Goal: Task Accomplishment & Management: Complete application form

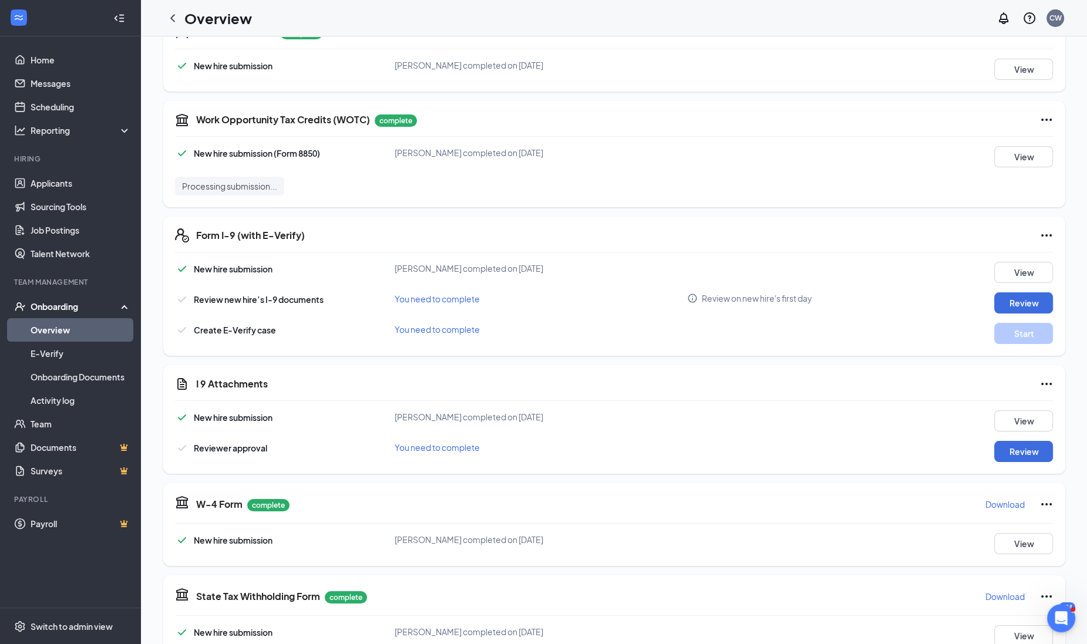
scroll to position [220, 0]
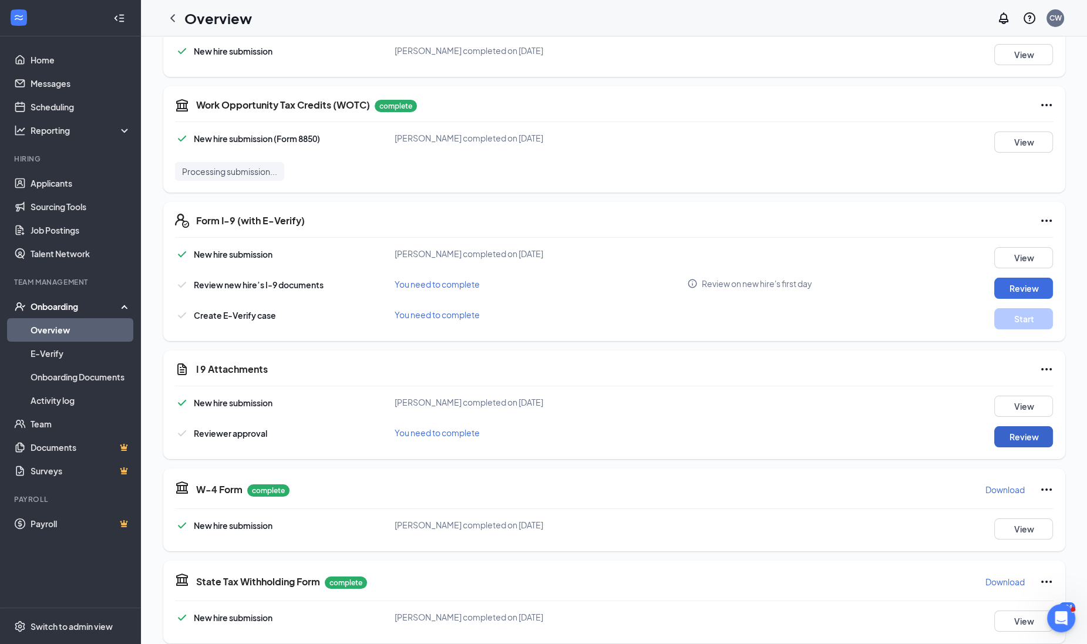
click at [996, 436] on button "Review" at bounding box center [1024, 437] width 59 height 21
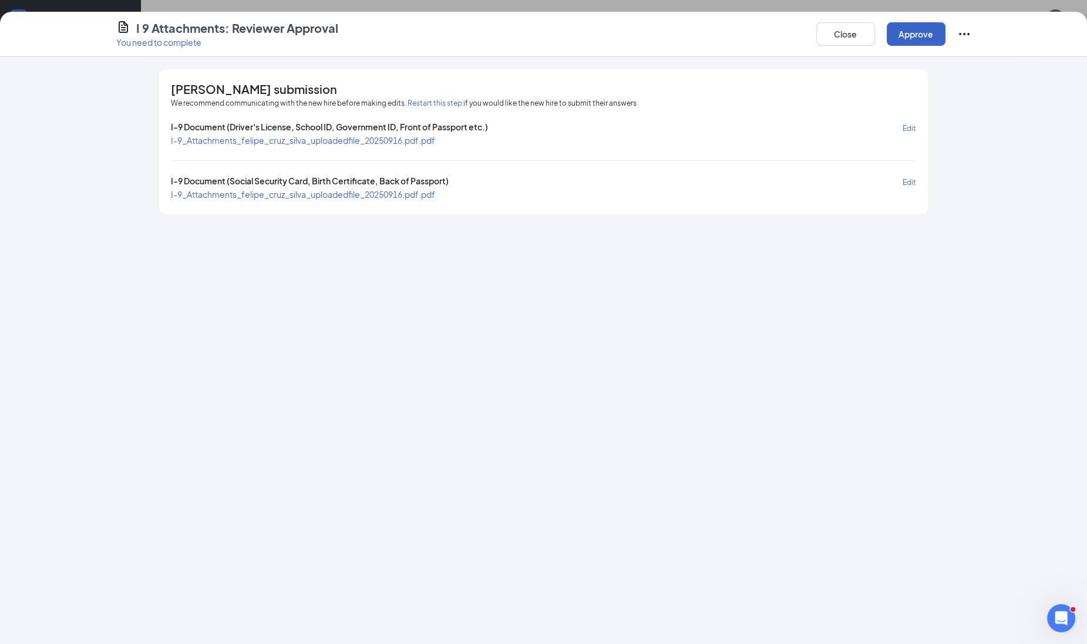
click at [911, 29] on button "Approve" at bounding box center [916, 33] width 59 height 23
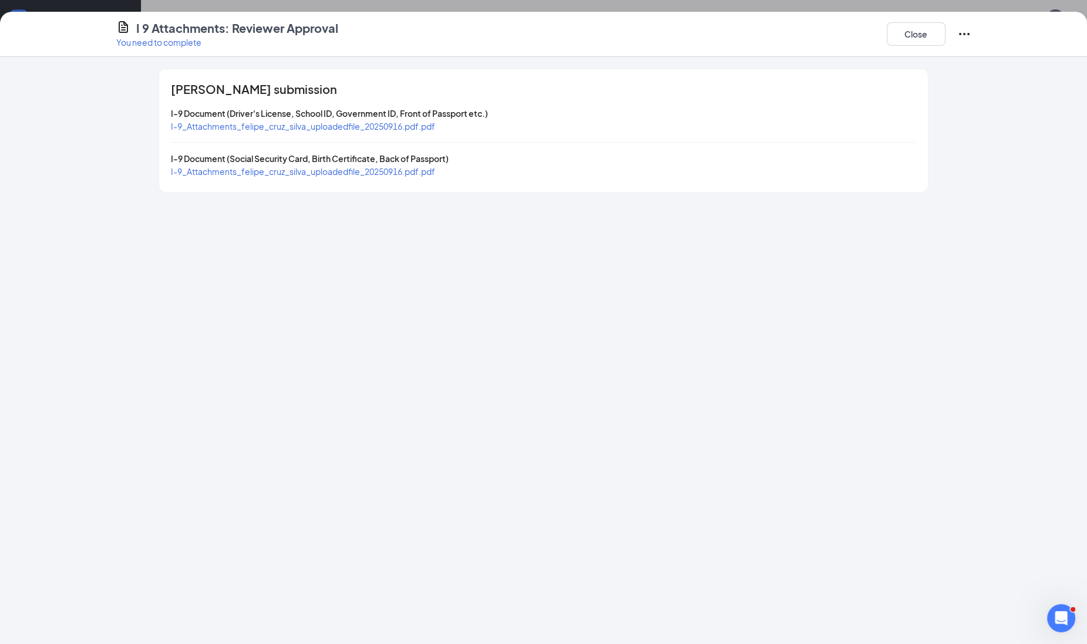
click at [409, 123] on span "I-9_Attachments_felipe_cruz_silva_uploadedfile_20250916.pdf.pdf" at bounding box center [303, 126] width 264 height 11
click at [909, 39] on button "Close" at bounding box center [916, 33] width 59 height 23
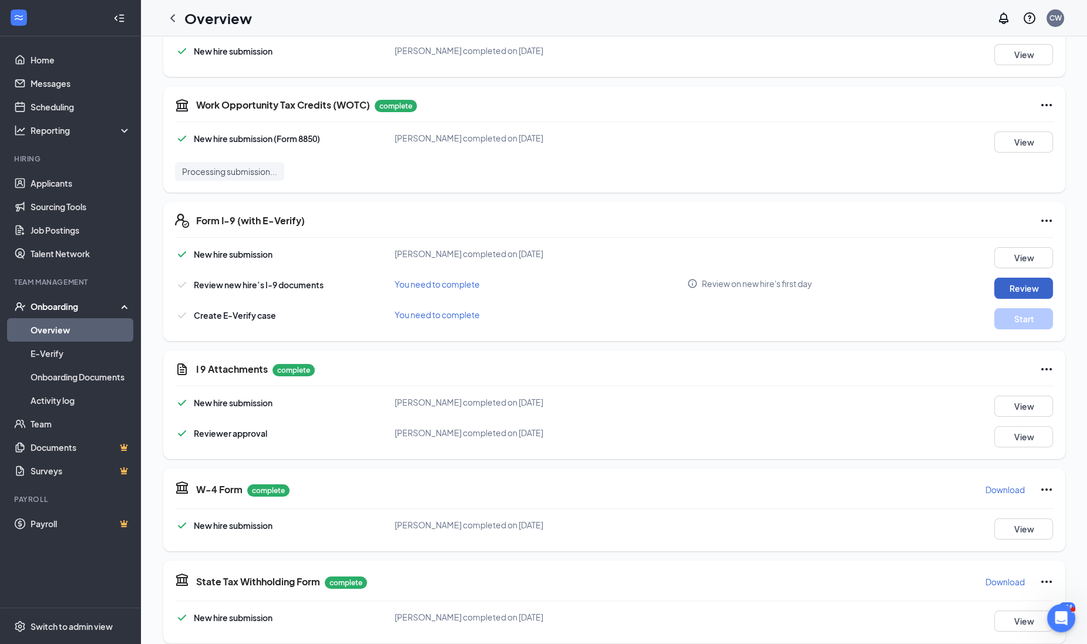
click at [1006, 294] on button "Review" at bounding box center [1024, 288] width 59 height 21
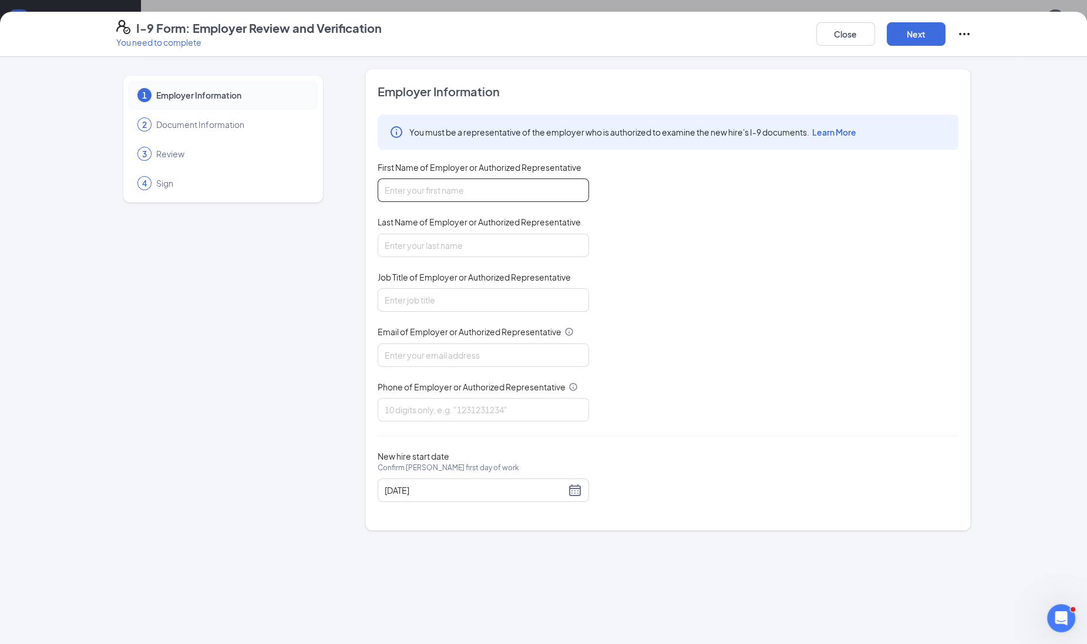
click at [418, 184] on input "First Name of Employer or Authorized Representative" at bounding box center [483, 190] width 211 height 23
type input "[PERSON_NAME]"
type input "[PERSON_NAME][EMAIL_ADDRESS][PERSON_NAME][DOMAIN_NAME]"
type input "4063965388"
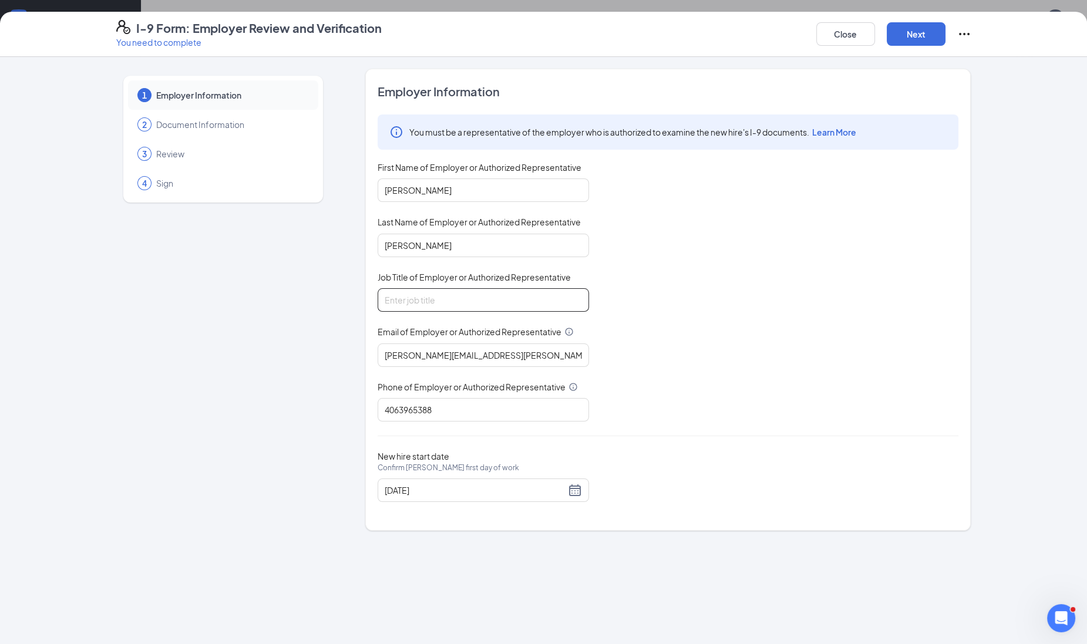
click at [435, 299] on input "Job Title of Employer or Authorized Representative" at bounding box center [483, 299] width 211 height 23
type input "Recruiter"
click at [918, 38] on button "Next" at bounding box center [916, 33] width 59 height 23
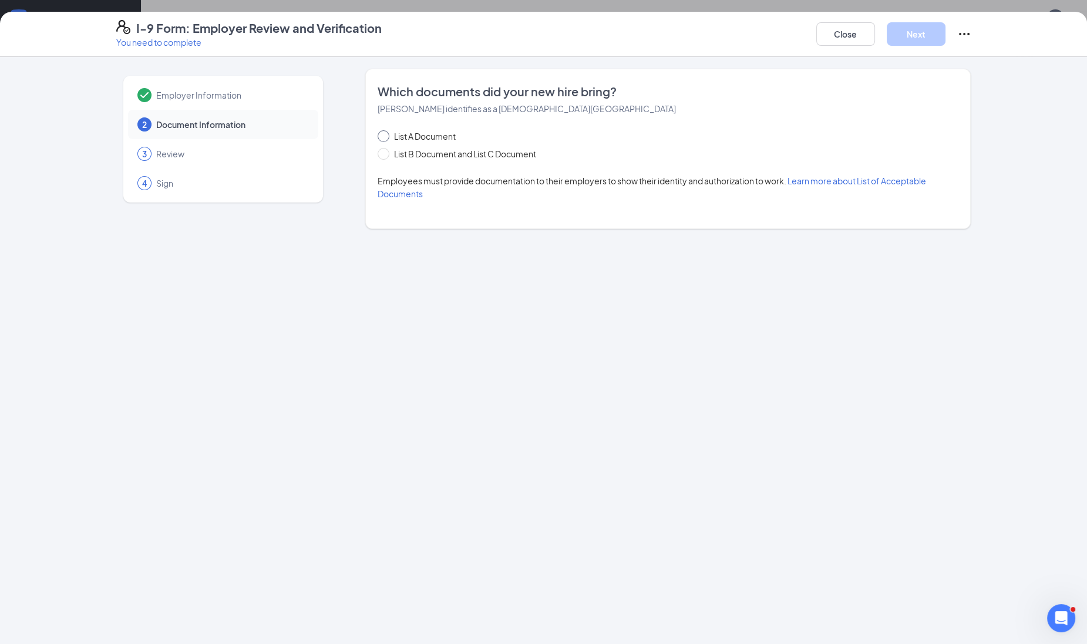
click at [439, 130] on span "List A Document" at bounding box center [424, 136] width 71 height 13
click at [386, 130] on input "List A Document" at bounding box center [382, 134] width 8 height 8
radio input "true"
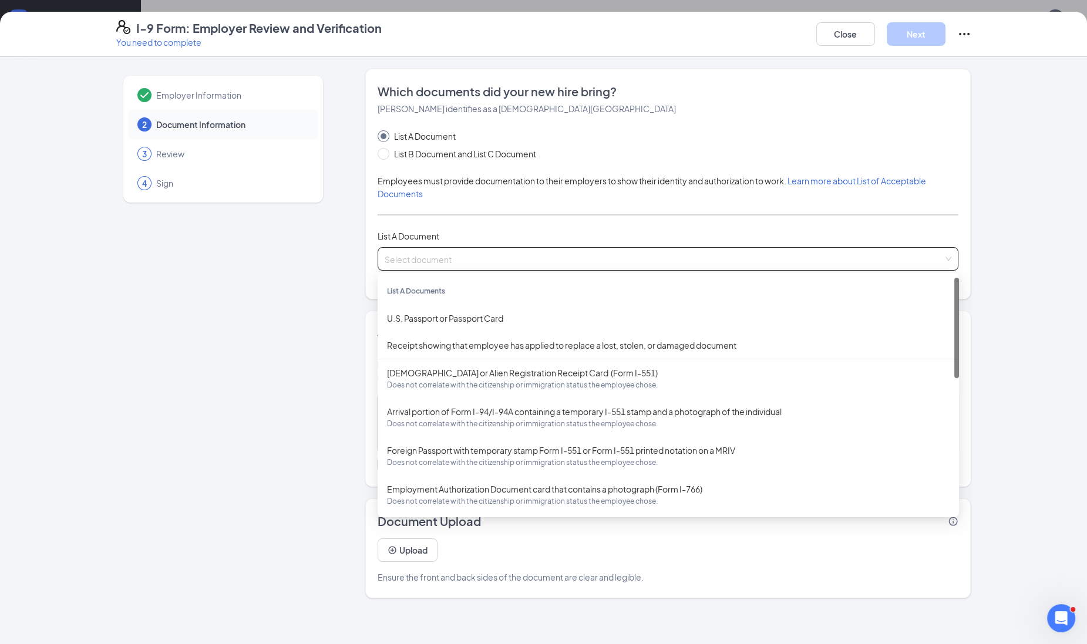
click at [429, 252] on input "search" at bounding box center [664, 257] width 559 height 18
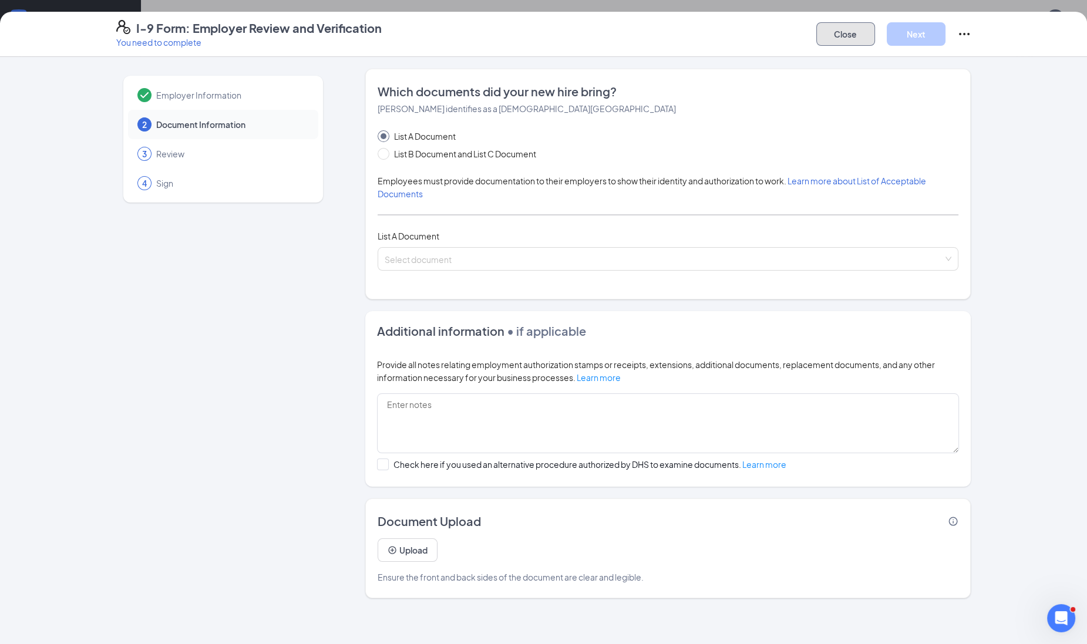
click at [851, 26] on button "Close" at bounding box center [846, 33] width 59 height 23
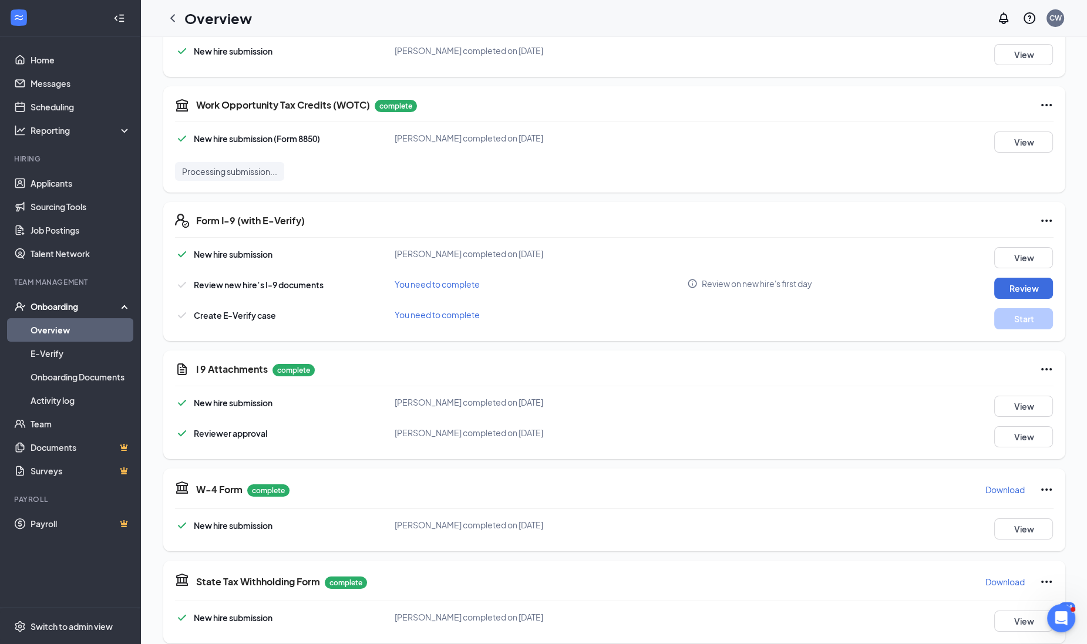
click at [1036, 361] on div "I 9 Attachments complete New hire submission [PERSON_NAME] completed on [DATE] …" at bounding box center [614, 405] width 902 height 109
click at [1040, 367] on icon "Ellipses" at bounding box center [1047, 369] width 14 height 14
click at [1005, 387] on span "Restart" at bounding box center [1013, 392] width 28 height 12
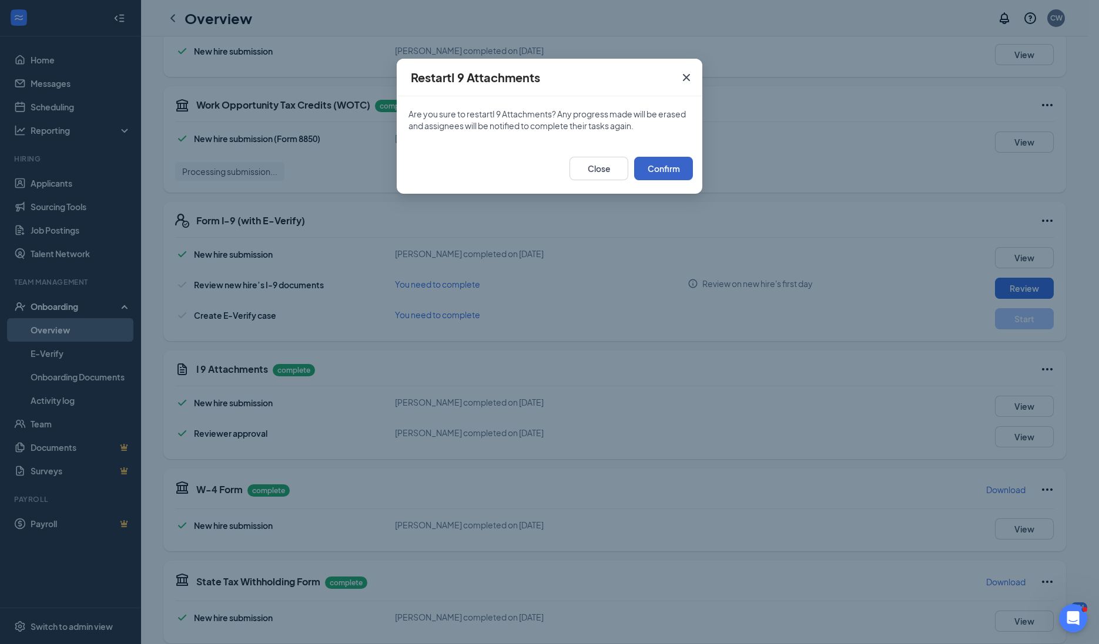
click at [657, 166] on button "Confirm" at bounding box center [663, 168] width 59 height 23
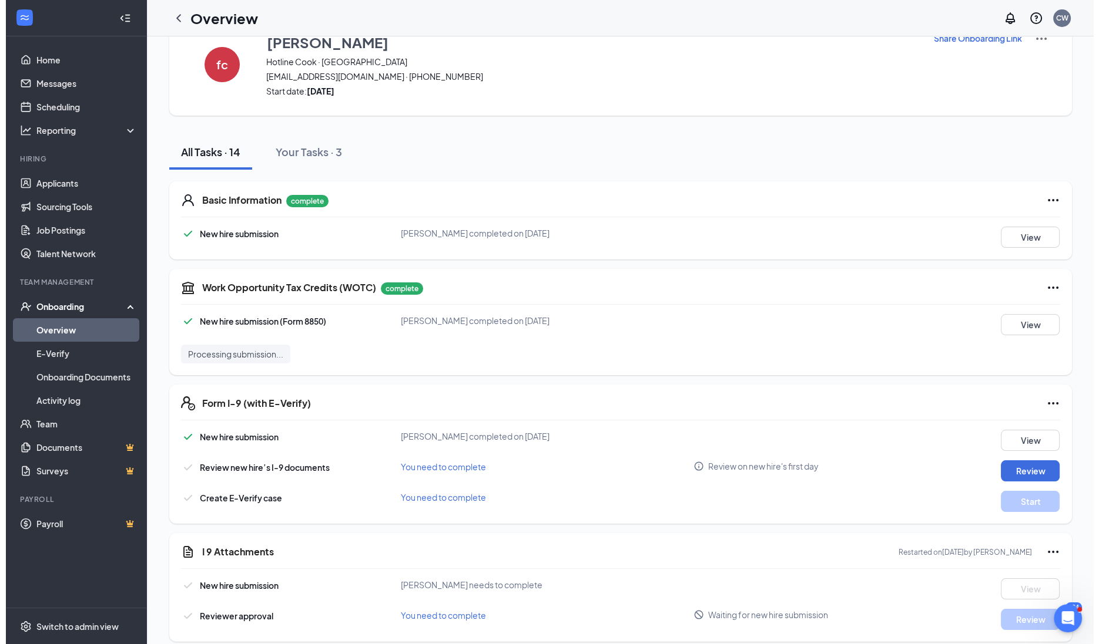
scroll to position [0, 0]
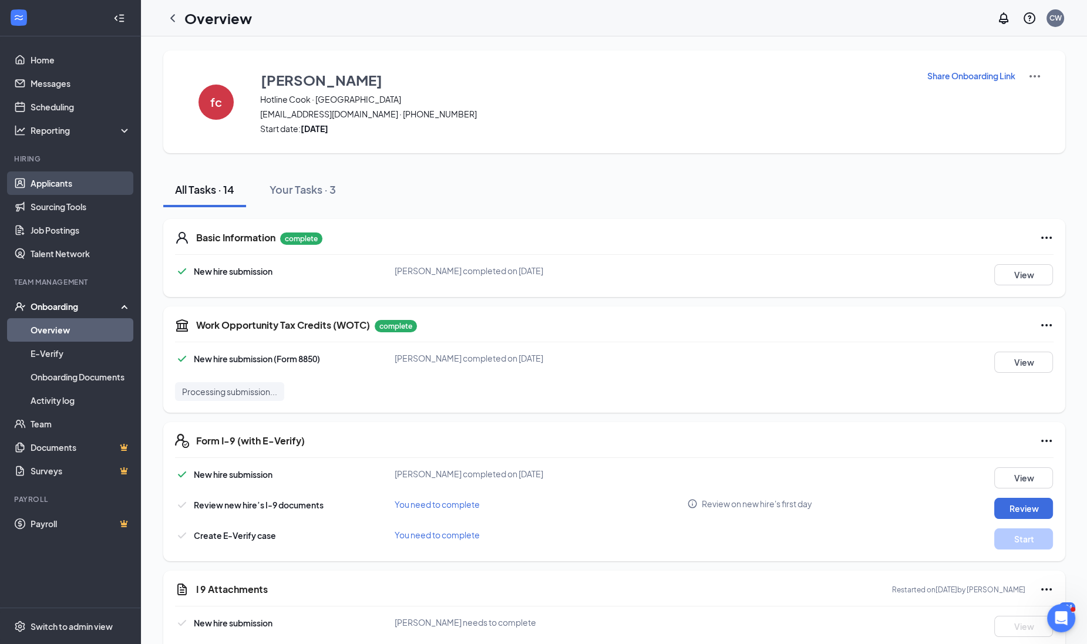
click at [54, 176] on link "Applicants" at bounding box center [81, 183] width 100 height 23
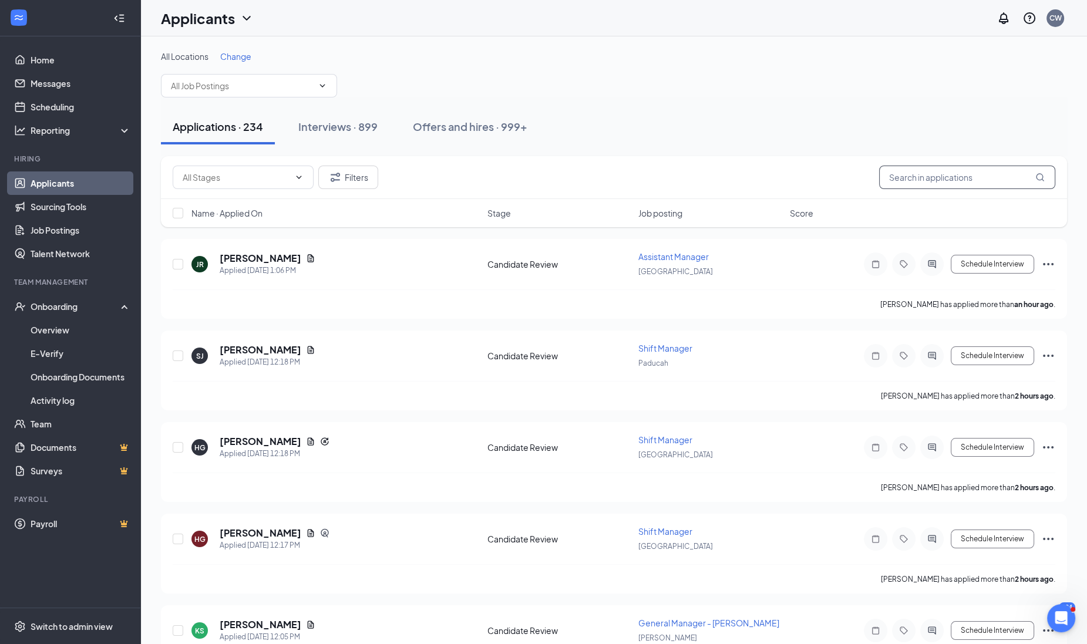
click at [914, 173] on input "text" at bounding box center [967, 177] width 176 height 23
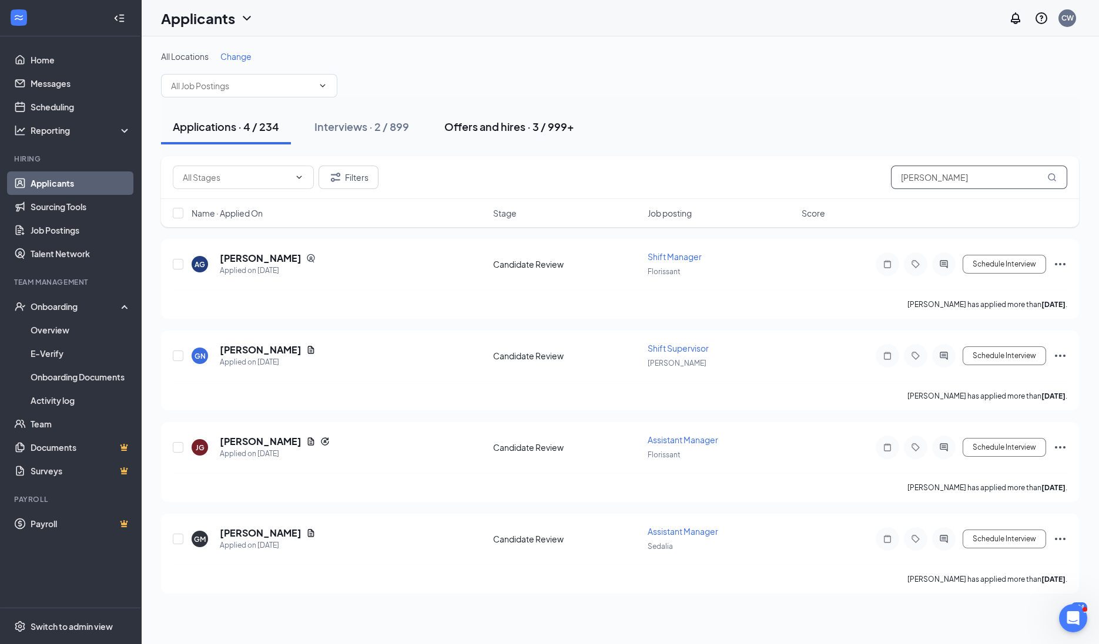
type input "[PERSON_NAME]"
click at [542, 128] on div "Offers and hires · 3 / 999+" at bounding box center [509, 126] width 130 height 15
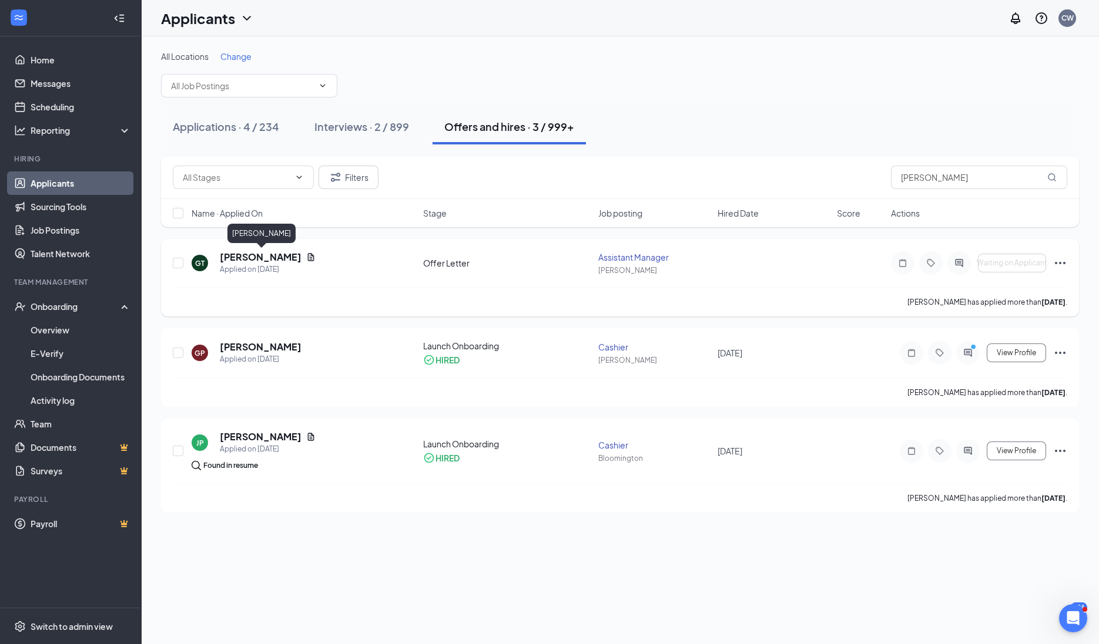
click at [257, 254] on h5 "[PERSON_NAME]" at bounding box center [261, 257] width 82 height 13
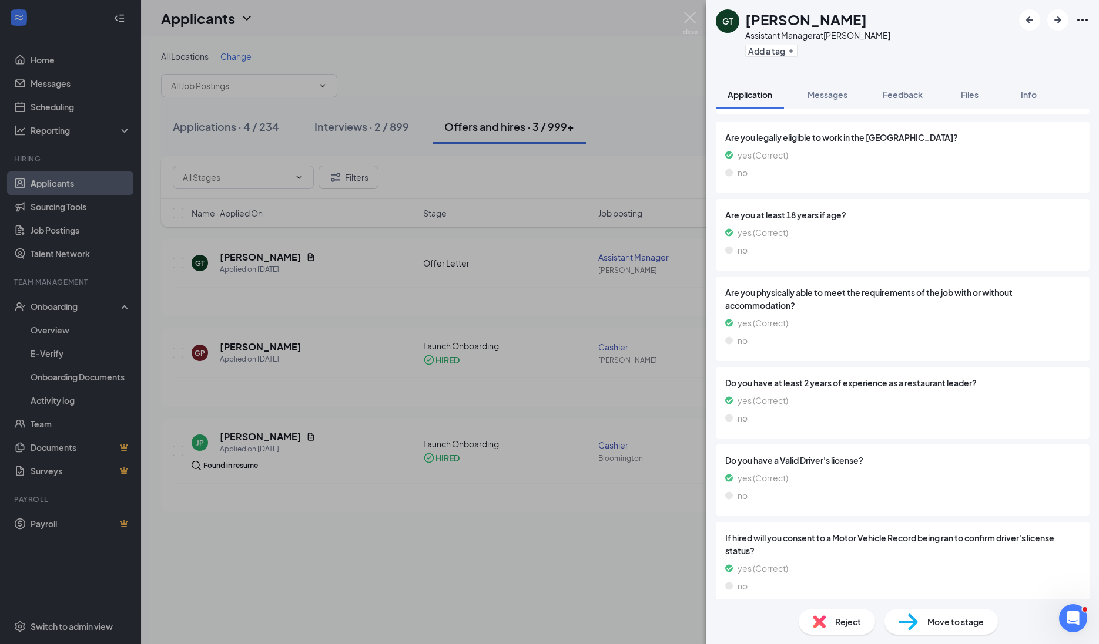
scroll to position [732, 0]
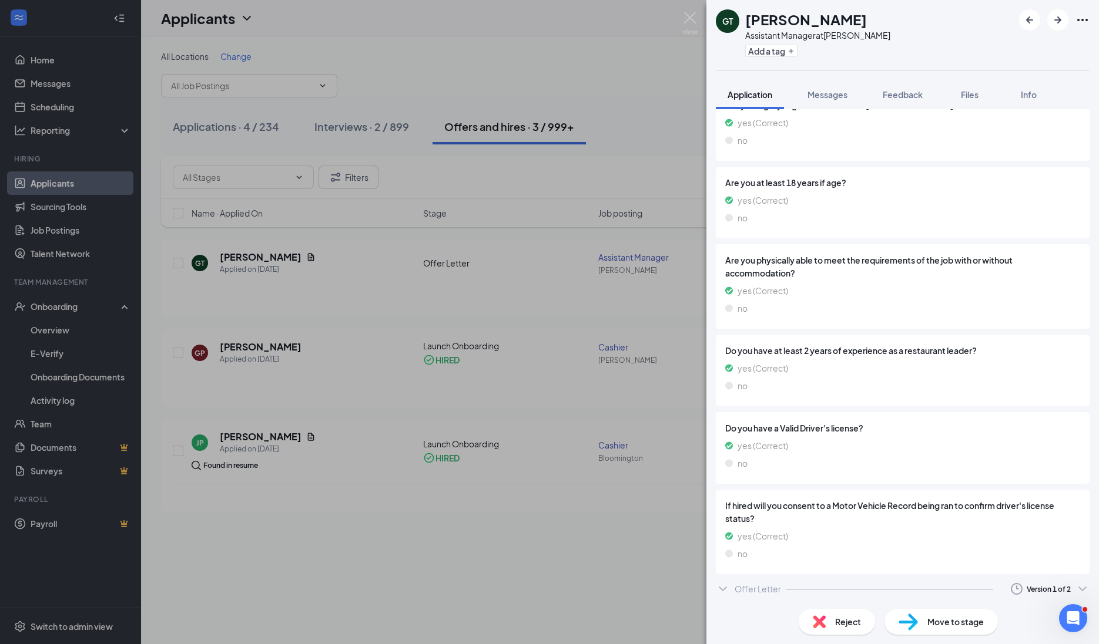
click at [733, 593] on div "Offer Letter Version 1 of 2" at bounding box center [903, 588] width 374 height 23
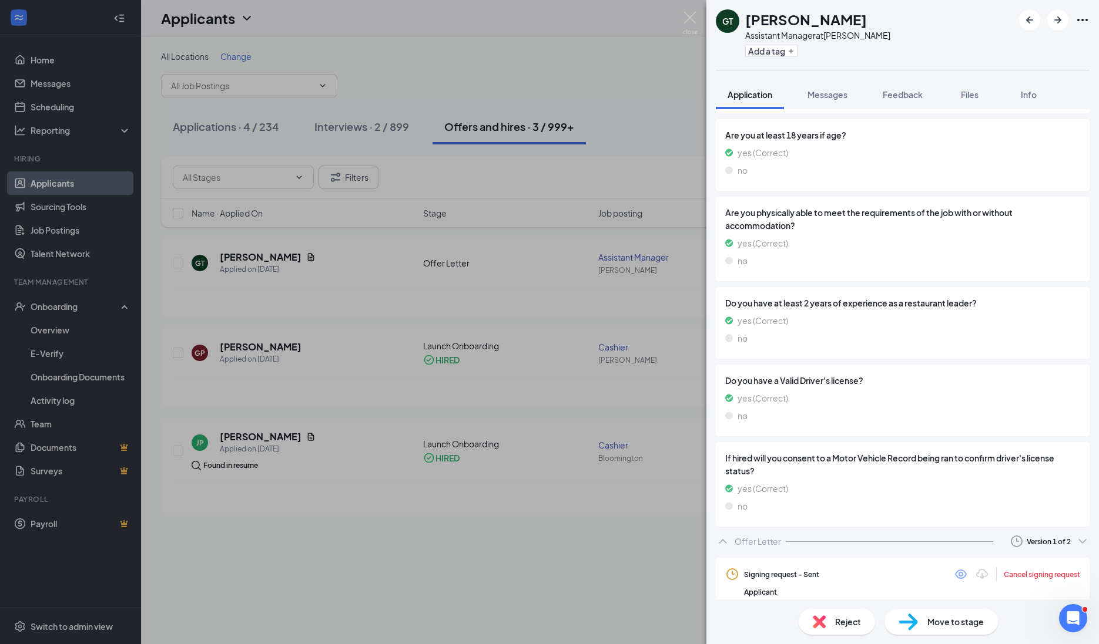
scroll to position [803, 0]
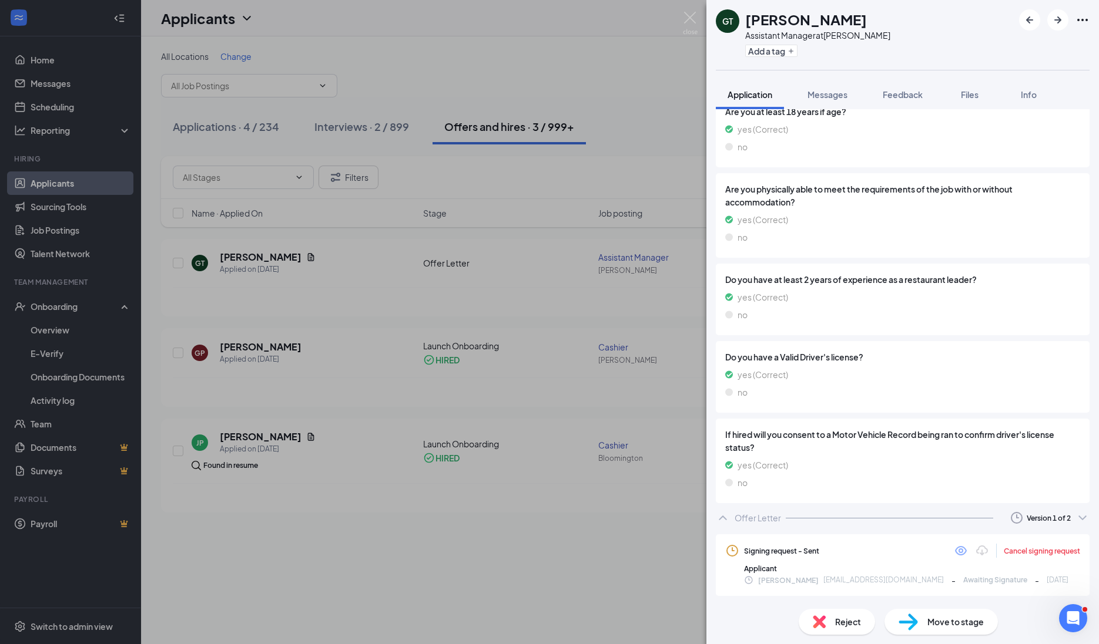
click at [1071, 84] on div "Application Messages Feedback Files Info" at bounding box center [903, 94] width 374 height 29
click at [699, 28] on div "GT [PERSON_NAME] Assistant Manager at [PERSON_NAME] Add a tag Application Messa…" at bounding box center [549, 322] width 1099 height 644
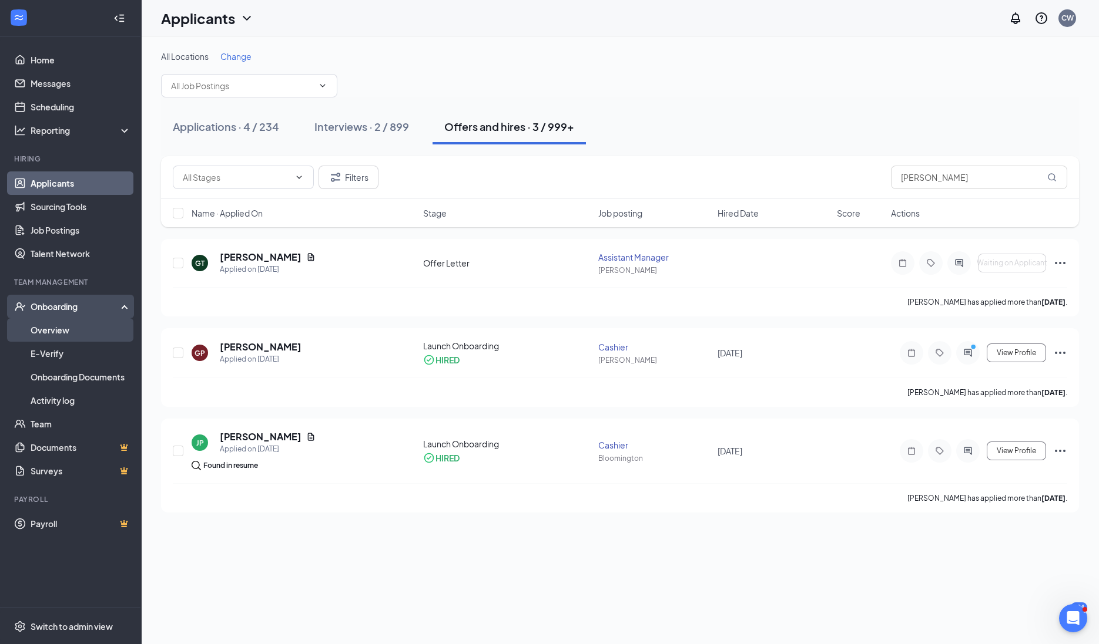
click at [86, 323] on link "Overview" at bounding box center [81, 329] width 100 height 23
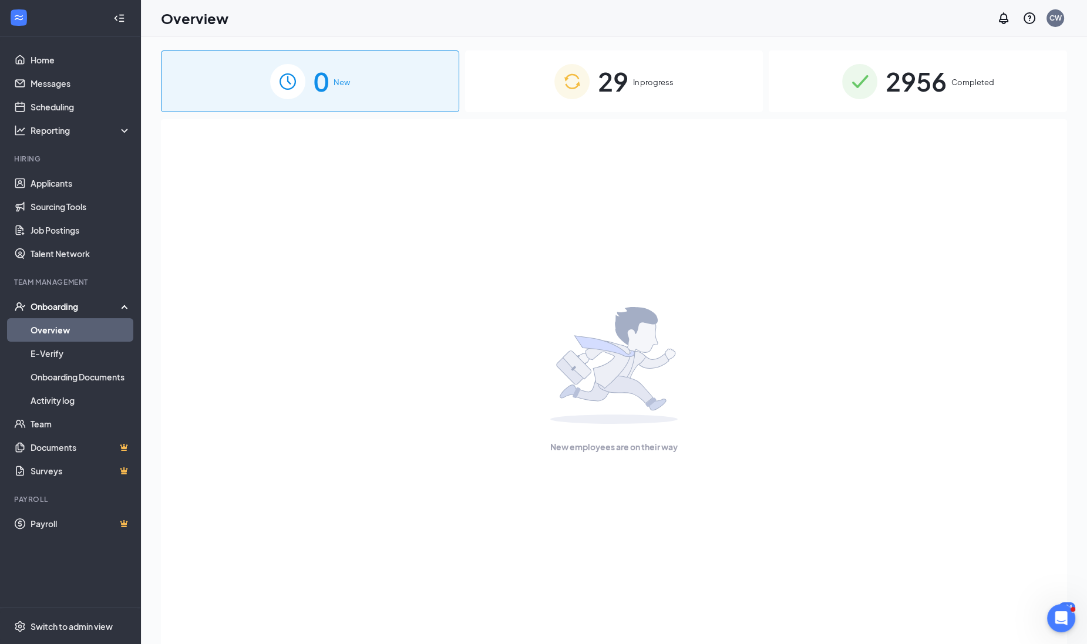
click at [619, 51] on div "29 In progress" at bounding box center [614, 82] width 298 height 62
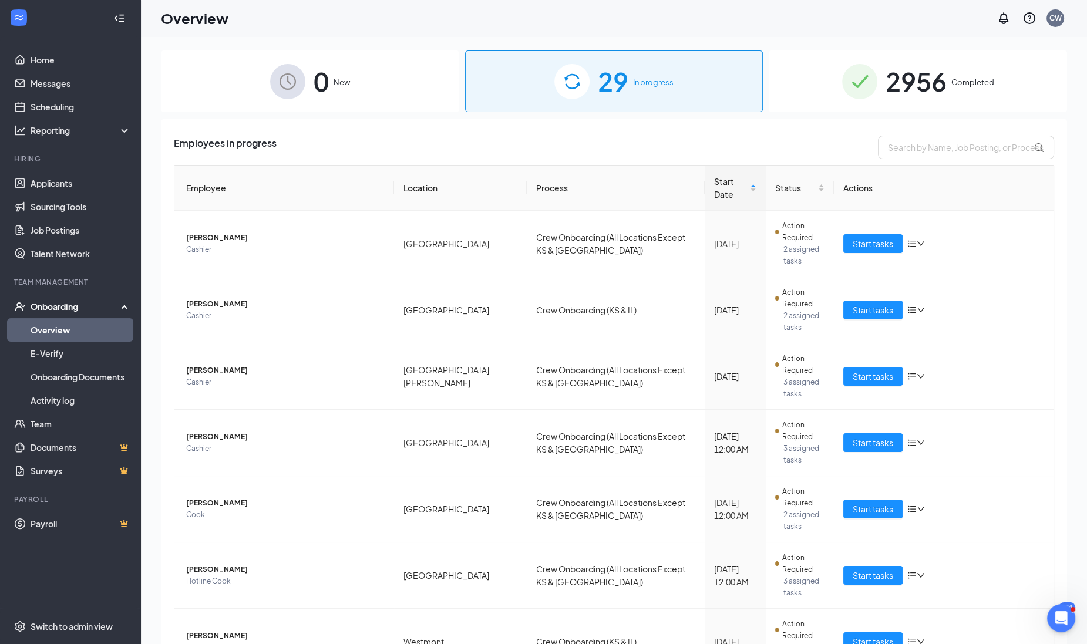
click at [628, 92] on div "29 In progress" at bounding box center [614, 82] width 298 height 62
click at [213, 564] on span "[PERSON_NAME]" at bounding box center [285, 570] width 199 height 12
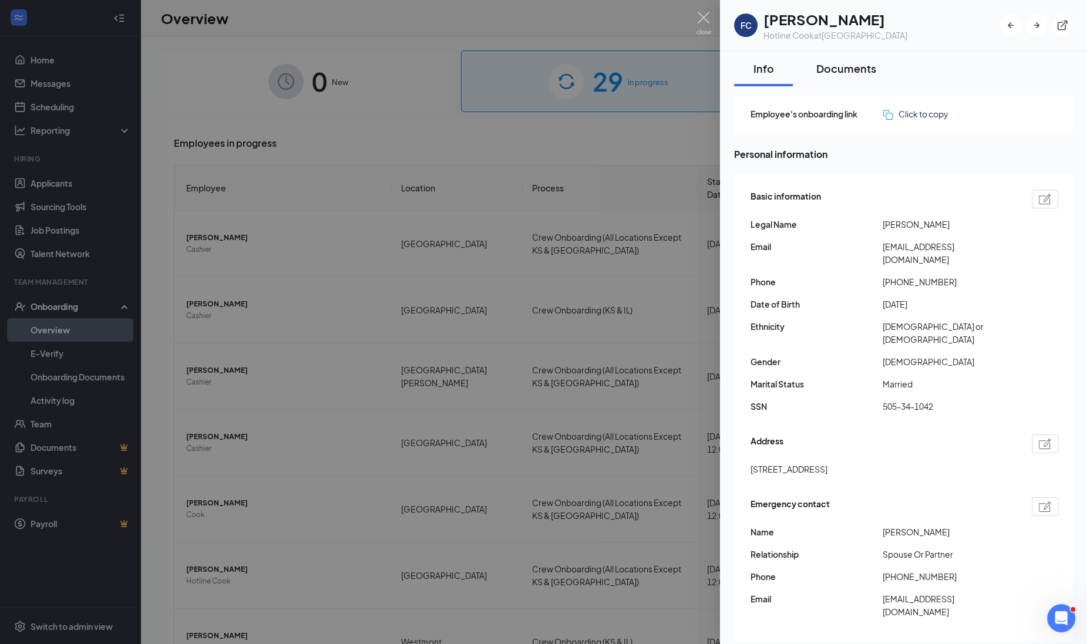
click at [823, 73] on div "Documents" at bounding box center [847, 68] width 60 height 15
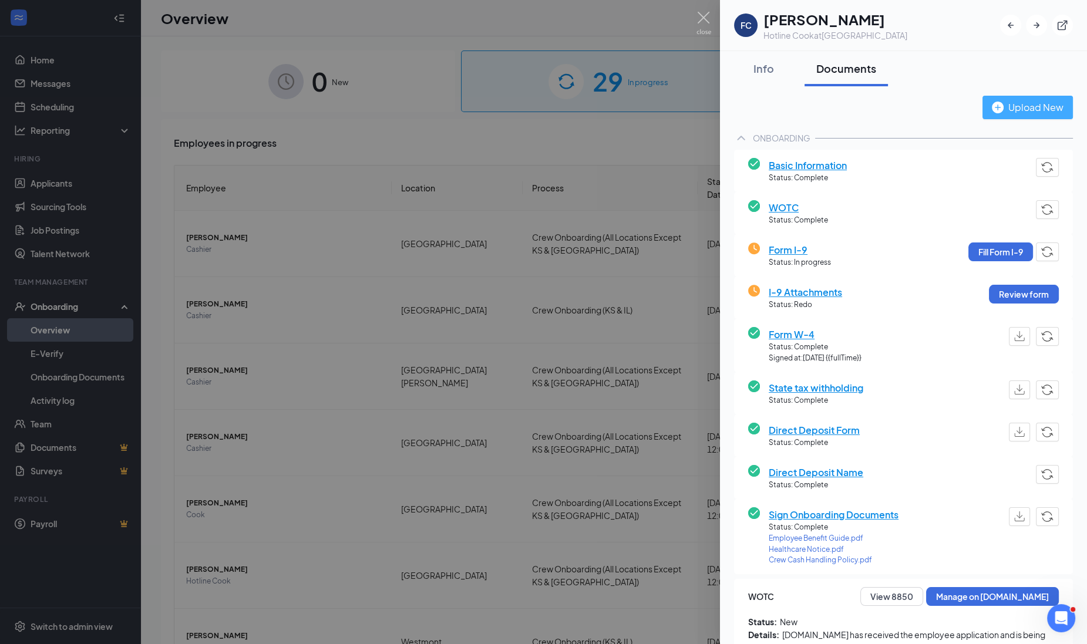
click at [992, 105] on img "button" at bounding box center [998, 108] width 12 height 12
click at [700, 32] on img at bounding box center [704, 23] width 15 height 23
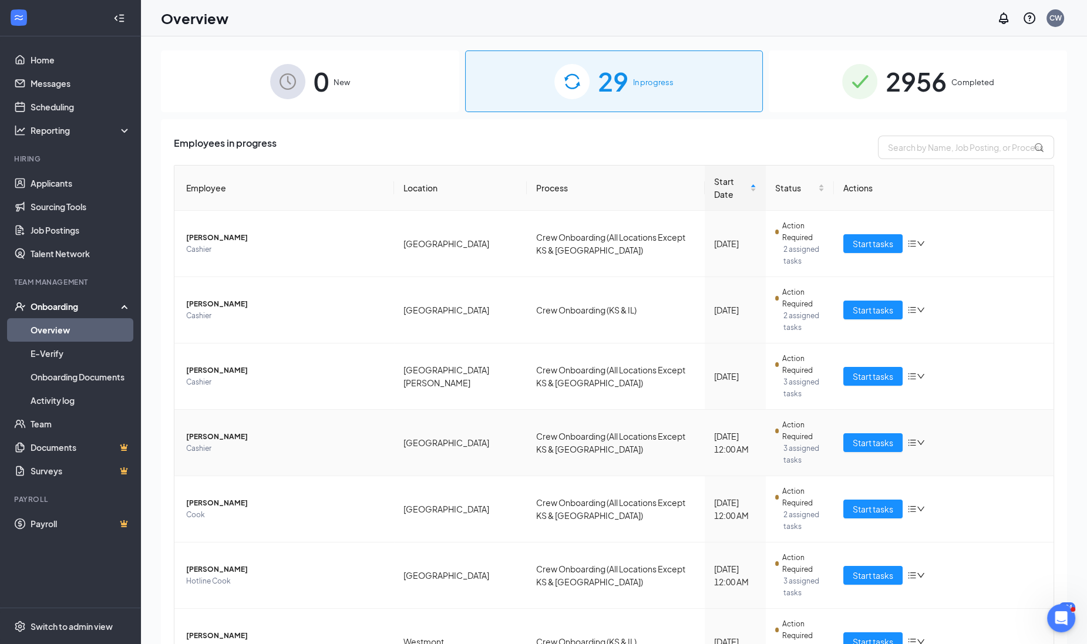
click at [226, 443] on span "Cashier" at bounding box center [285, 449] width 199 height 12
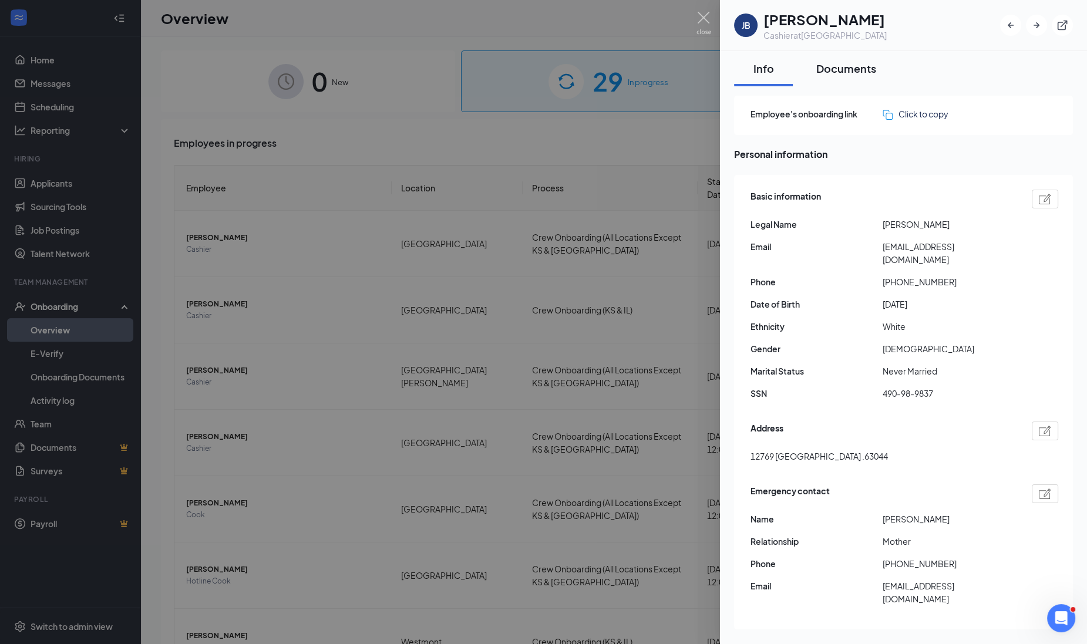
click at [846, 61] on div "Documents" at bounding box center [847, 68] width 60 height 15
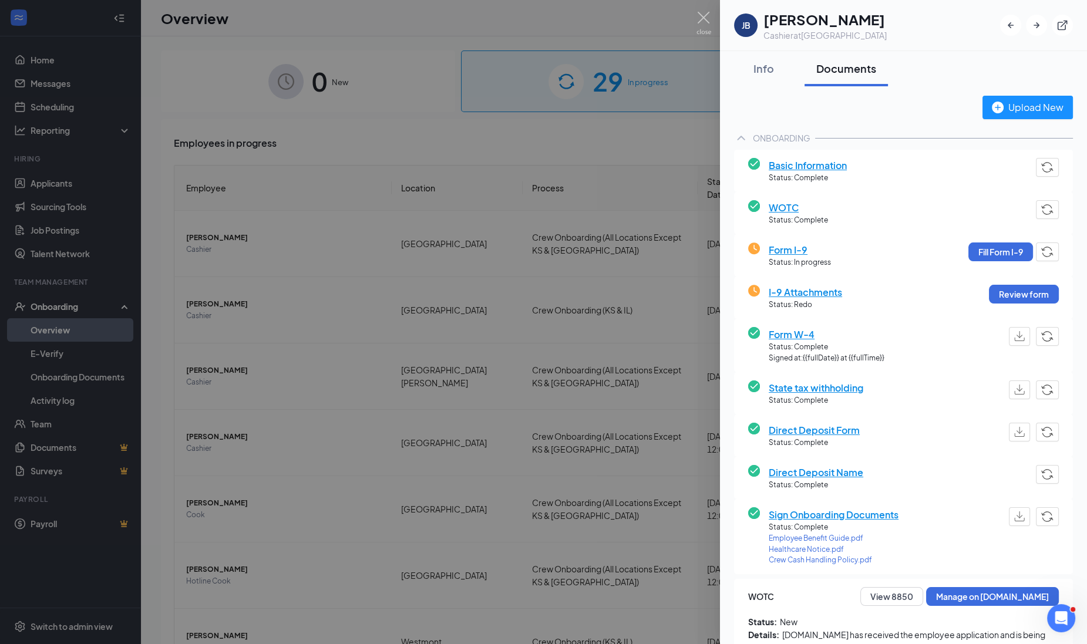
drag, startPoint x: 816, startPoint y: 20, endPoint x: 881, endPoint y: 20, distance: 64.6
click at [881, 20] on div "[PERSON_NAME] at [GEOGRAPHIC_DATA]" at bounding box center [903, 25] width 339 height 32
drag, startPoint x: 881, startPoint y: 20, endPoint x: 856, endPoint y: 20, distance: 24.7
copy h1 "[PERSON_NAME]"
click at [72, 192] on div at bounding box center [543, 322] width 1087 height 644
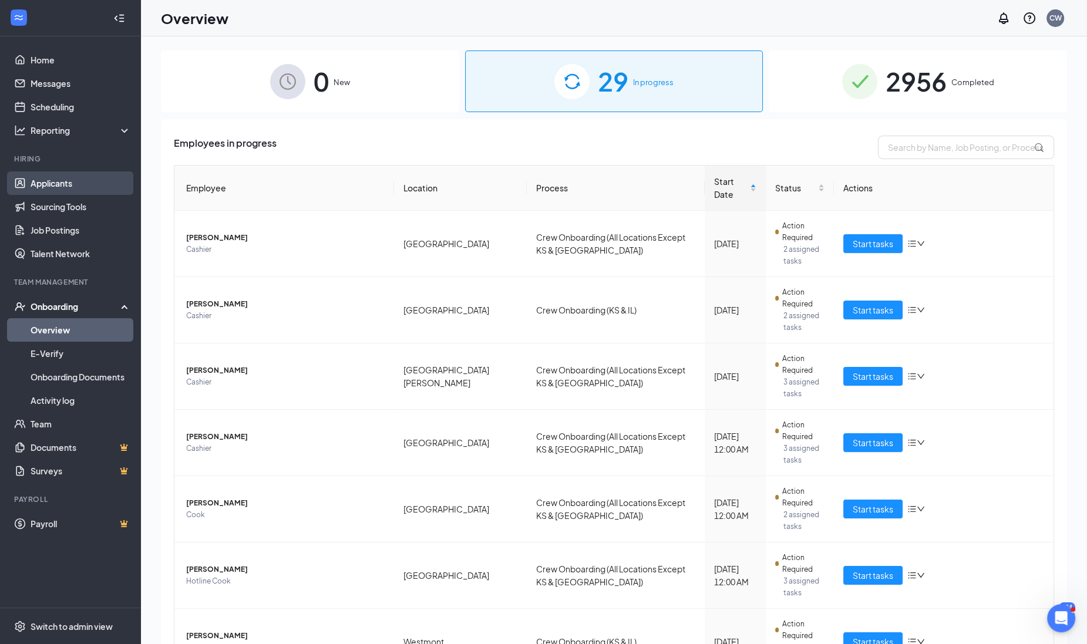
click at [72, 187] on link "Applicants" at bounding box center [81, 183] width 100 height 23
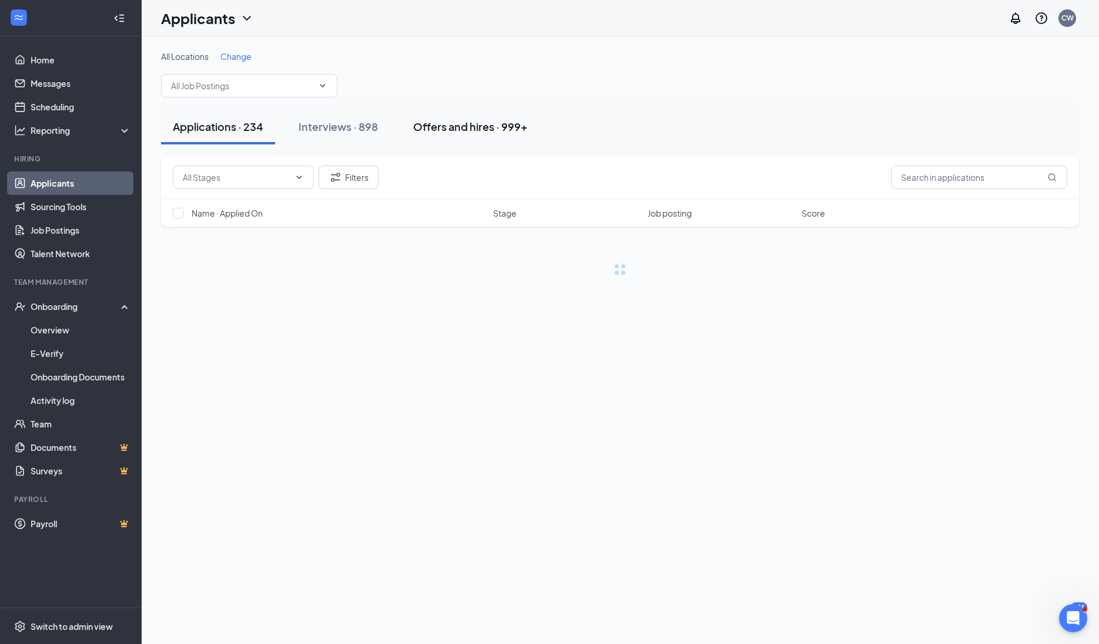
click at [476, 123] on div "Offers and hires · 999+" at bounding box center [470, 126] width 115 height 15
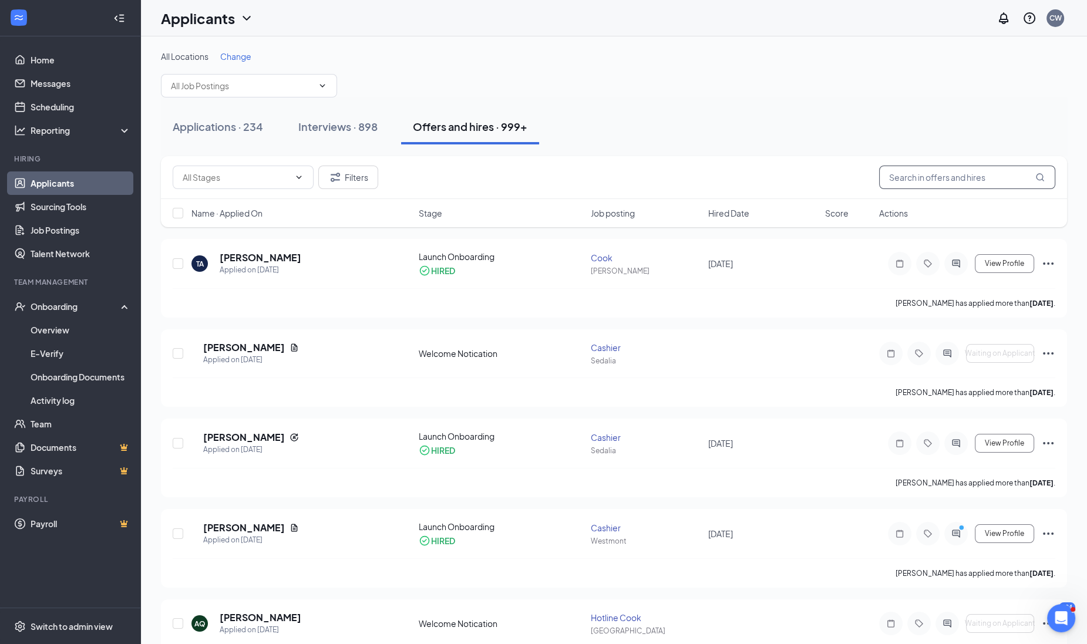
paste input "[PERSON_NAME]"
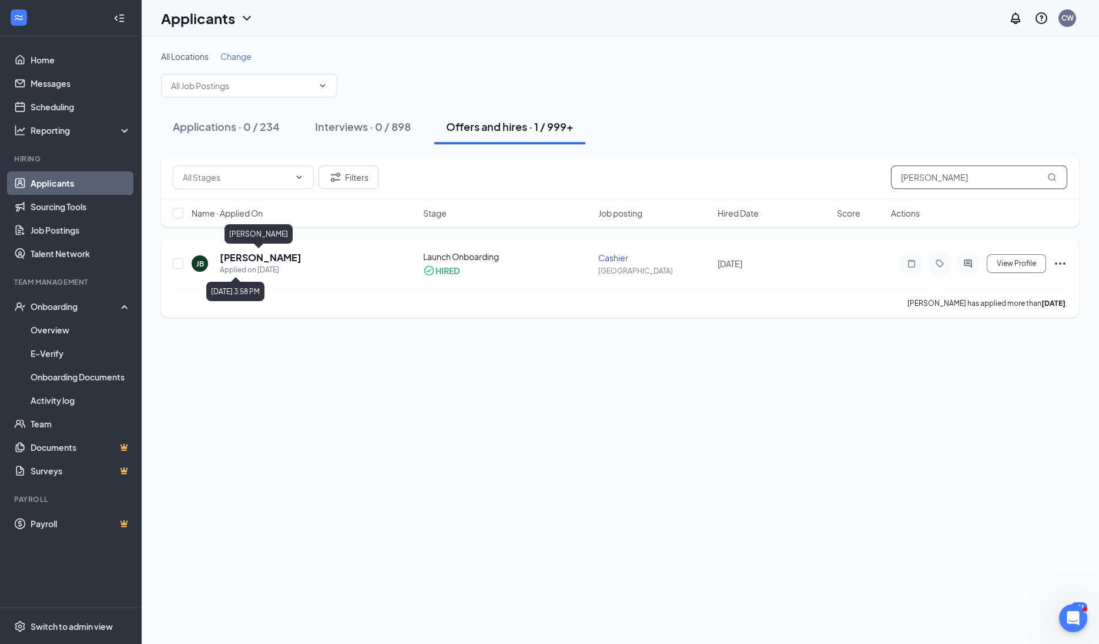
type input "[PERSON_NAME]"
click at [264, 258] on h5 "[PERSON_NAME]" at bounding box center [261, 257] width 82 height 13
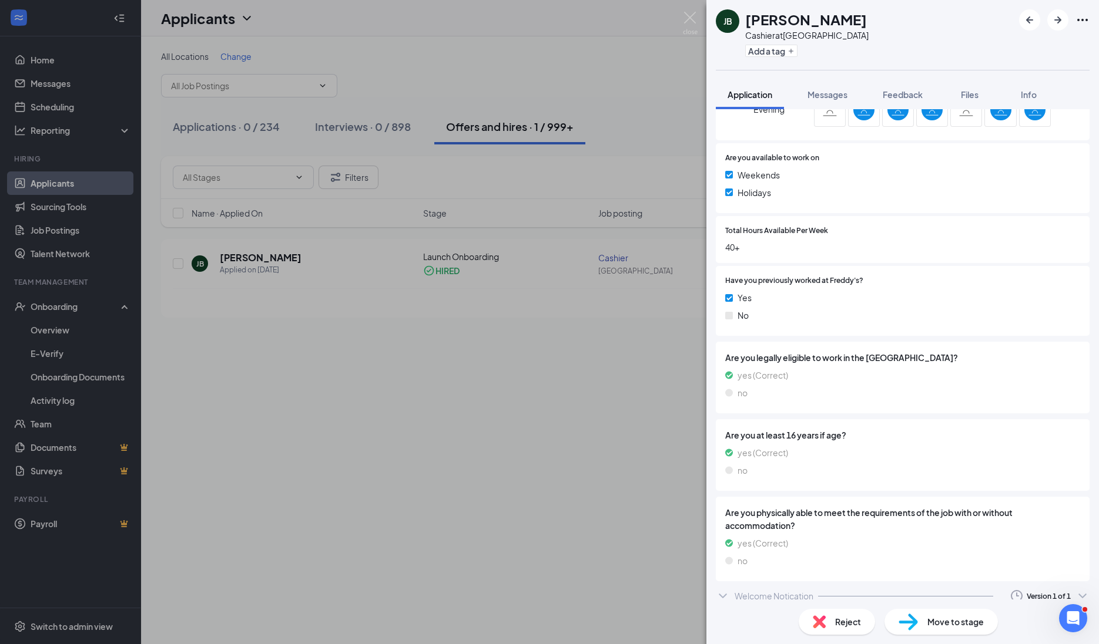
scroll to position [463, 0]
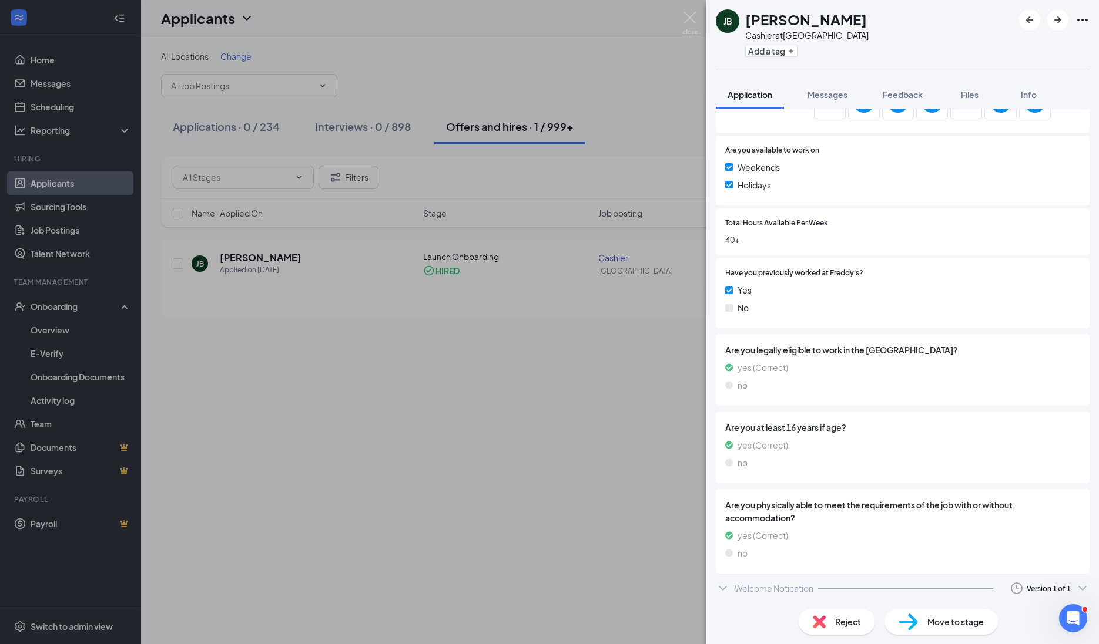
click at [734, 592] on div "Welcome Notication" at bounding box center [773, 589] width 79 height 12
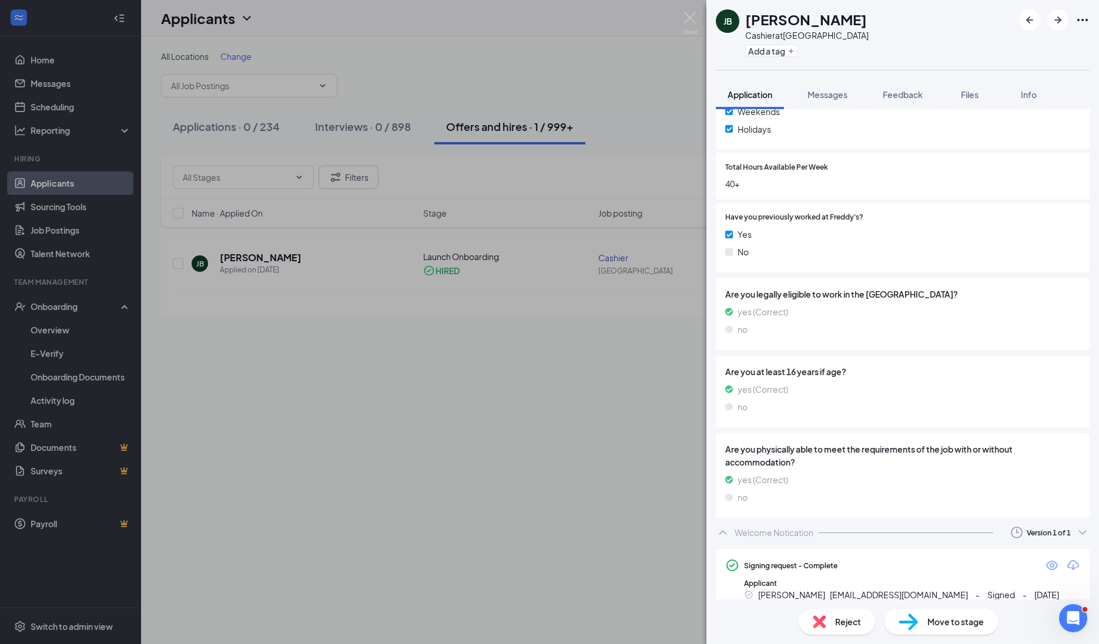
scroll to position [533, 0]
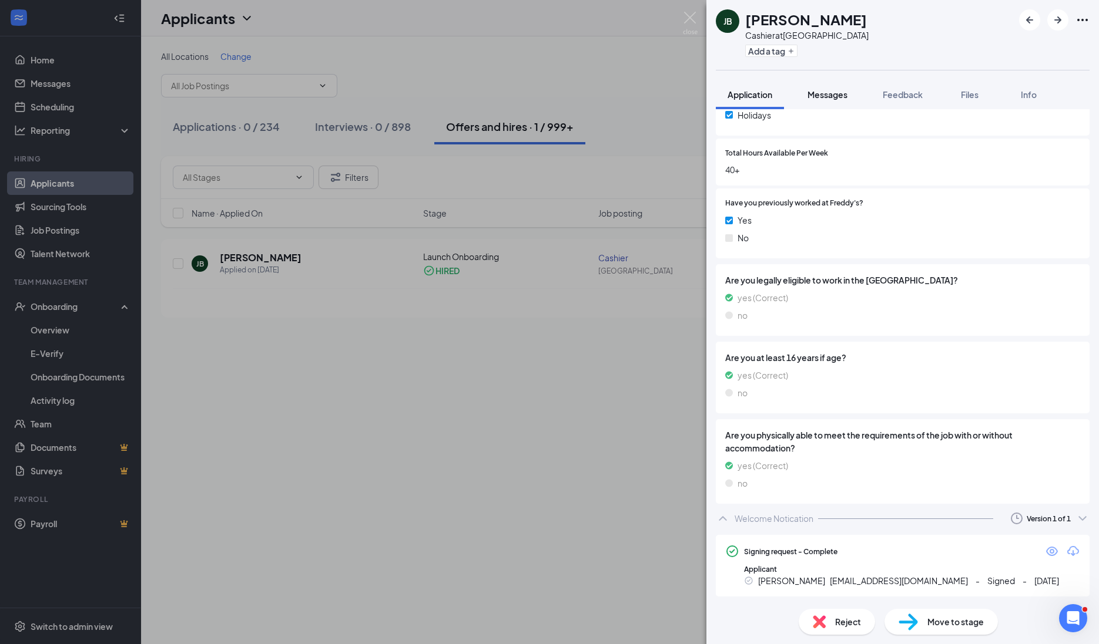
click at [847, 103] on button "Messages" at bounding box center [826, 94] width 63 height 29
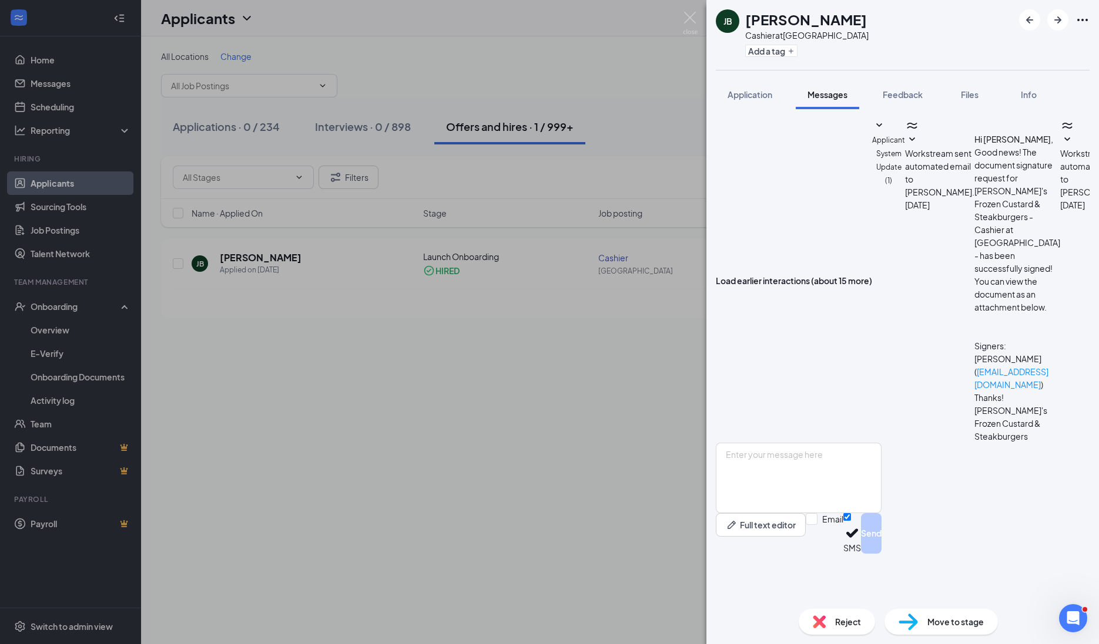
scroll to position [164, 0]
click at [790, 513] on textarea at bounding box center [799, 478] width 166 height 70
type textarea "Hi [PERSON_NAME]. Are you still planning on taking this position"
click at [881, 554] on button "Send" at bounding box center [871, 533] width 21 height 41
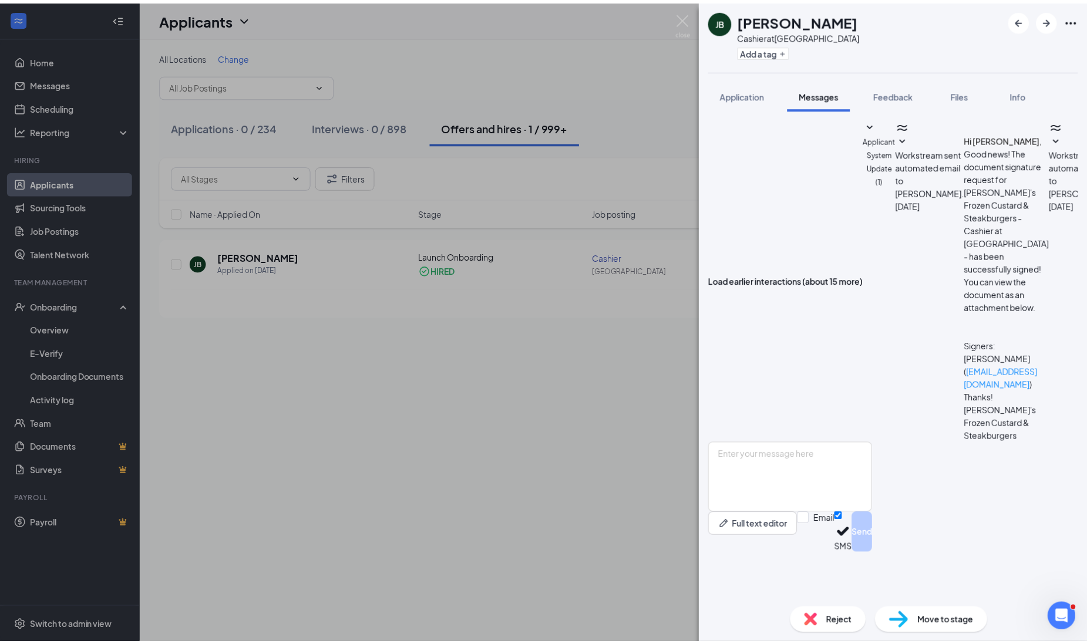
scroll to position [239, 0]
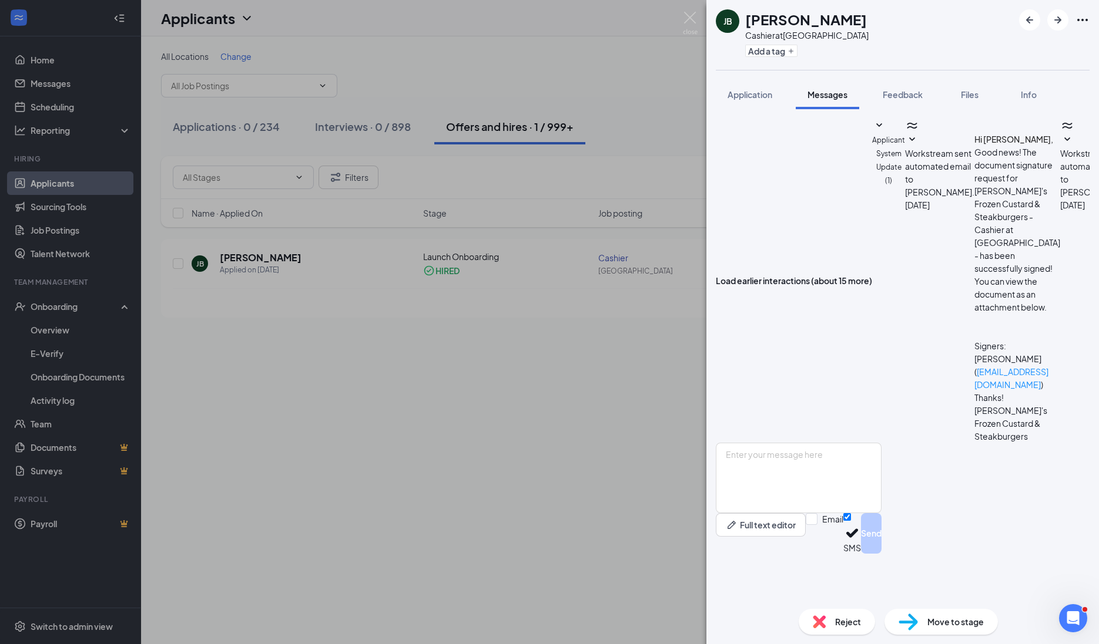
click at [699, 21] on div "[PERSON_NAME] at [GEOGRAPHIC_DATA] Add a tag Application Messages Feedback File…" at bounding box center [549, 322] width 1099 height 644
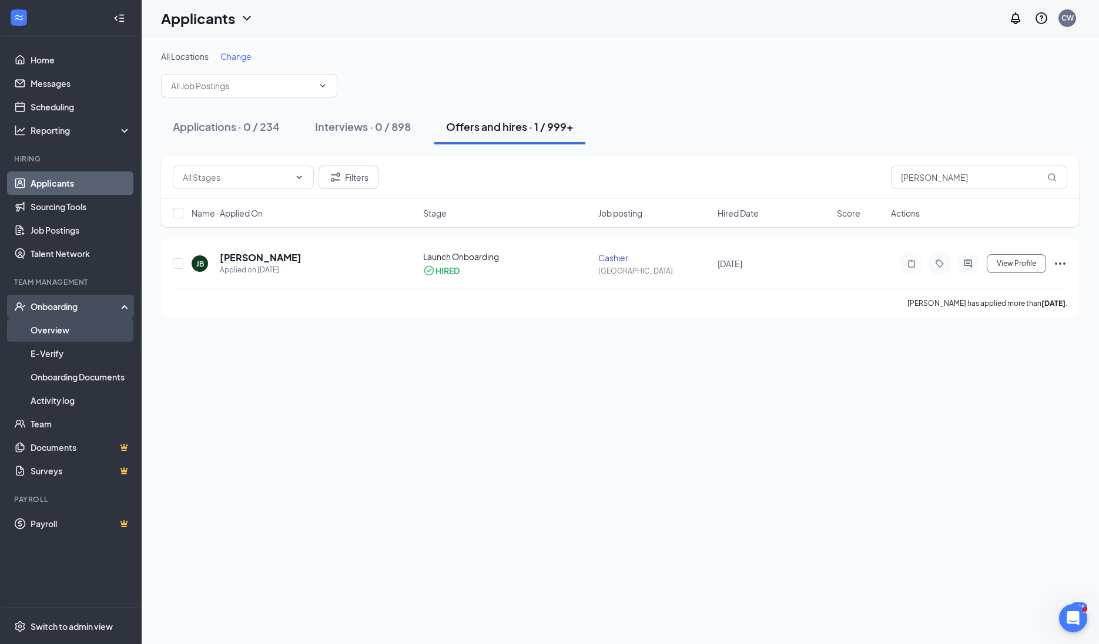
click at [61, 331] on link "Overview" at bounding box center [81, 329] width 100 height 23
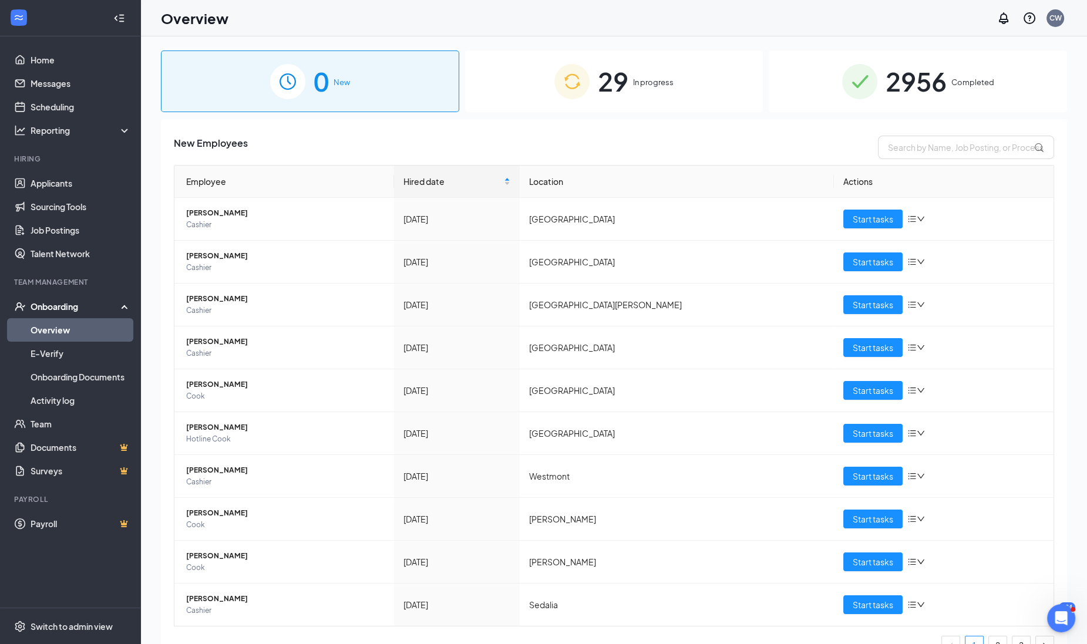
click at [674, 82] on div "29 In progress" at bounding box center [614, 82] width 298 height 62
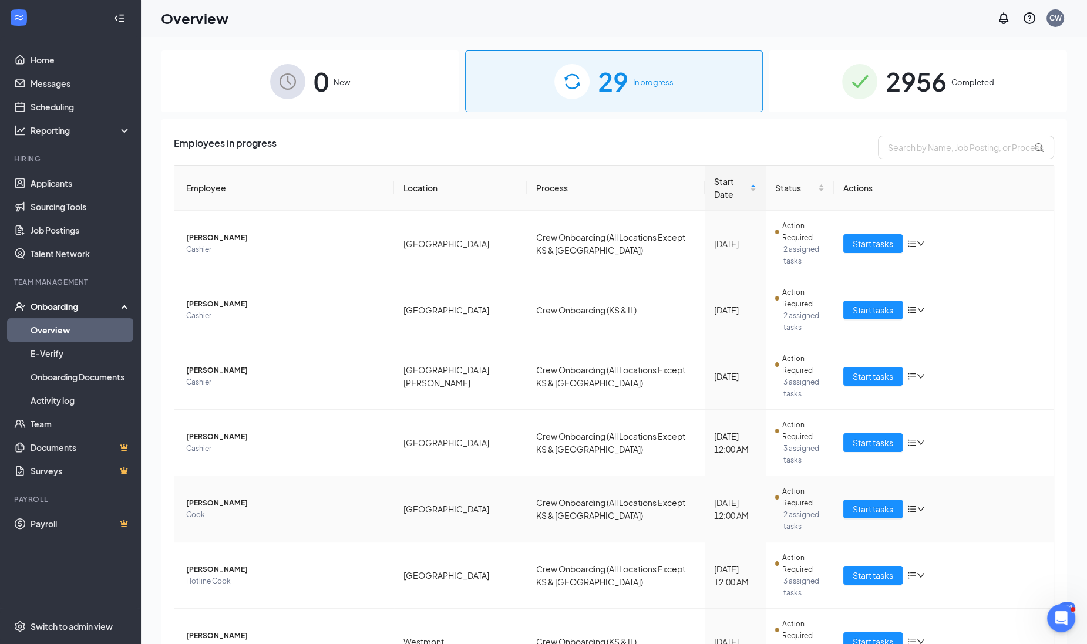
click at [209, 509] on span "Cook" at bounding box center [285, 515] width 199 height 12
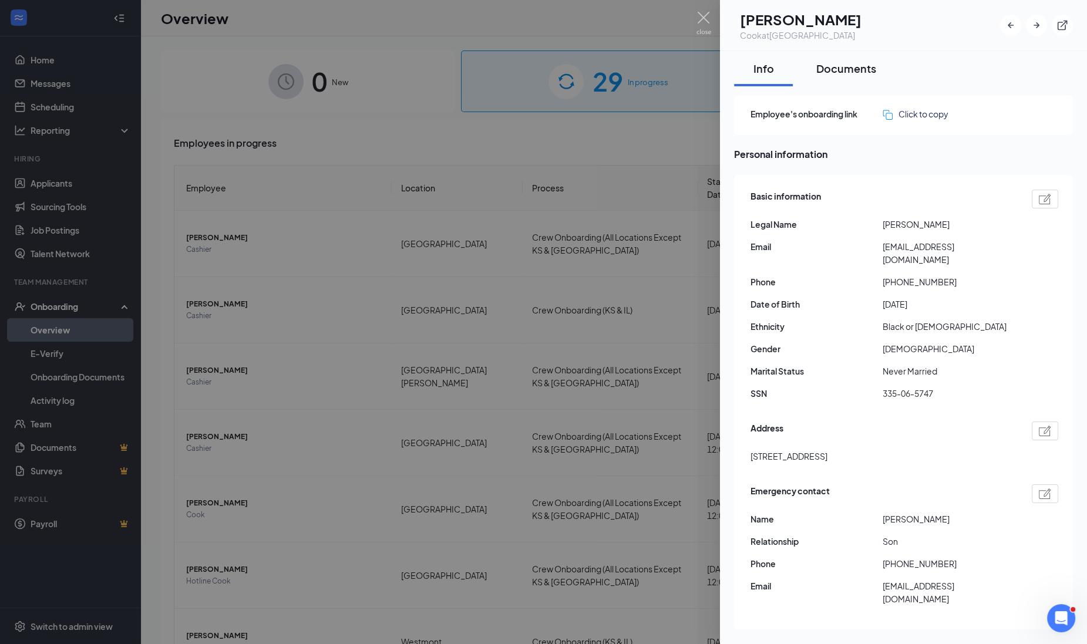
click at [838, 82] on button "Documents" at bounding box center [846, 68] width 83 height 35
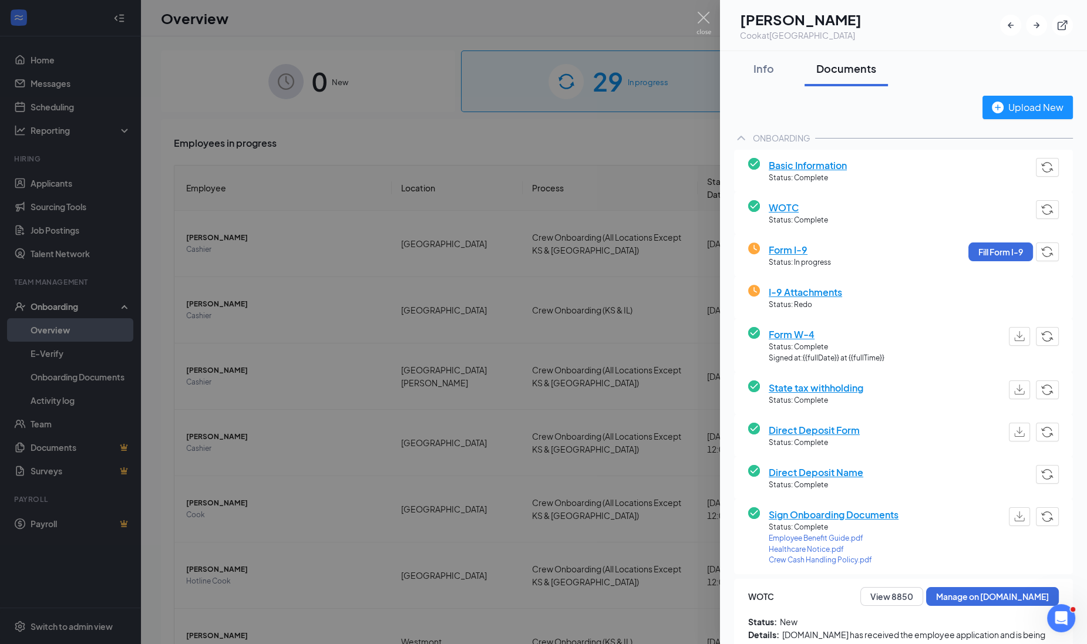
click at [331, 498] on div at bounding box center [543, 322] width 1087 height 644
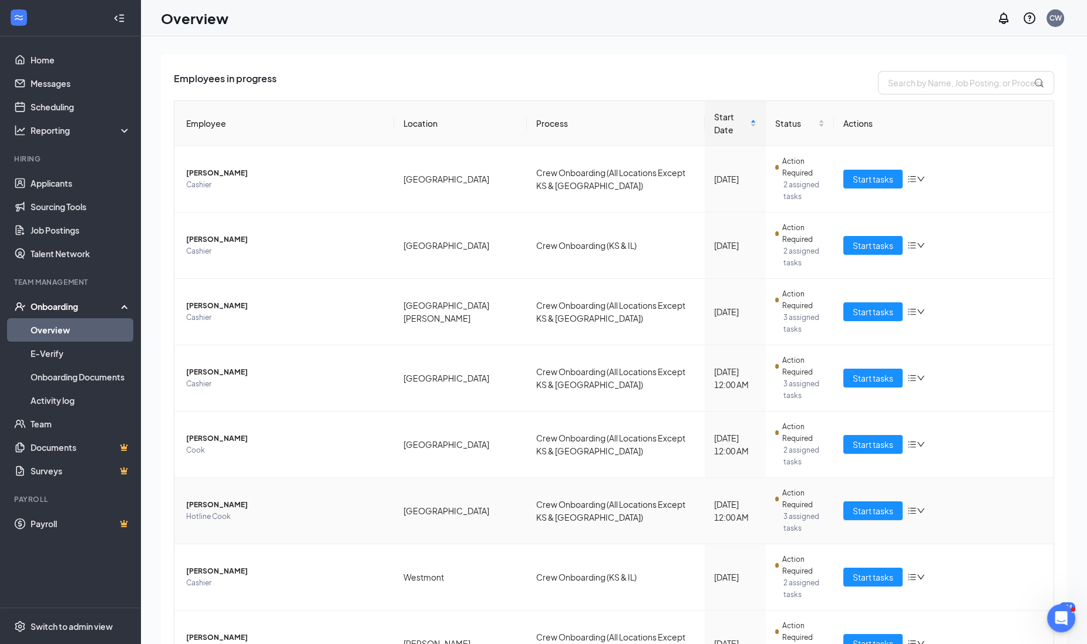
scroll to position [139, 0]
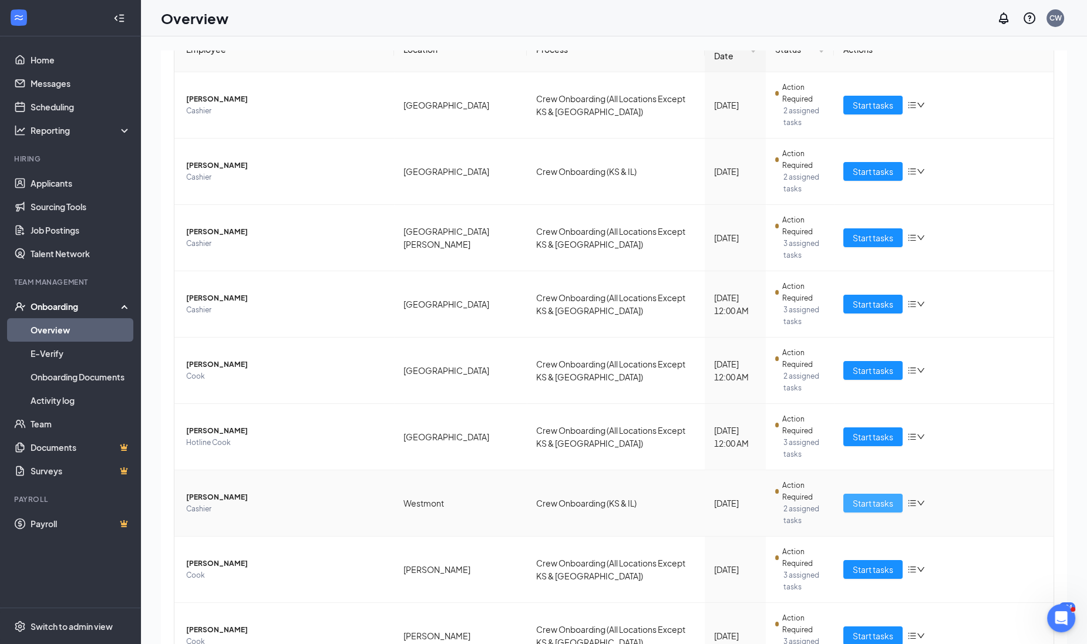
click at [853, 497] on span "Start tasks" at bounding box center [873, 503] width 41 height 13
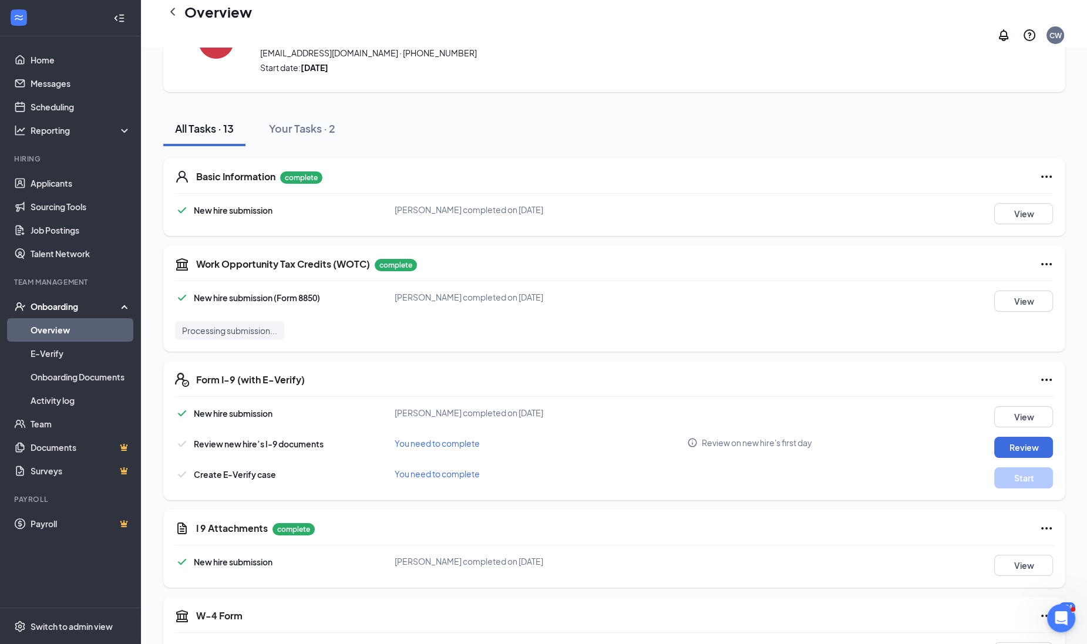
scroll to position [73, 0]
click at [1016, 557] on button "View" at bounding box center [1024, 564] width 59 height 21
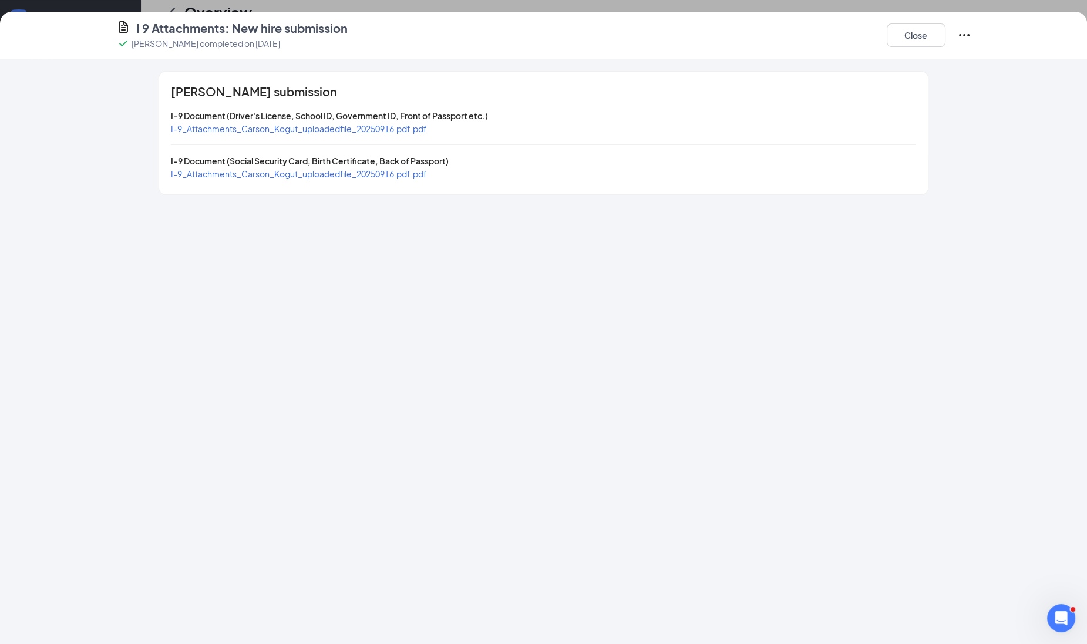
click at [321, 129] on span "I-9_Attachments_Carson_Kogut_uploadedfile_20250916.pdf.pdf" at bounding box center [299, 128] width 256 height 11
click at [928, 32] on button "Close" at bounding box center [916, 34] width 59 height 23
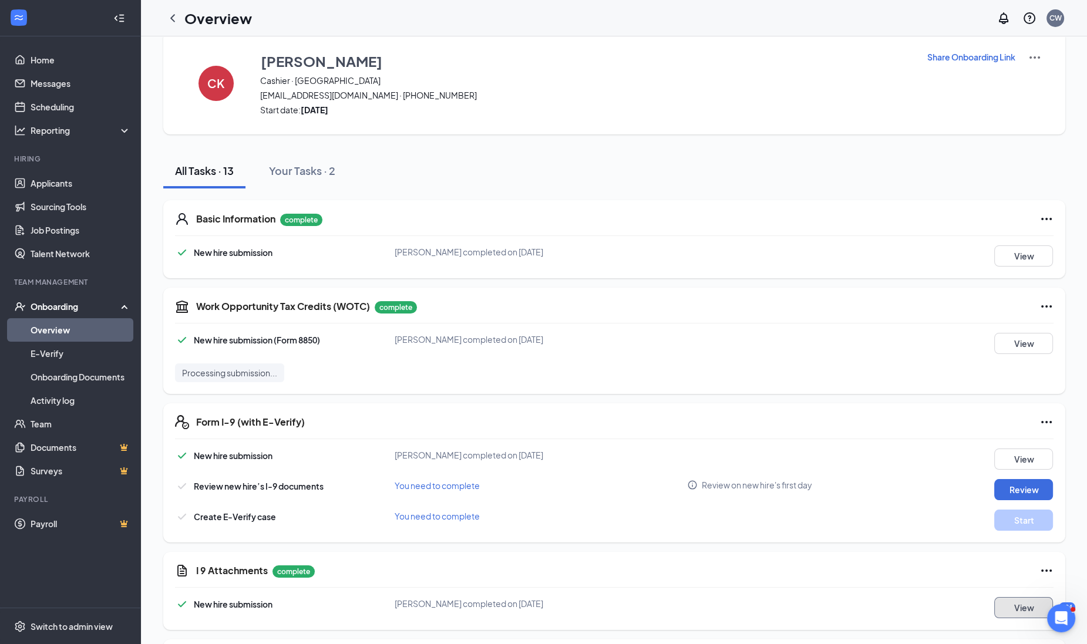
scroll to position [0, 0]
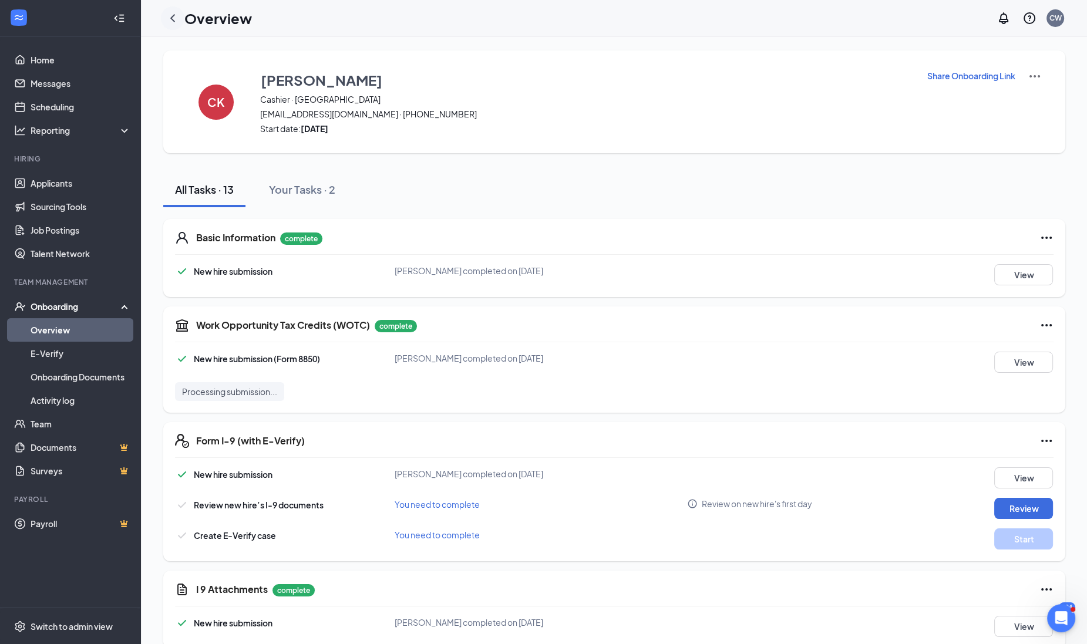
click at [173, 18] on icon "ChevronLeft" at bounding box center [173, 18] width 14 height 14
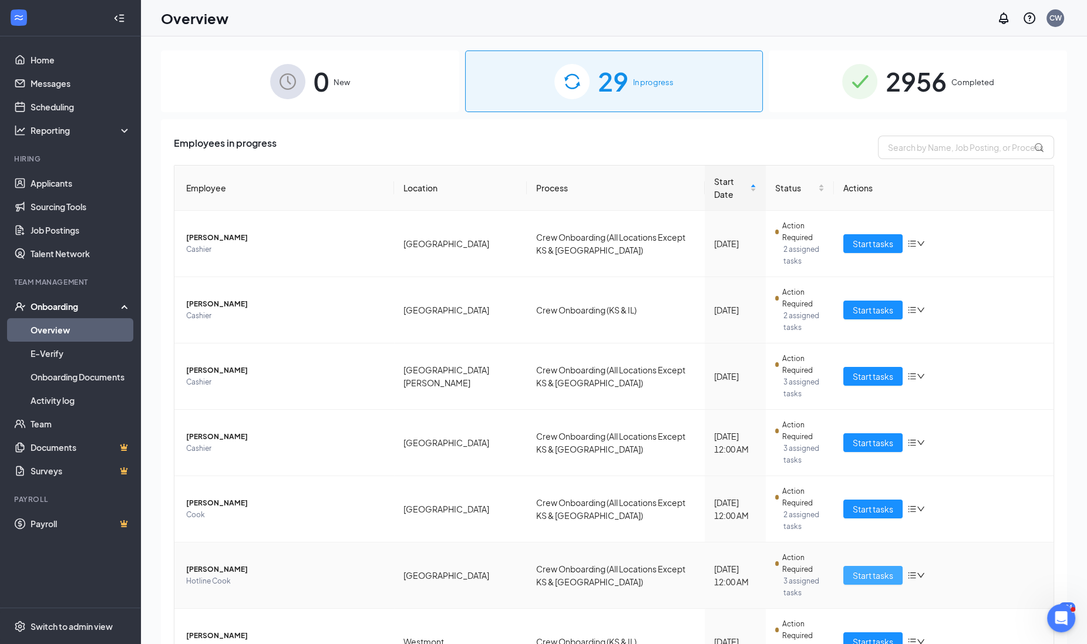
click at [853, 569] on span "Start tasks" at bounding box center [873, 575] width 41 height 13
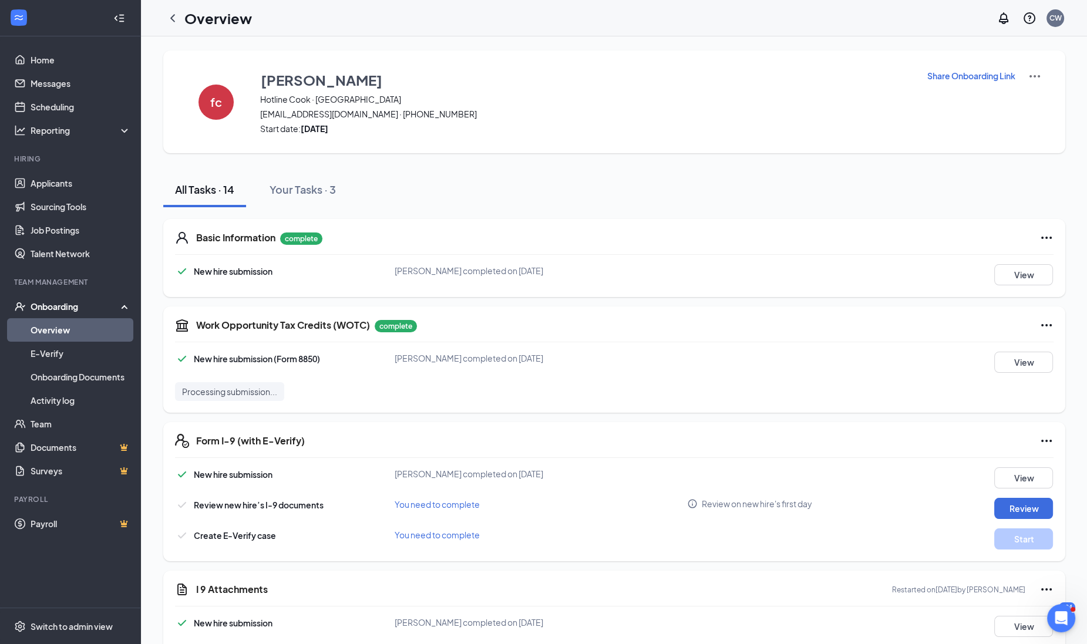
scroll to position [73, 0]
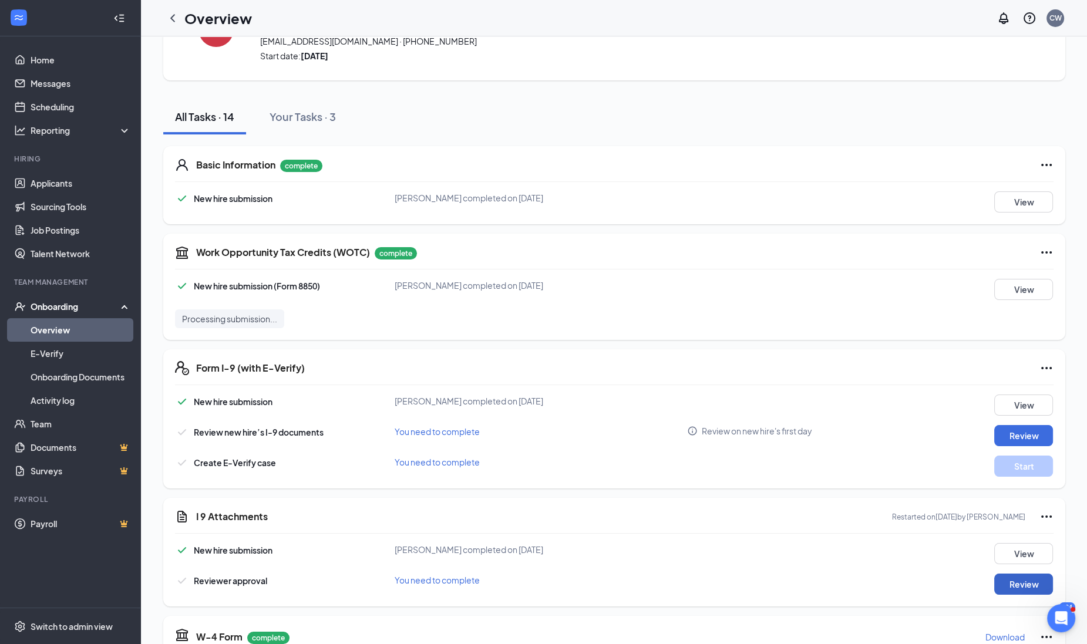
click at [1024, 584] on button "Review" at bounding box center [1024, 584] width 59 height 21
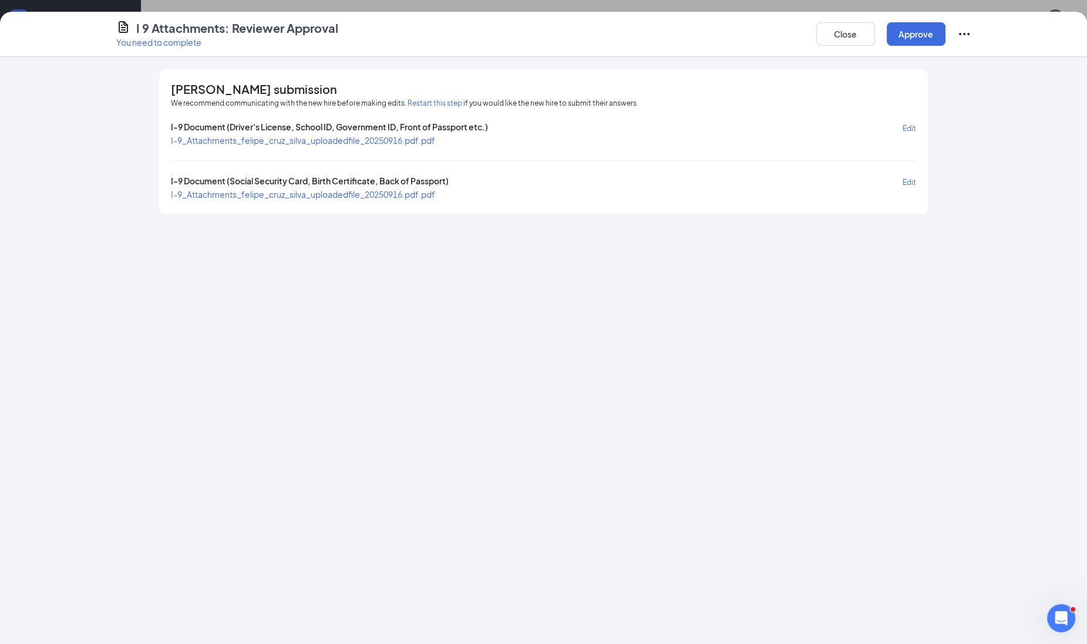
click at [298, 140] on span "I-9_Attachments_felipe_cruz_silva_uploadedfile_20250916.pdf.pdf" at bounding box center [303, 140] width 264 height 11
click at [388, 191] on span "I-9_Attachments_felipe_cruz_silva_uploadedfile_20250916.pdf.pdf" at bounding box center [303, 194] width 264 height 11
click at [828, 38] on button "Close" at bounding box center [846, 33] width 59 height 23
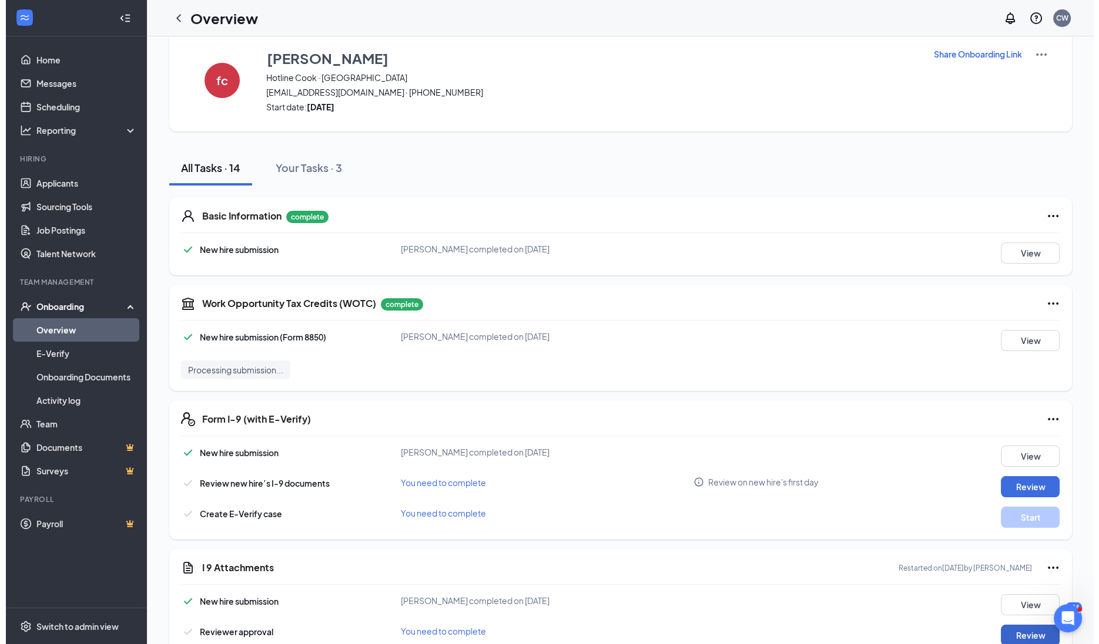
scroll to position [0, 0]
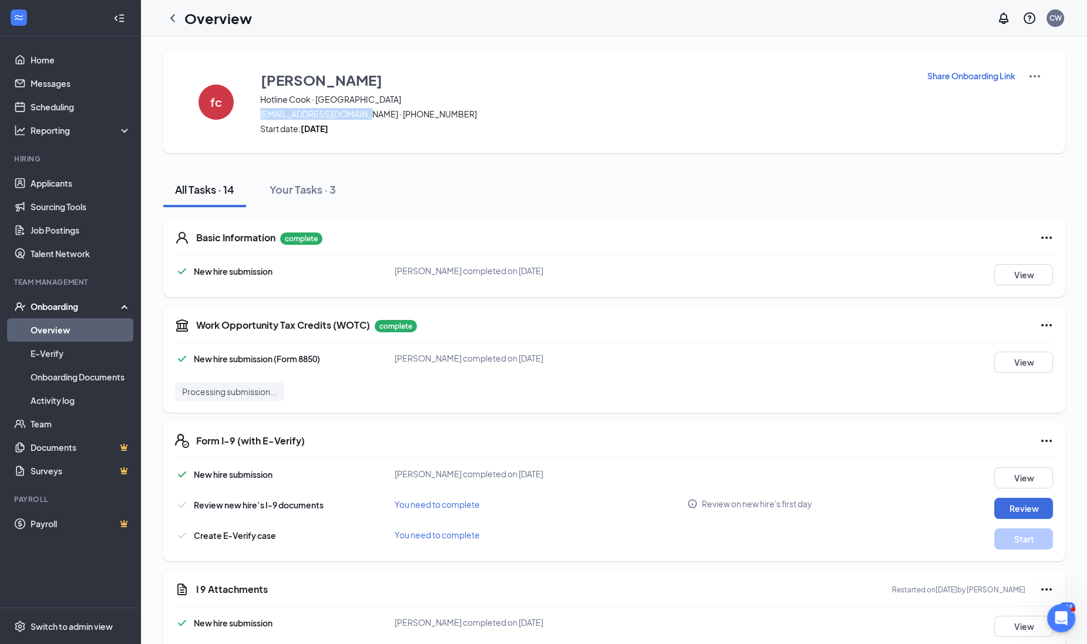
drag, startPoint x: 260, startPoint y: 112, endPoint x: 358, endPoint y: 110, distance: 98.1
click at [358, 110] on span "[EMAIL_ADDRESS][DOMAIN_NAME] · [PHONE_NUMBER]" at bounding box center [586, 114] width 652 height 12
drag, startPoint x: 358, startPoint y: 110, endPoint x: 345, endPoint y: 115, distance: 13.2
copy span "[EMAIL_ADDRESS][DOMAIN_NAME]"
click at [52, 179] on link "Applicants" at bounding box center [81, 183] width 100 height 23
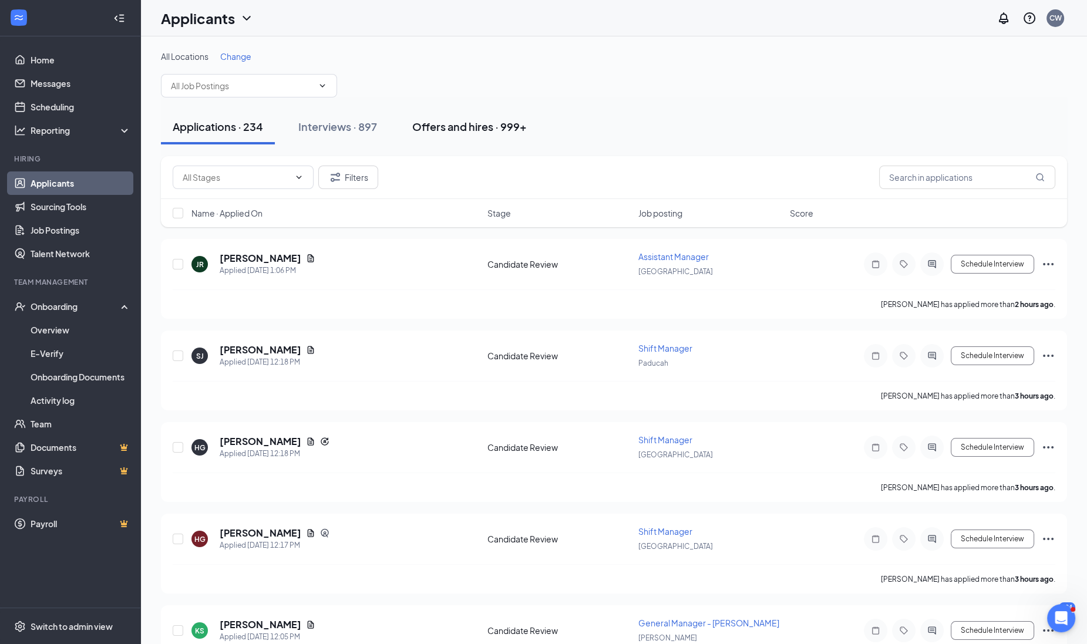
click at [438, 120] on div "Offers and hires · 999+" at bounding box center [469, 126] width 115 height 15
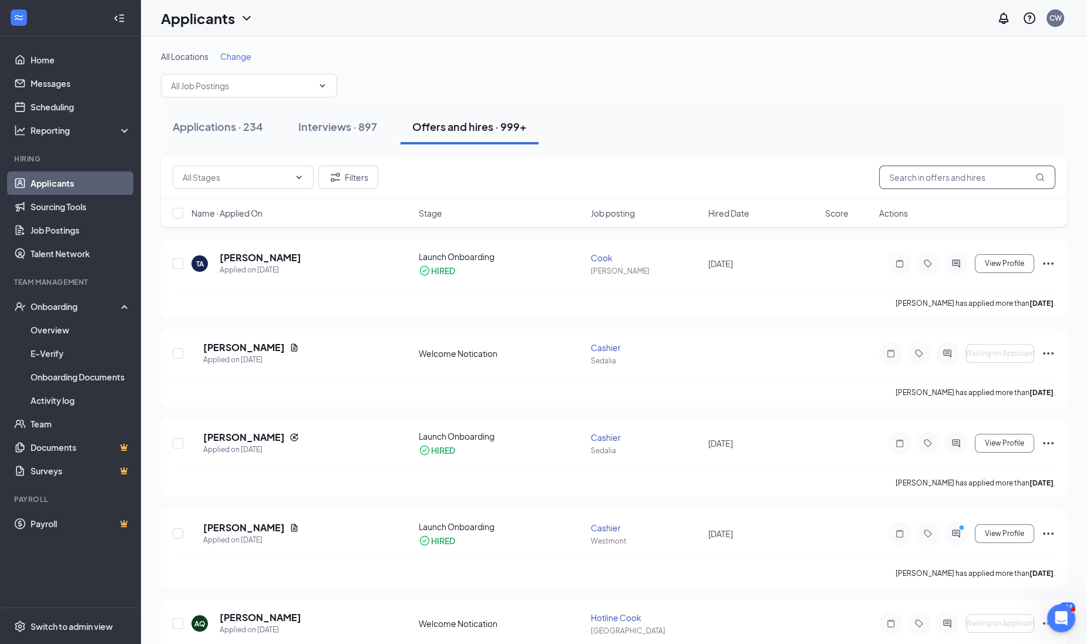
paste input "[EMAIL_ADDRESS][DOMAIN_NAME]"
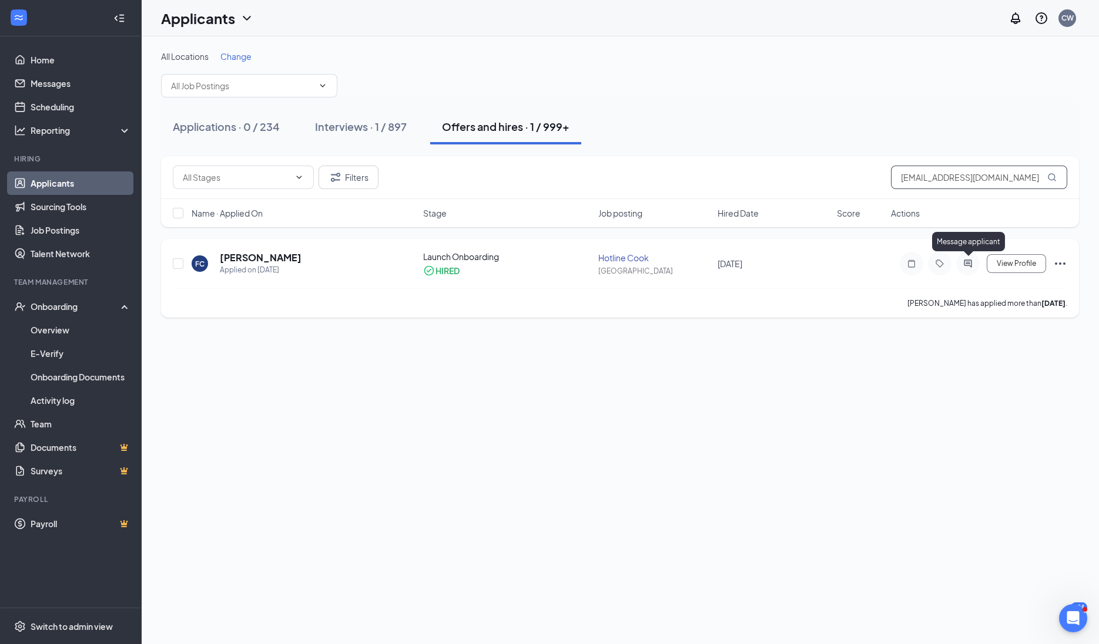
type input "[EMAIL_ADDRESS][DOMAIN_NAME]"
click at [963, 264] on icon "ActiveChat" at bounding box center [968, 263] width 14 height 9
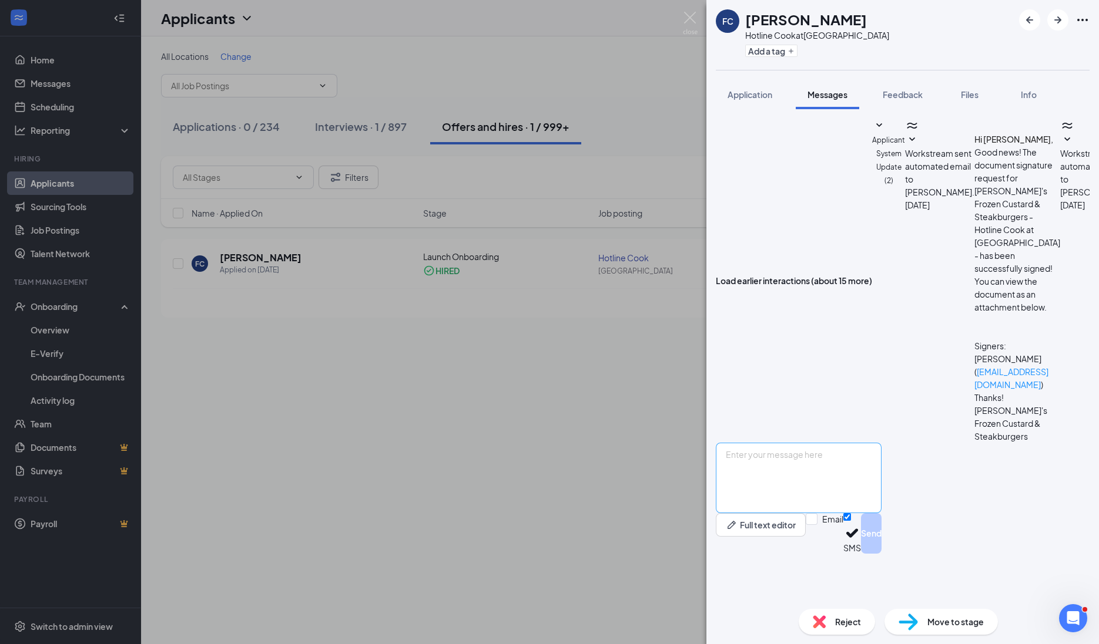
scroll to position [76, 0]
click at [807, 511] on textarea at bounding box center [799, 478] width 166 height 70
type textarea "Hi [PERSON_NAME]. Can you please add here the back of your resident card?"
click at [881, 554] on button "Send" at bounding box center [871, 533] width 21 height 41
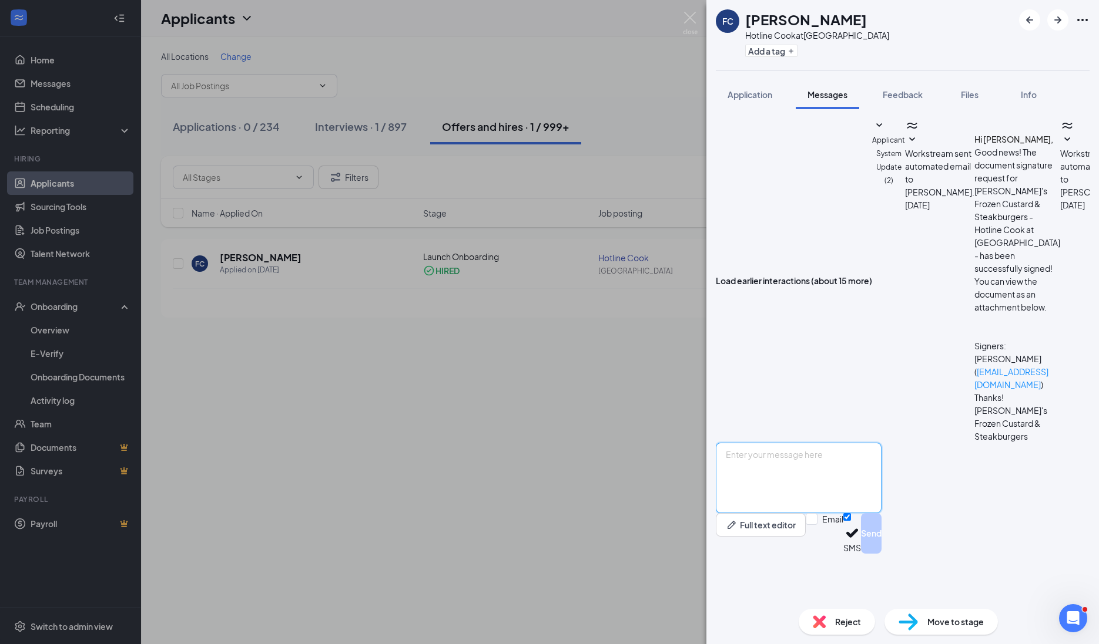
click at [796, 513] on textarea at bounding box center [799, 478] width 166 height 70
type textarea "Actually, I see it is expired"
click at [881, 554] on button "Send" at bounding box center [871, 533] width 21 height 41
click at [818, 513] on textarea at bounding box center [799, 478] width 166 height 70
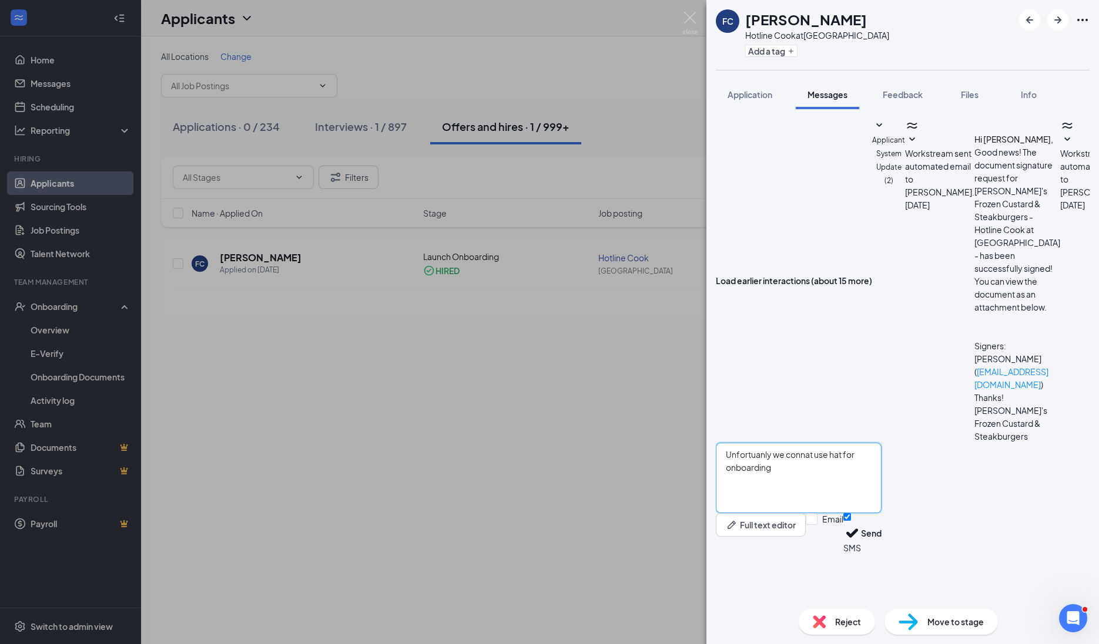
click at [792, 502] on textarea "Unfortuanly we connat use hat for onboarding" at bounding box center [799, 478] width 166 height 70
click at [856, 499] on textarea "Unfortunately we cannot use hat for onboarding" at bounding box center [799, 478] width 166 height 70
type textarea "Unfortunately, we cannot use that for onboarding"
click at [881, 554] on button "Send" at bounding box center [871, 533] width 21 height 41
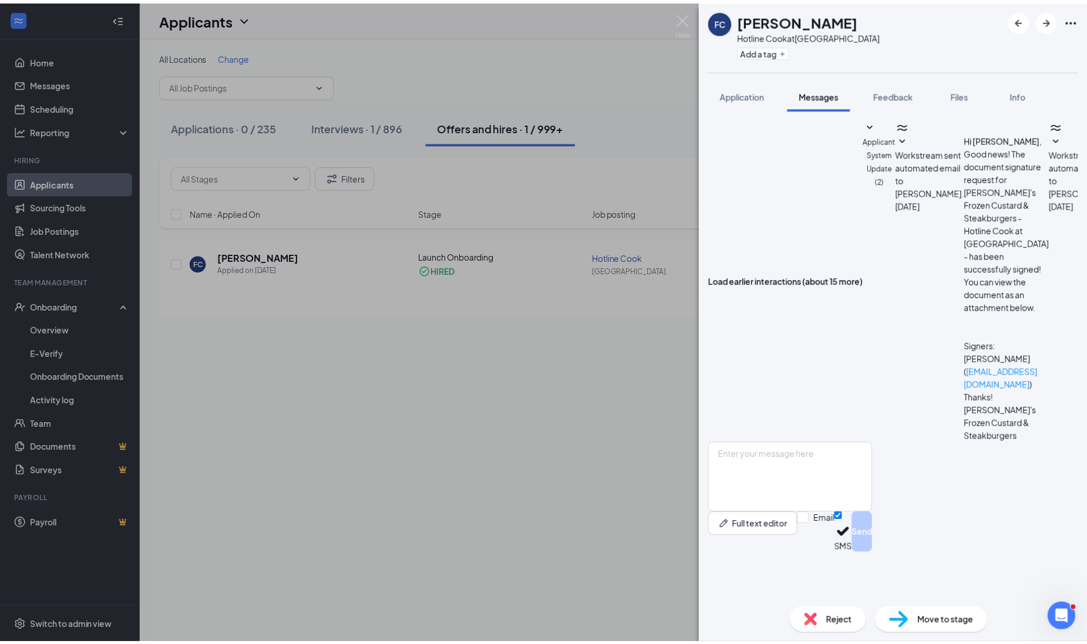
scroll to position [314, 0]
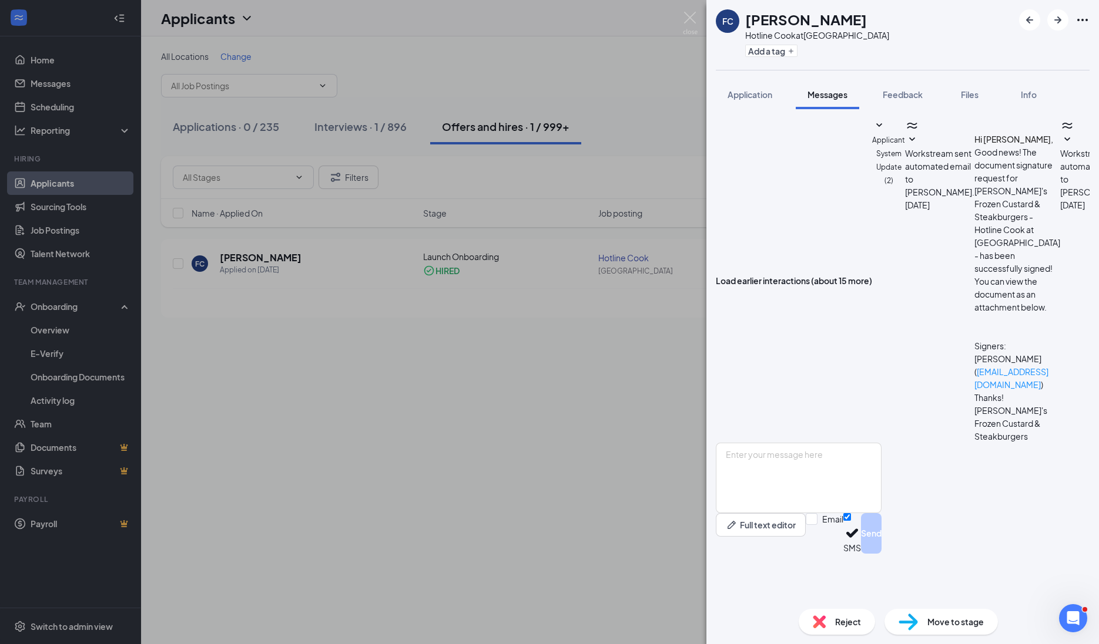
click at [647, 410] on div "FC [PERSON_NAME] Hotline Cook at [GEOGRAPHIC_DATA] Add a tag Application Messag…" at bounding box center [549, 322] width 1099 height 644
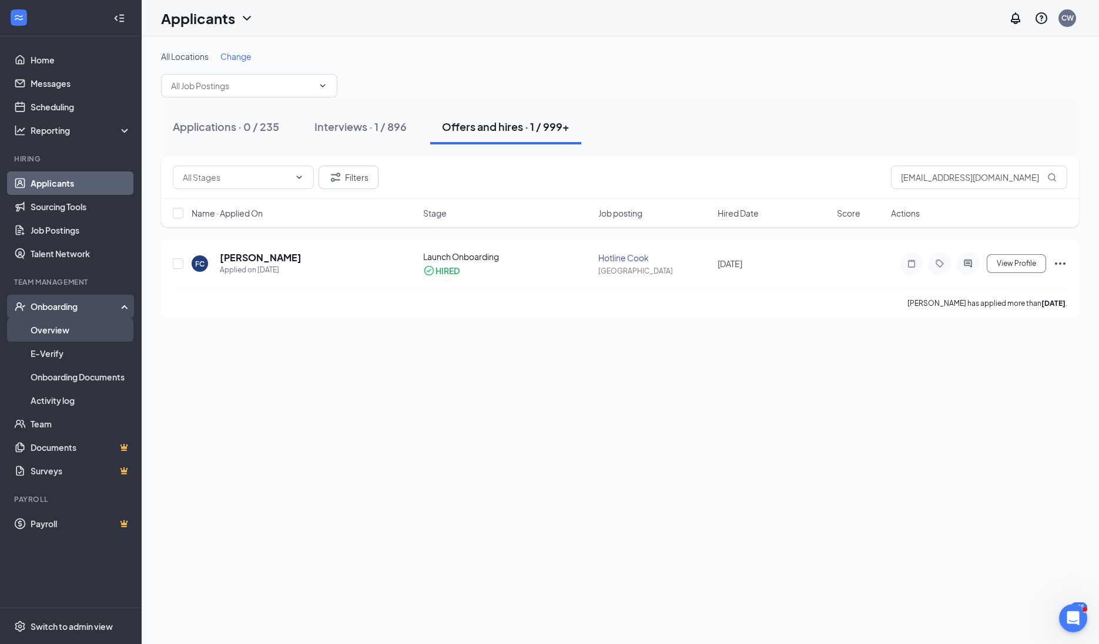
click at [73, 334] on link "Overview" at bounding box center [81, 329] width 100 height 23
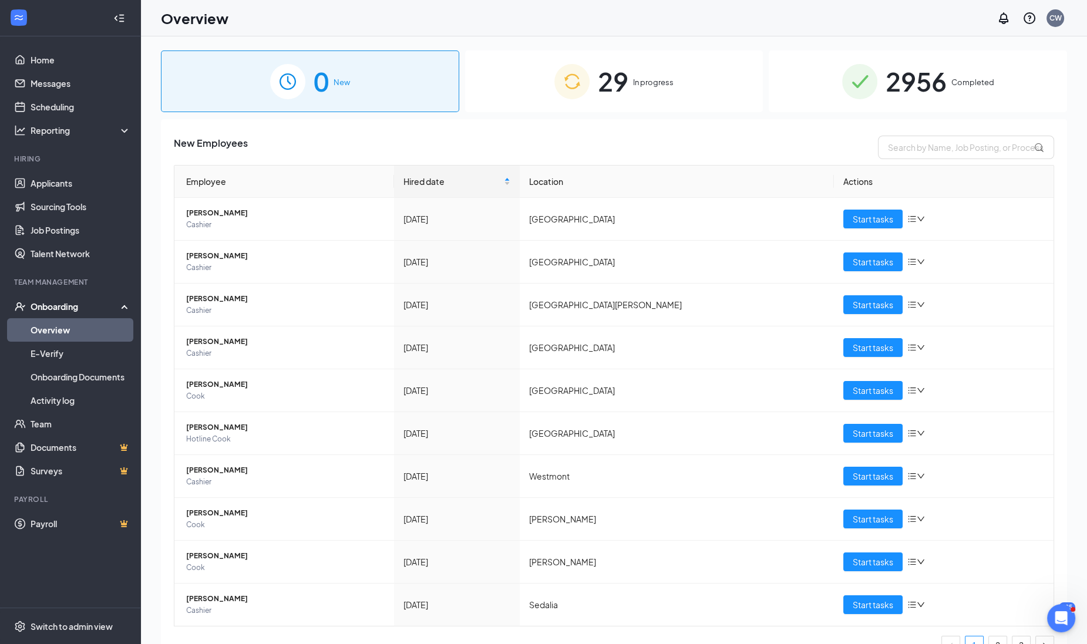
click at [632, 65] on div "29 In progress" at bounding box center [614, 82] width 298 height 62
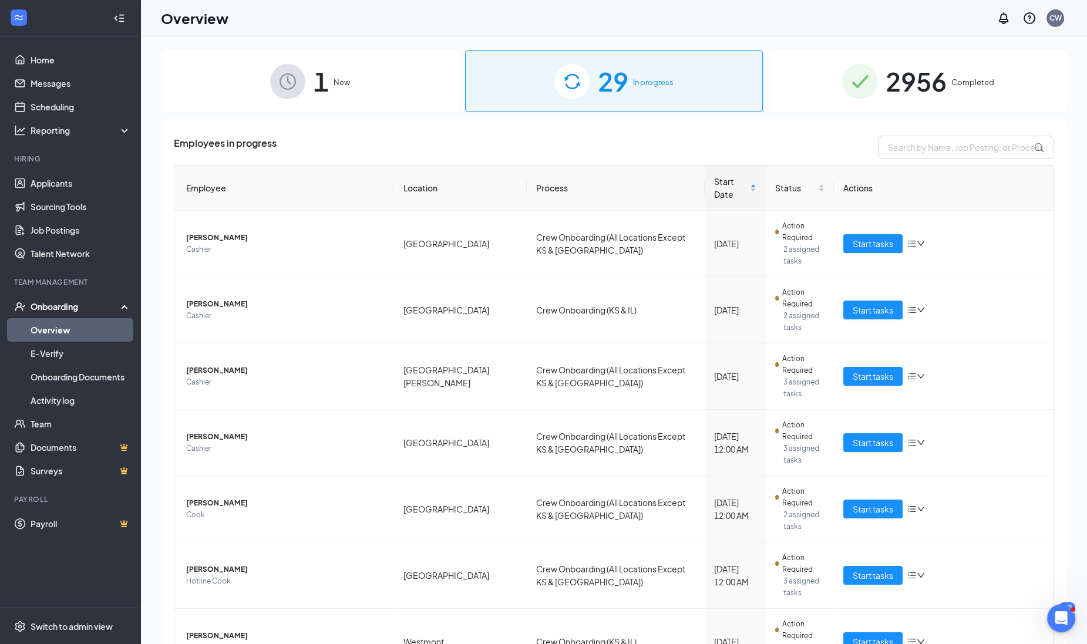
click at [663, 73] on div "29 In progress" at bounding box center [614, 82] width 298 height 62
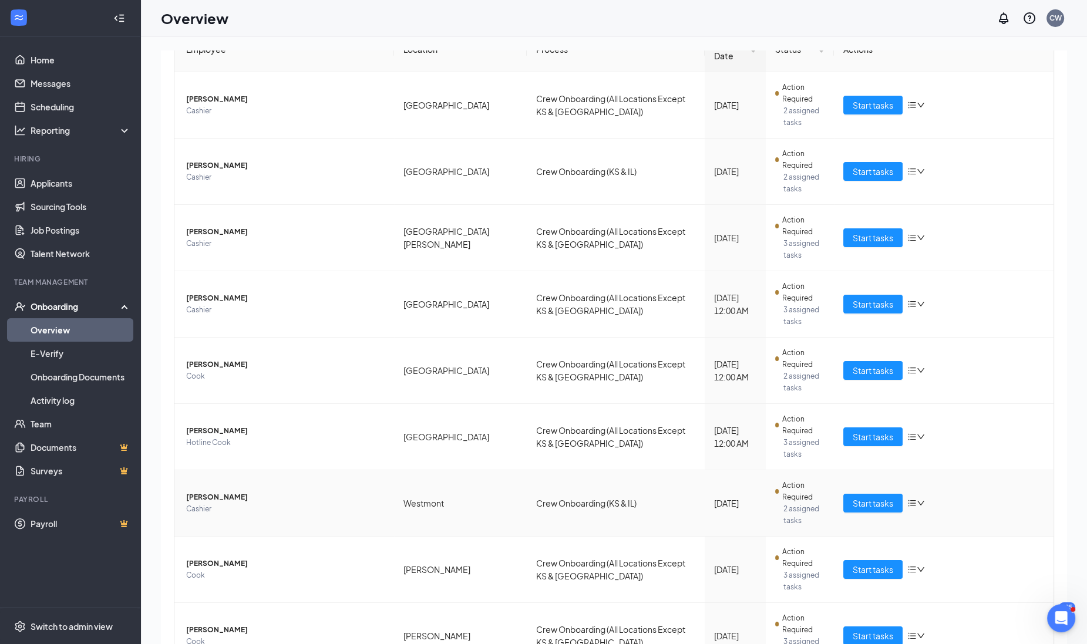
click at [220, 492] on span "[PERSON_NAME]" at bounding box center [285, 498] width 199 height 12
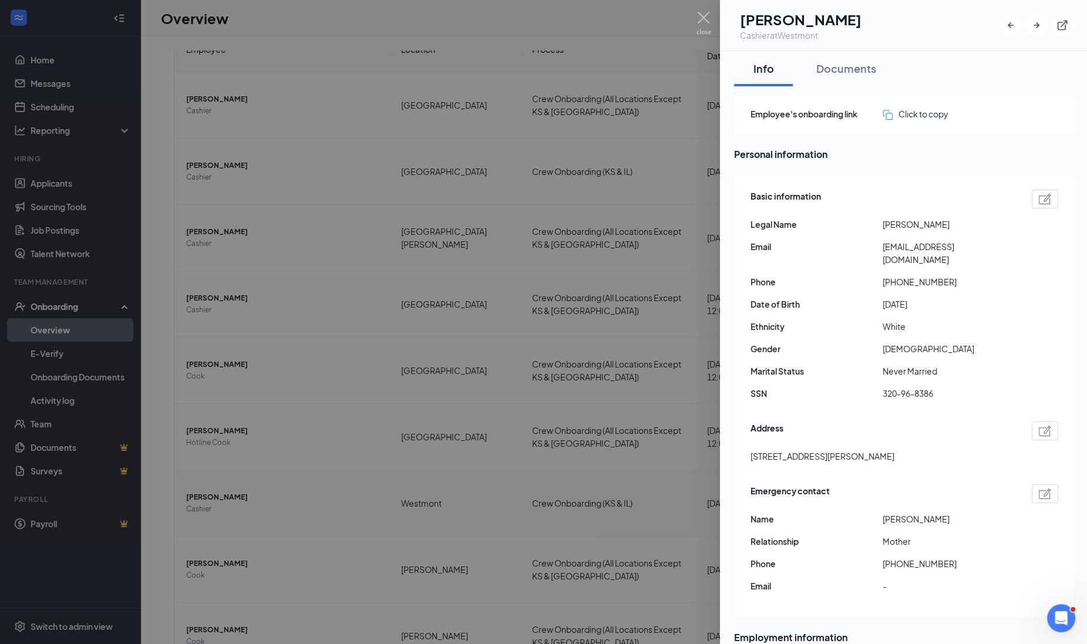
click at [220, 404] on div at bounding box center [543, 322] width 1087 height 644
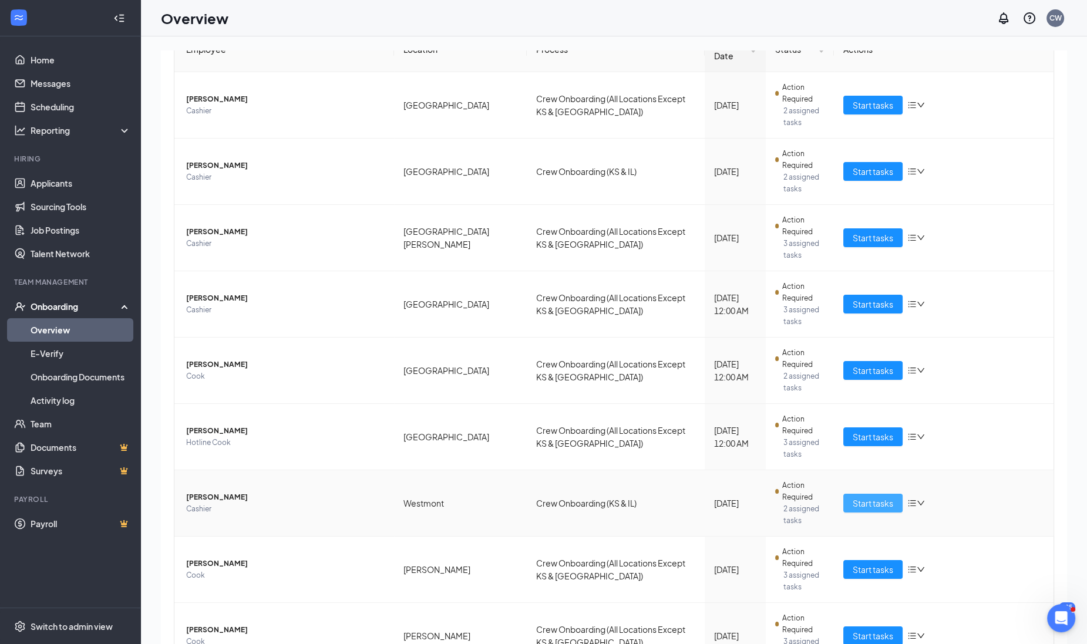
click at [866, 494] on button "Start tasks" at bounding box center [873, 503] width 59 height 19
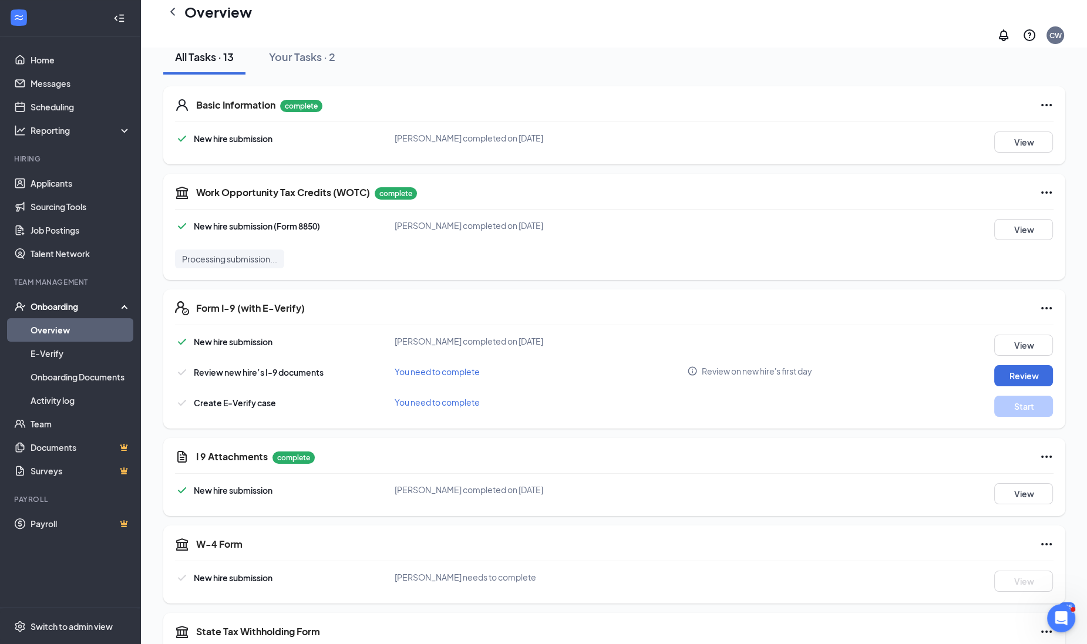
scroll to position [146, 0]
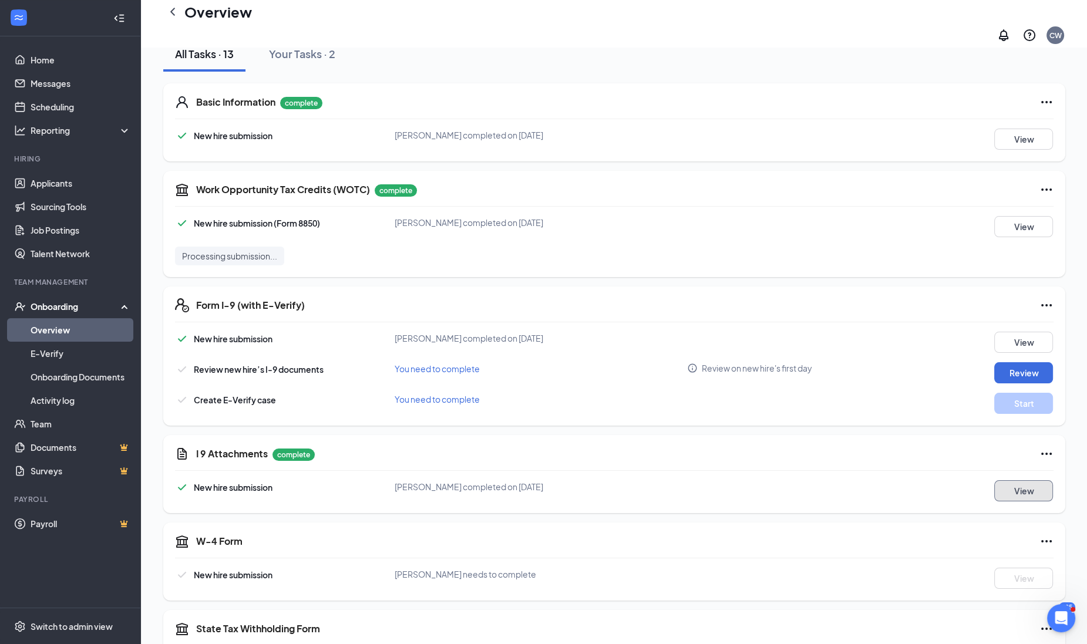
click at [1029, 483] on button "View" at bounding box center [1024, 491] width 59 height 21
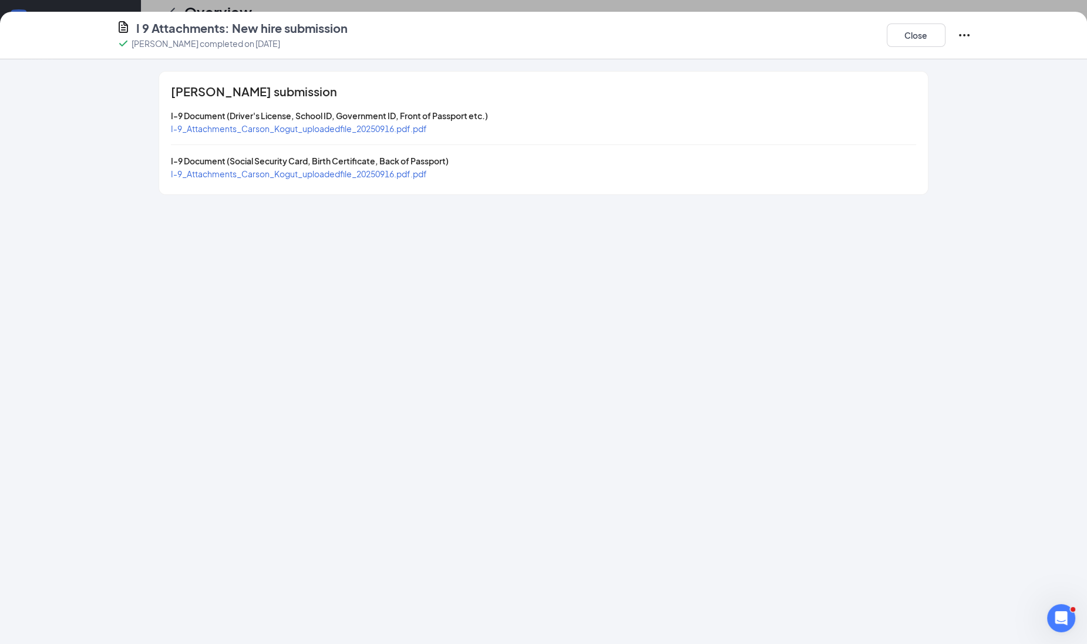
click at [370, 136] on div "[PERSON_NAME] submission I-9 Document (Driver's License, School ID, Government …" at bounding box center [543, 133] width 768 height 123
click at [370, 132] on span "I-9_Attachments_Carson_Kogut_uploadedfile_20250916.pdf.pdf" at bounding box center [299, 128] width 256 height 11
click at [340, 167] on div "I-9_Attachments_Carson_Kogut_uploadedfile_20250916.pdf.pdf" at bounding box center [299, 173] width 256 height 13
click at [340, 170] on span "I-9_Attachments_Carson_Kogut_uploadedfile_20250916.pdf.pdf" at bounding box center [299, 174] width 256 height 11
click at [913, 43] on button "Close" at bounding box center [916, 34] width 59 height 23
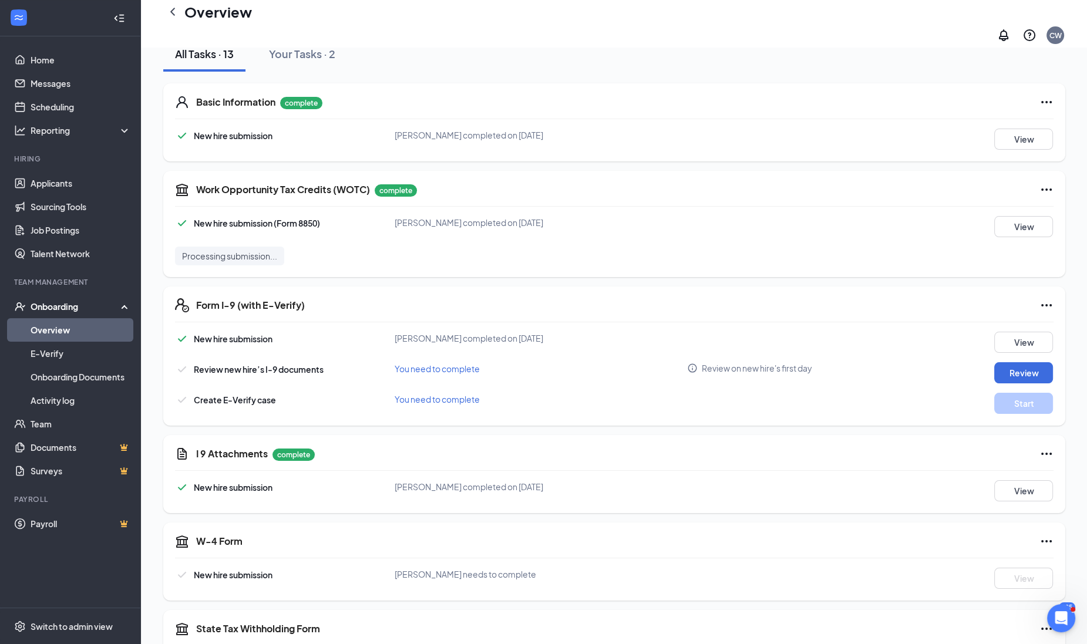
click at [1045, 447] on icon "Ellipses" at bounding box center [1047, 454] width 14 height 14
click at [1034, 460] on span "Restart" at bounding box center [1023, 466] width 28 height 12
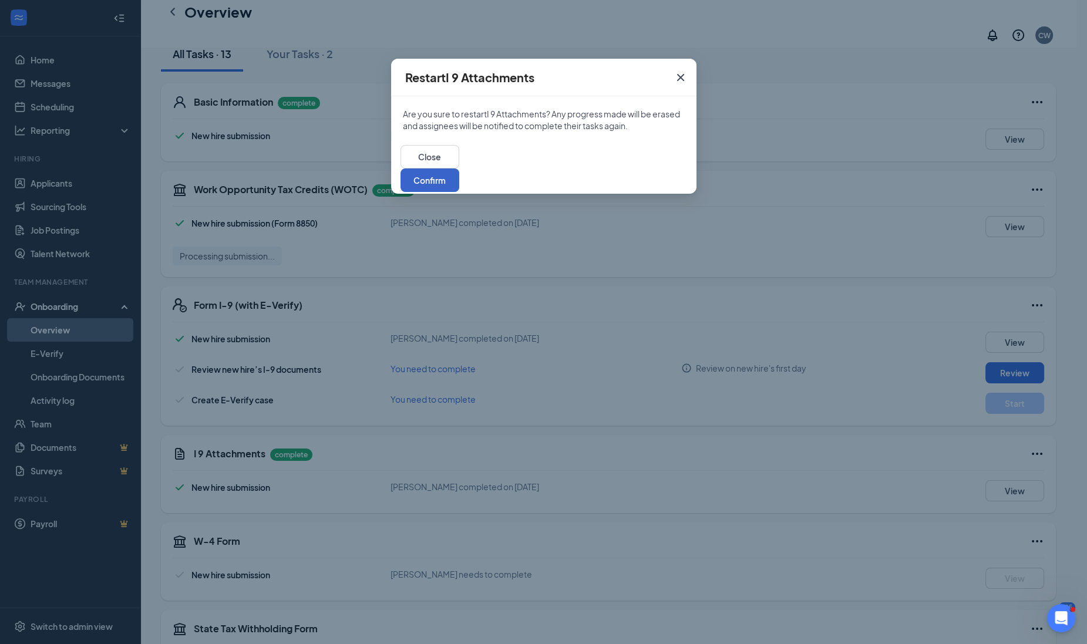
click at [459, 169] on button "Confirm" at bounding box center [430, 180] width 59 height 23
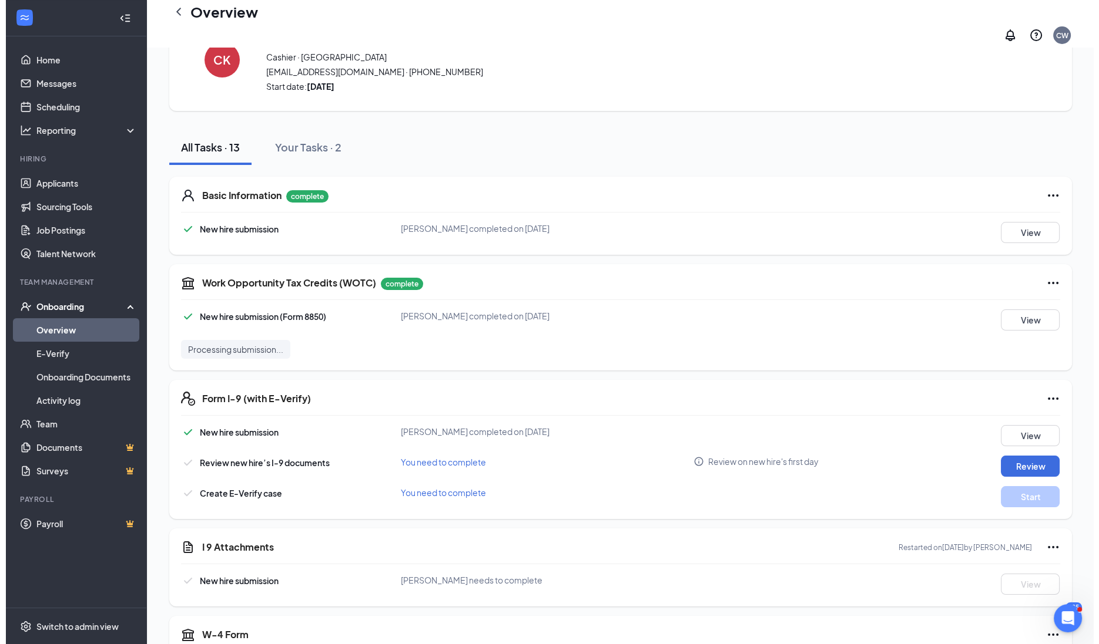
scroll to position [0, 0]
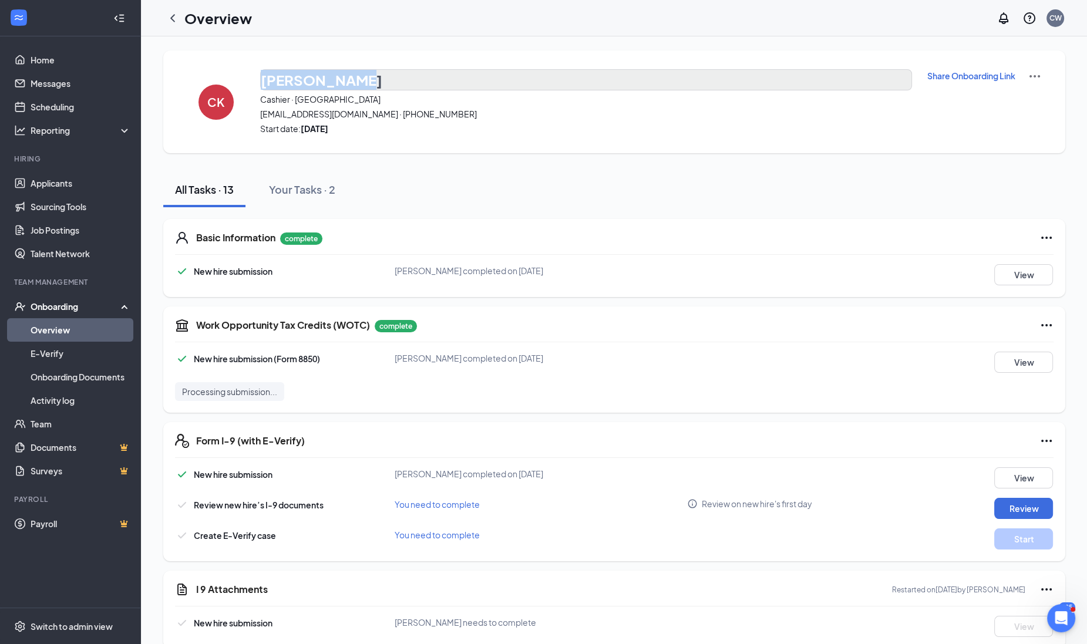
drag, startPoint x: 251, startPoint y: 73, endPoint x: 352, endPoint y: 77, distance: 101.1
click at [352, 77] on div "[PERSON_NAME] Cashier · Westmont [EMAIL_ADDRESS][DOMAIN_NAME] · [PHONE_NUMBER] …" at bounding box center [614, 102] width 902 height 103
drag, startPoint x: 352, startPoint y: 77, endPoint x: 335, endPoint y: 81, distance: 18.1
copy div "[PERSON_NAME]"
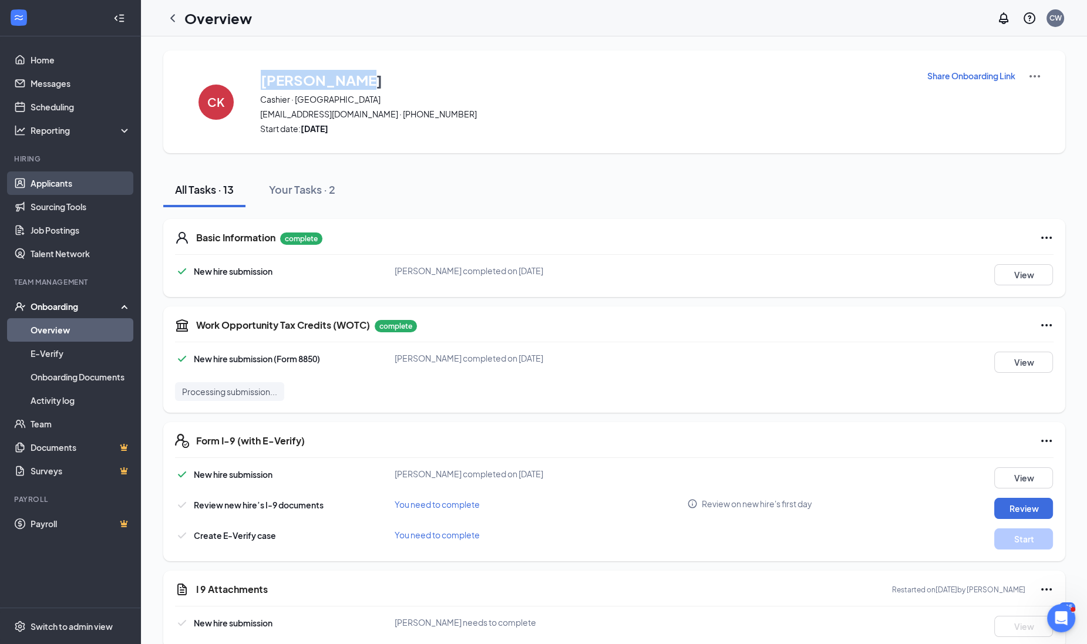
click at [68, 179] on link "Applicants" at bounding box center [81, 183] width 100 height 23
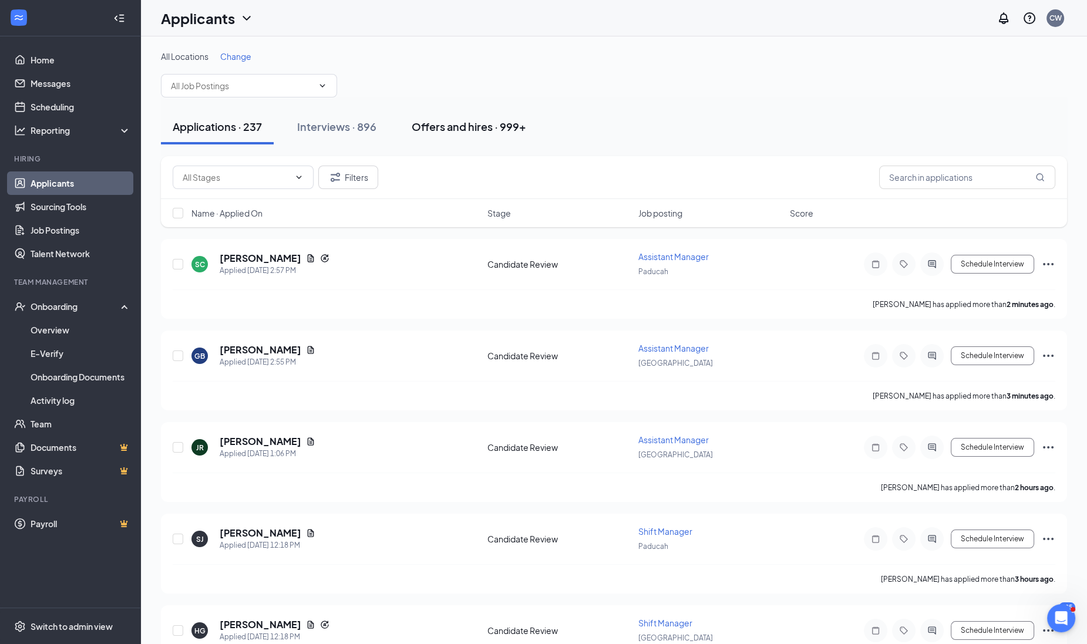
click at [449, 131] on div "Offers and hires · 999+" at bounding box center [469, 126] width 115 height 15
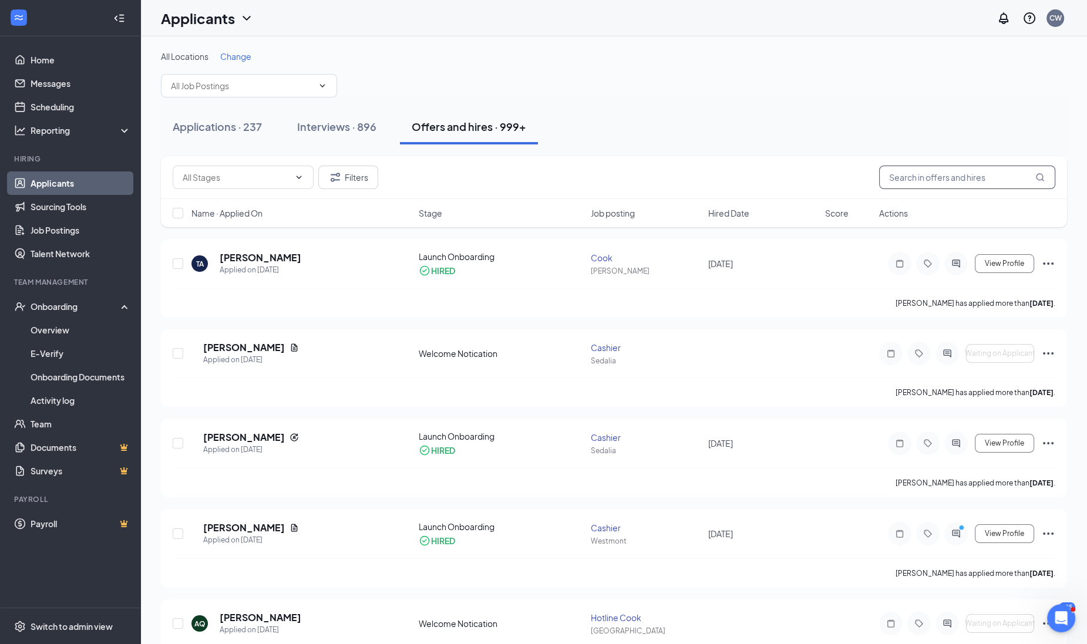
paste input "[PERSON_NAME]"
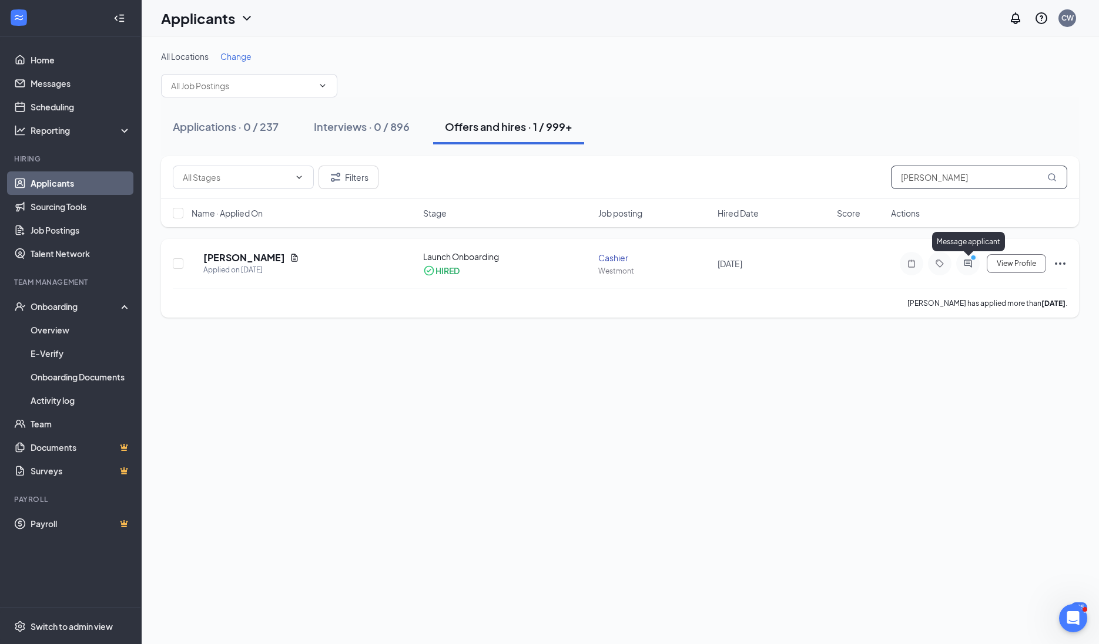
type input "[PERSON_NAME]"
click at [971, 263] on icon "ActiveChat" at bounding box center [967, 264] width 8 height 8
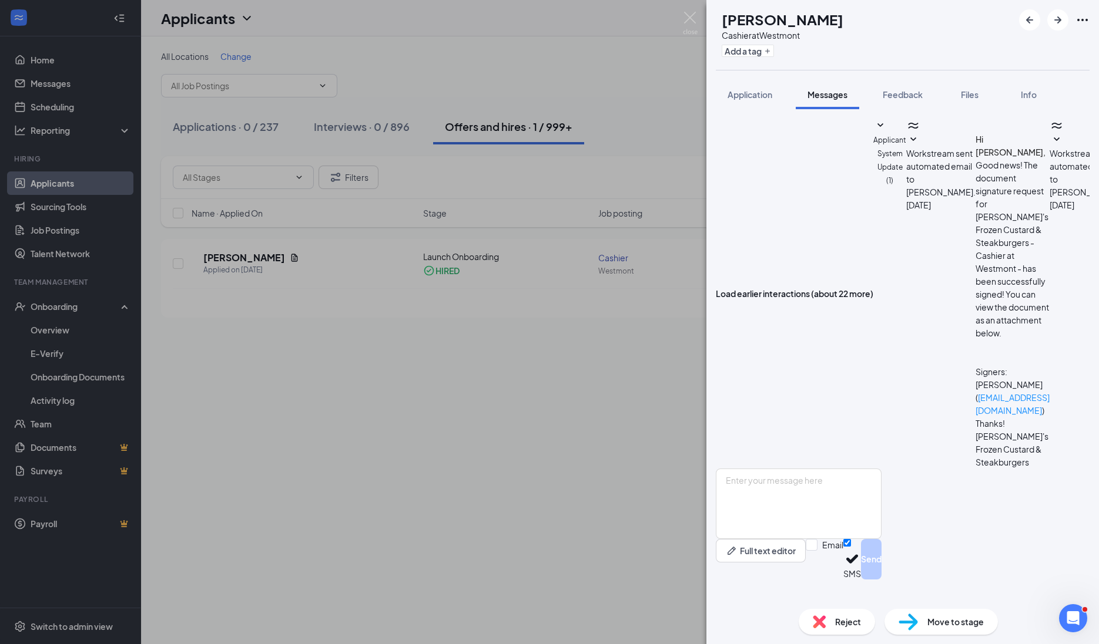
scroll to position [191, 0]
click at [839, 505] on textarea at bounding box center [799, 504] width 166 height 70
click at [783, 499] on textarea "Hi [PERSON_NAME], We need a social security" at bounding box center [799, 504] width 166 height 70
click at [881, 510] on textarea "Hi [PERSON_NAME], we need a social security" at bounding box center [799, 504] width 166 height 70
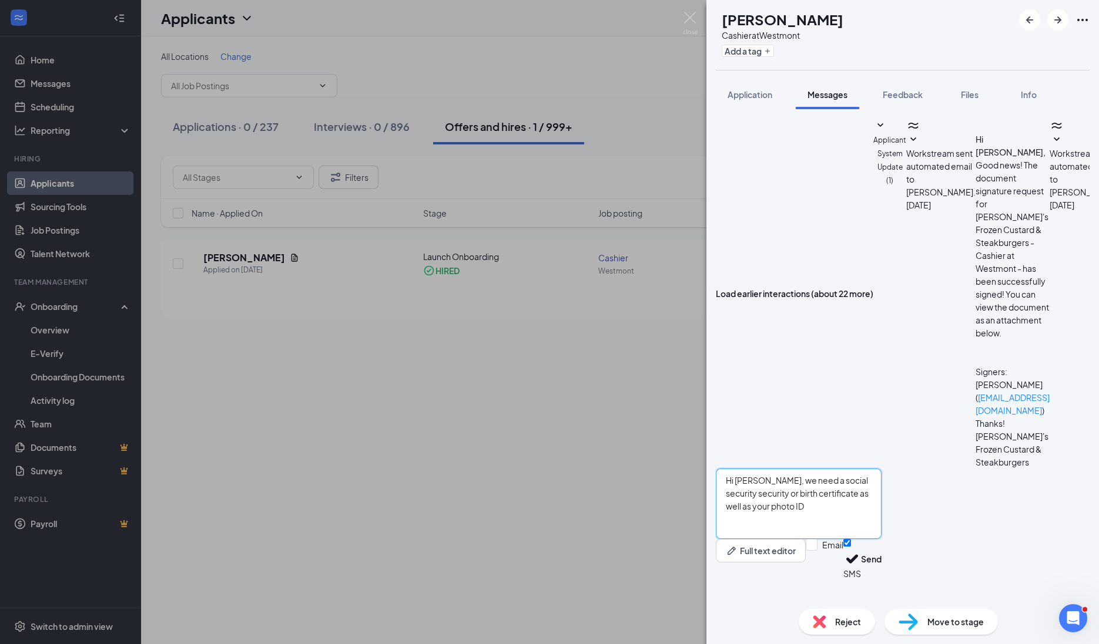
click at [871, 523] on textarea "Hi [PERSON_NAME], we need a social security security or birth certificate as we…" at bounding box center [799, 504] width 166 height 70
type textarea "Hi [PERSON_NAME], we need a social security or birth certificate as well as you…"
click at [881, 576] on button "Send" at bounding box center [871, 559] width 21 height 41
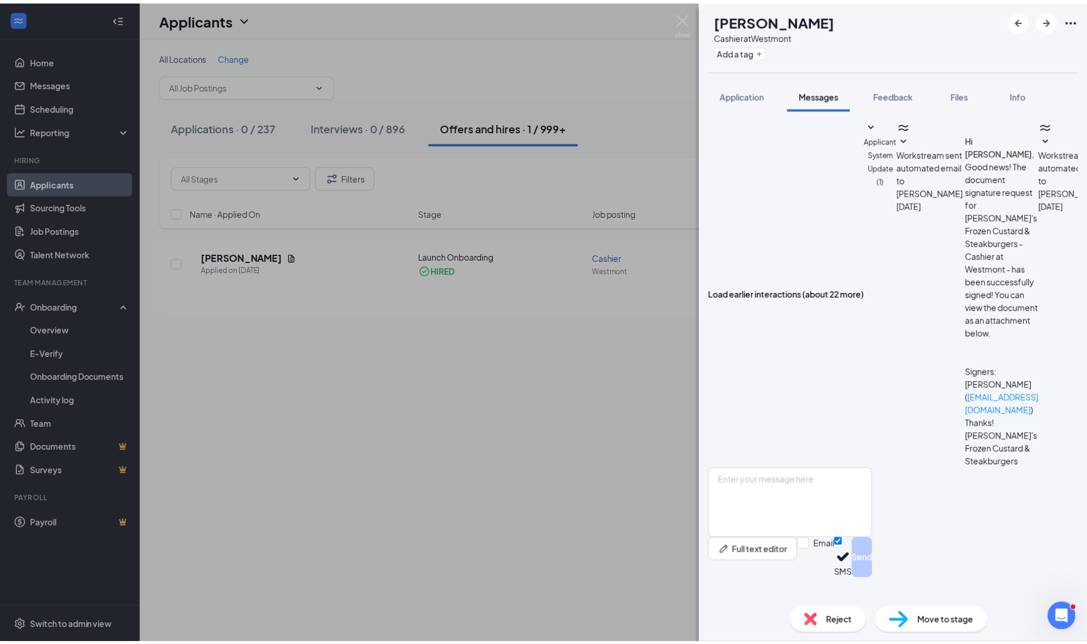
scroll to position [278, 0]
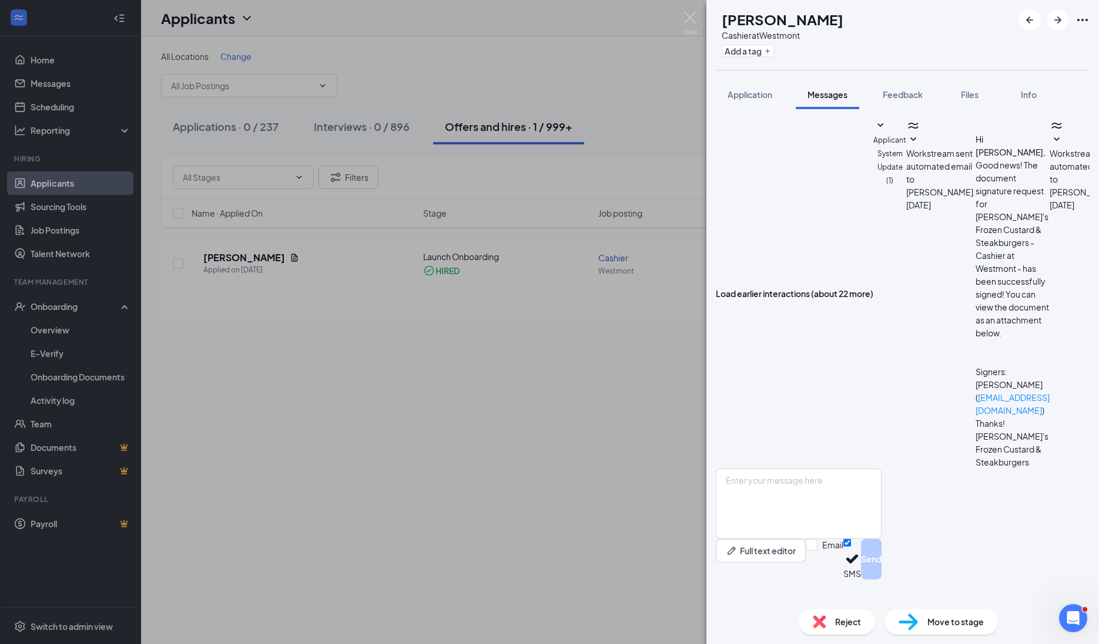
click at [49, 325] on div "[PERSON_NAME] Cashier at [GEOGRAPHIC_DATA] Add a tag Application Messages Feedb…" at bounding box center [549, 322] width 1099 height 644
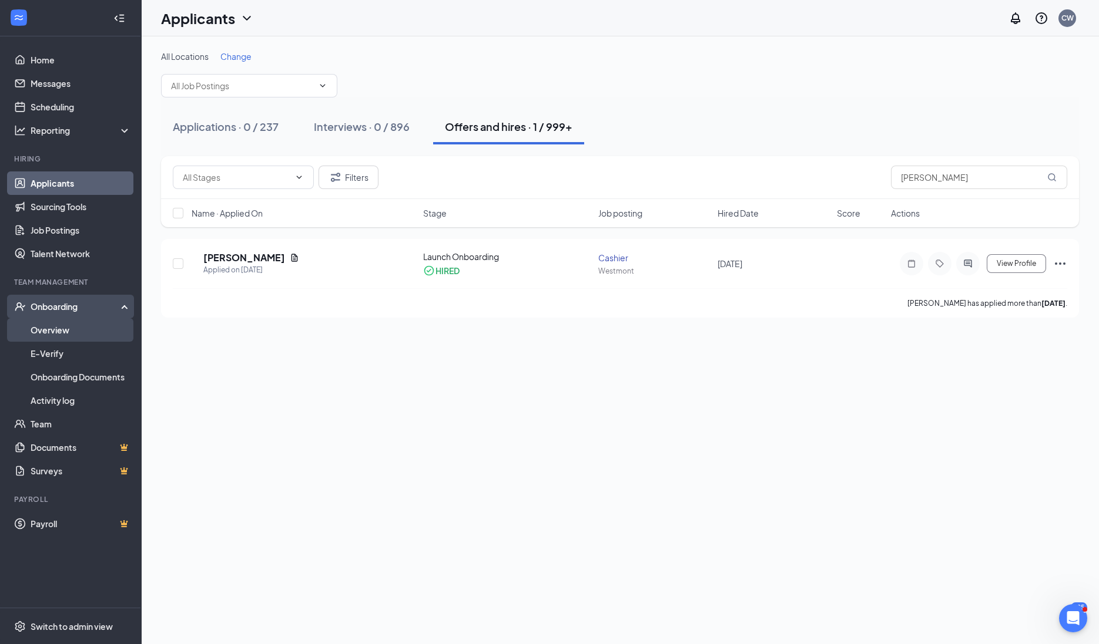
drag, startPoint x: 50, startPoint y: 325, endPoint x: 68, endPoint y: 327, distance: 17.8
click at [50, 325] on link "Overview" at bounding box center [81, 329] width 100 height 23
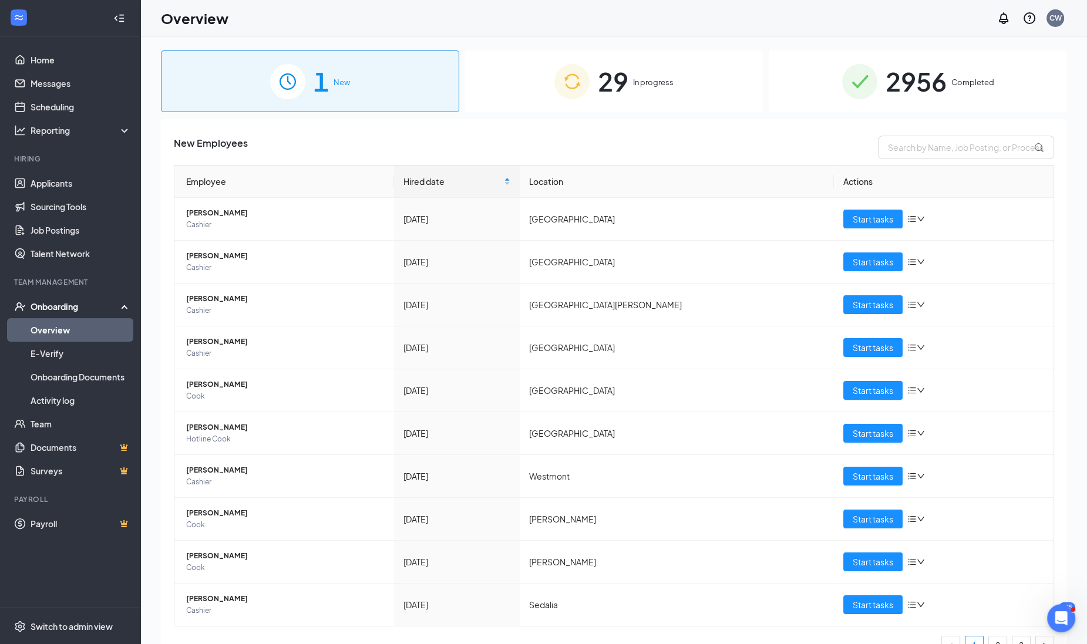
click at [627, 65] on div "29 In progress" at bounding box center [614, 82] width 298 height 62
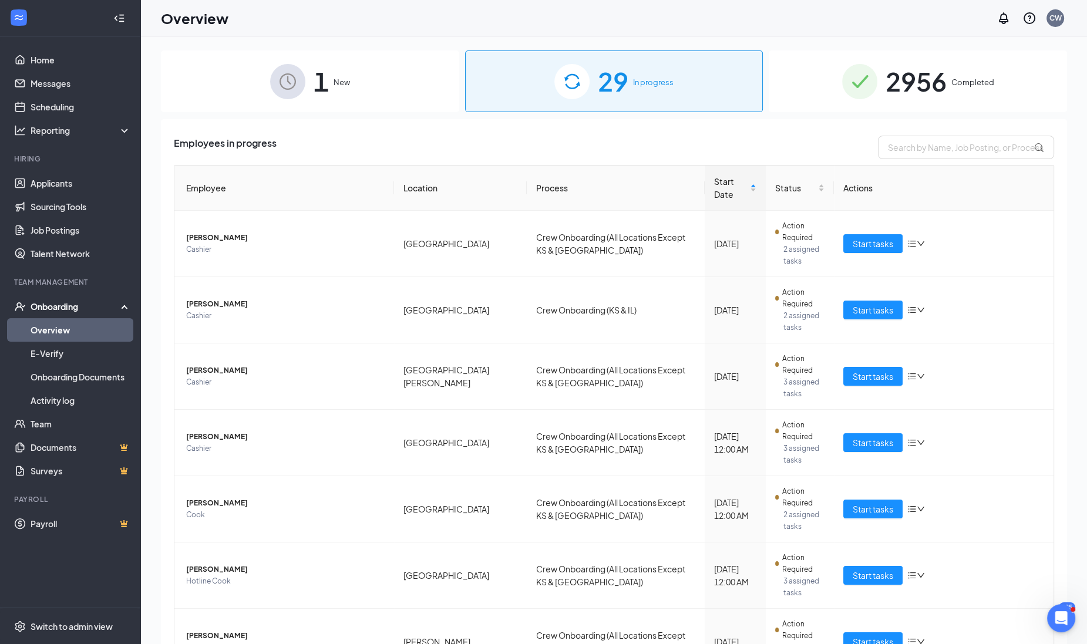
click at [673, 96] on div "29 In progress" at bounding box center [614, 82] width 298 height 62
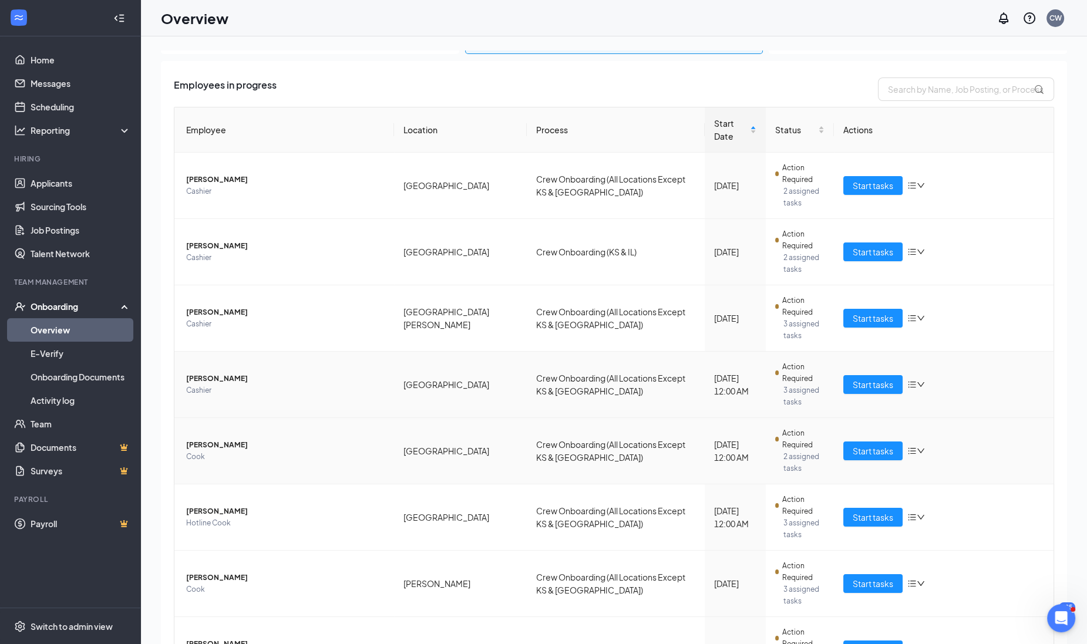
scroll to position [139, 0]
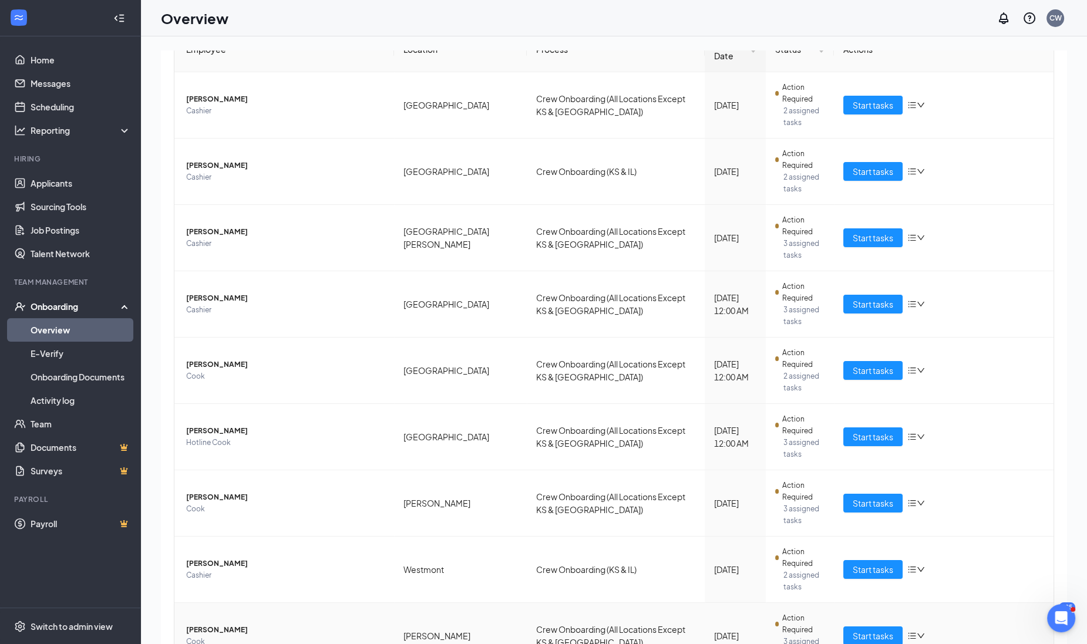
click at [223, 624] on span "[PERSON_NAME]" at bounding box center [285, 630] width 199 height 12
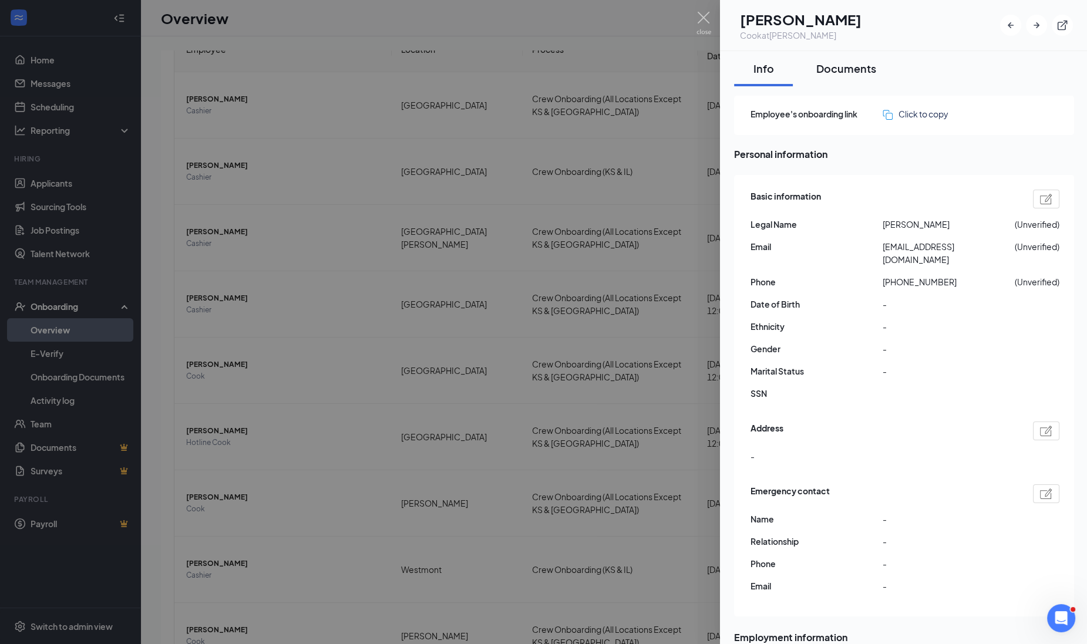
click at [879, 65] on button "Documents" at bounding box center [846, 68] width 83 height 35
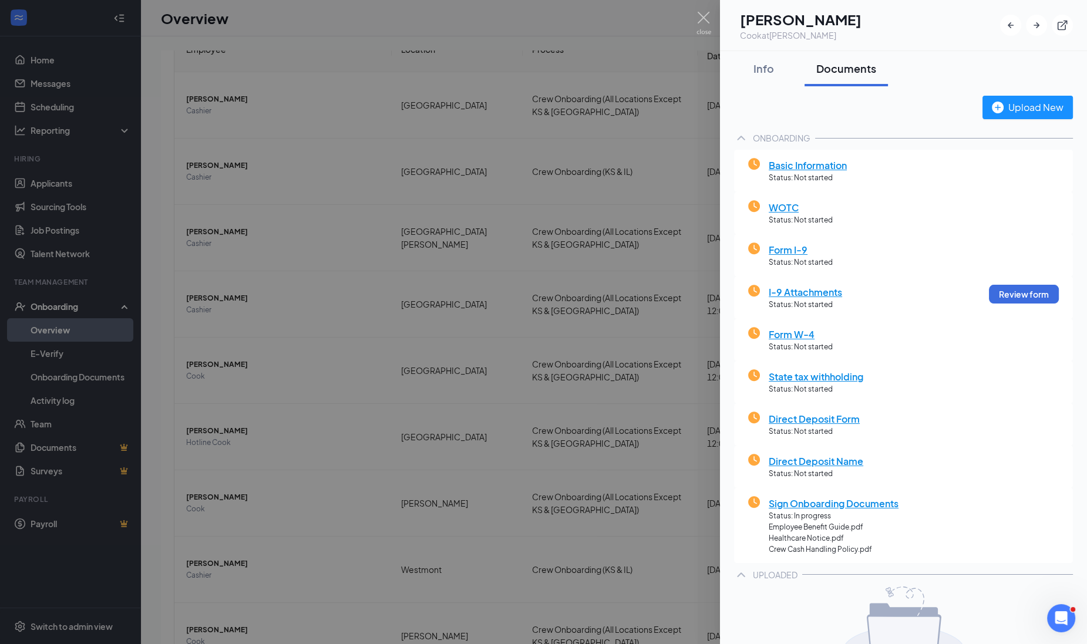
click at [358, 522] on div at bounding box center [543, 322] width 1087 height 644
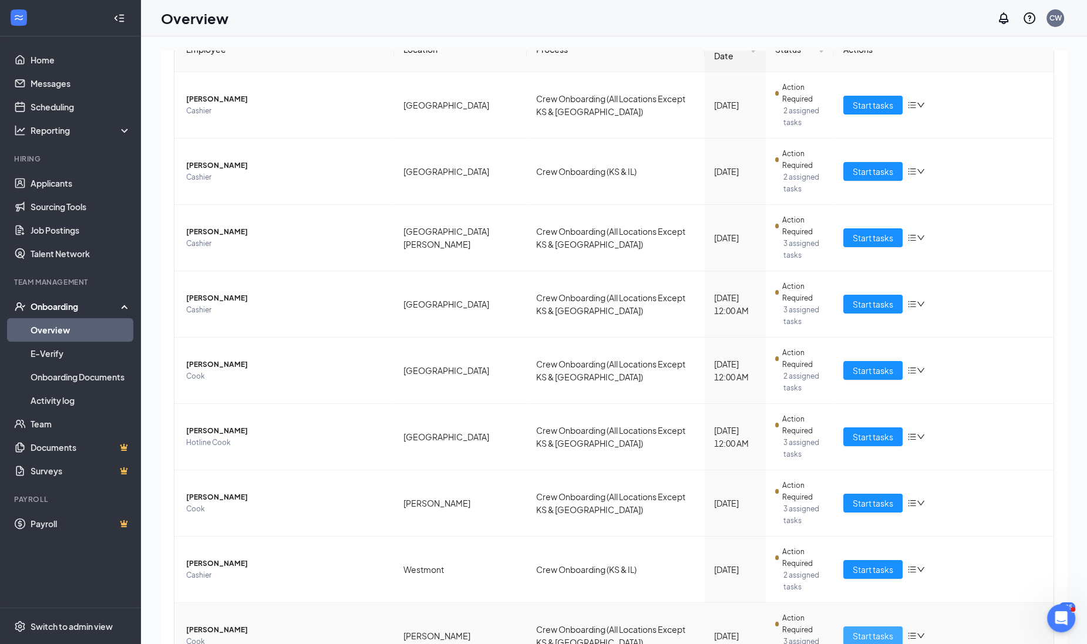
click at [869, 630] on span "Start tasks" at bounding box center [873, 636] width 41 height 13
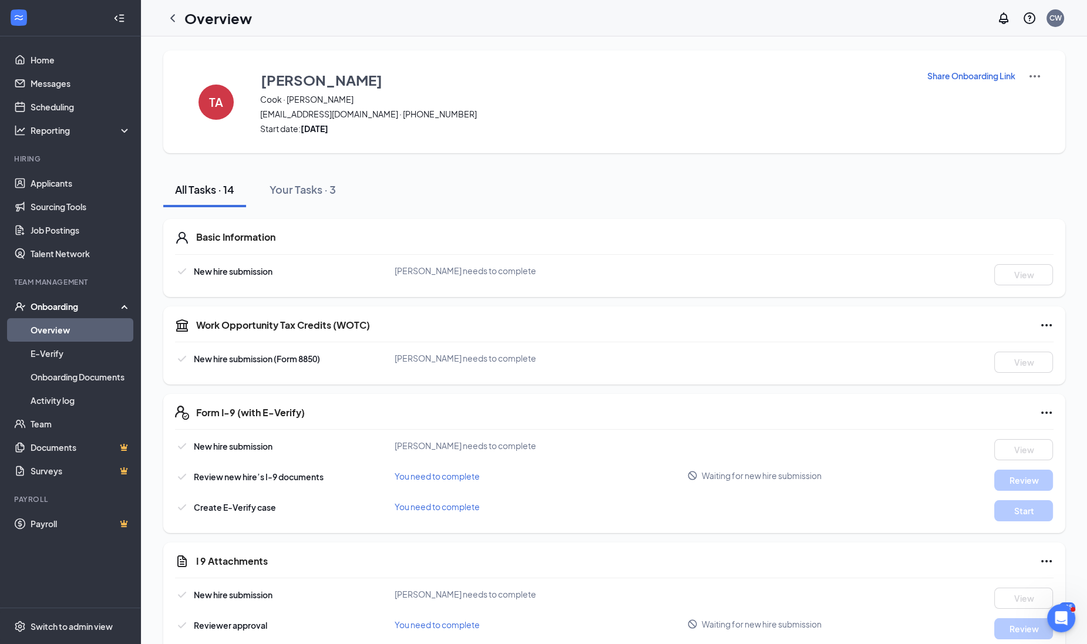
click at [978, 69] on button "Share Onboarding Link" at bounding box center [971, 75] width 89 height 13
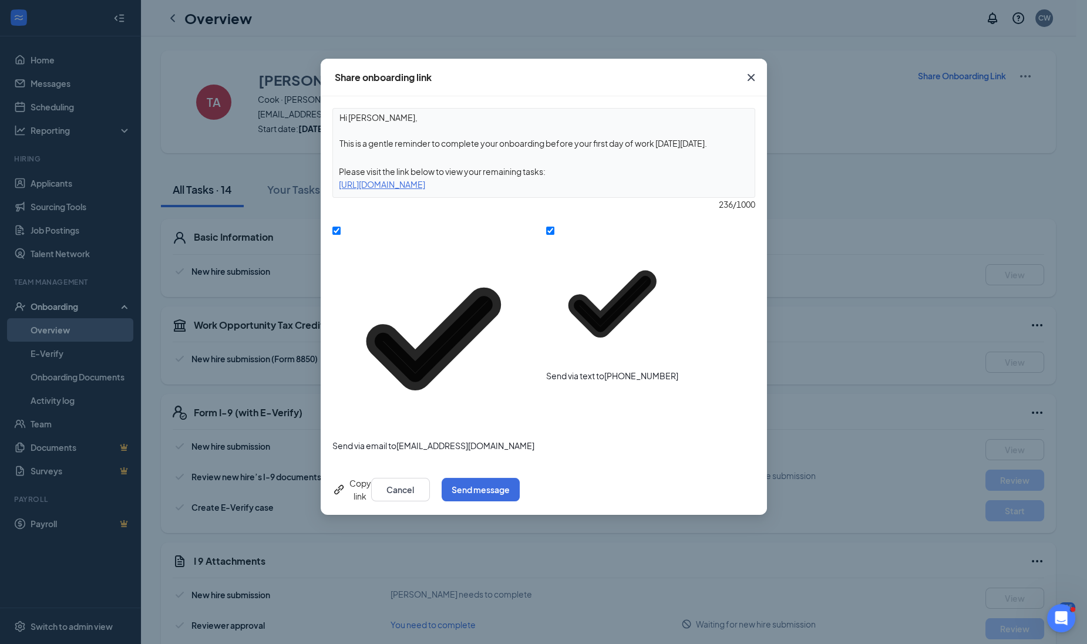
click at [719, 465] on div "Copy link Cancel Send message" at bounding box center [544, 490] width 446 height 51
click at [520, 478] on button "Send message" at bounding box center [481, 489] width 78 height 23
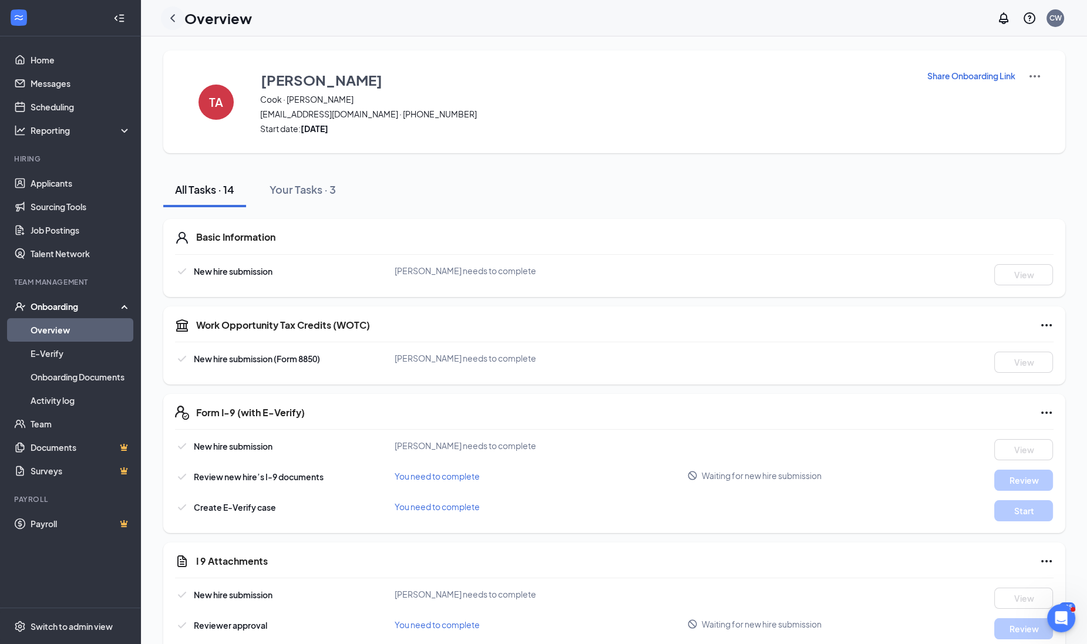
click at [176, 23] on icon "ChevronLeft" at bounding box center [173, 18] width 14 height 14
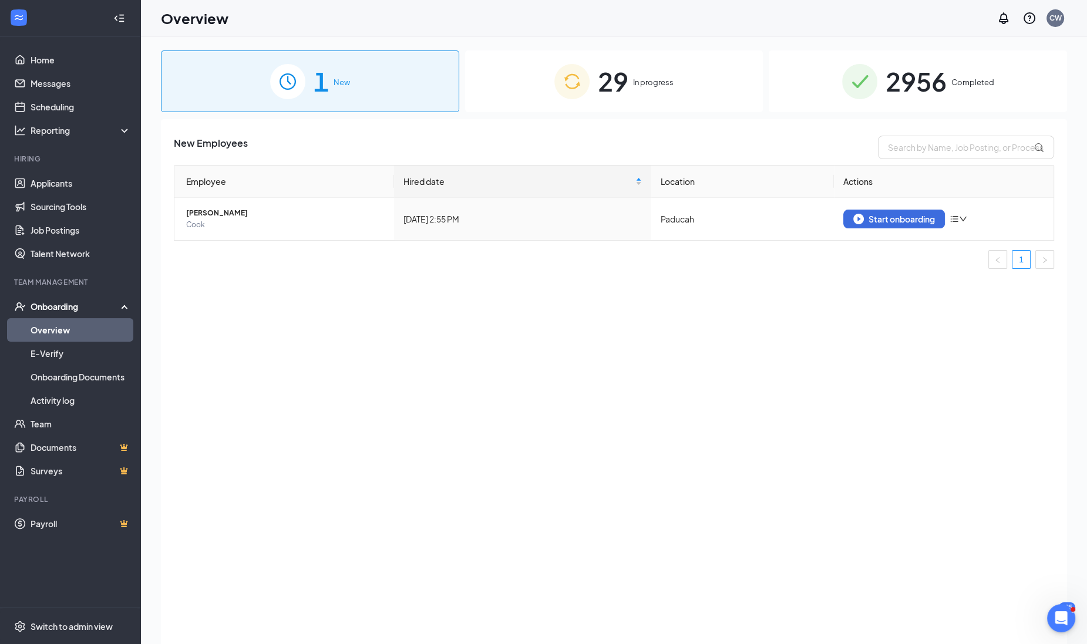
click at [640, 88] on span "In progress" at bounding box center [653, 82] width 41 height 12
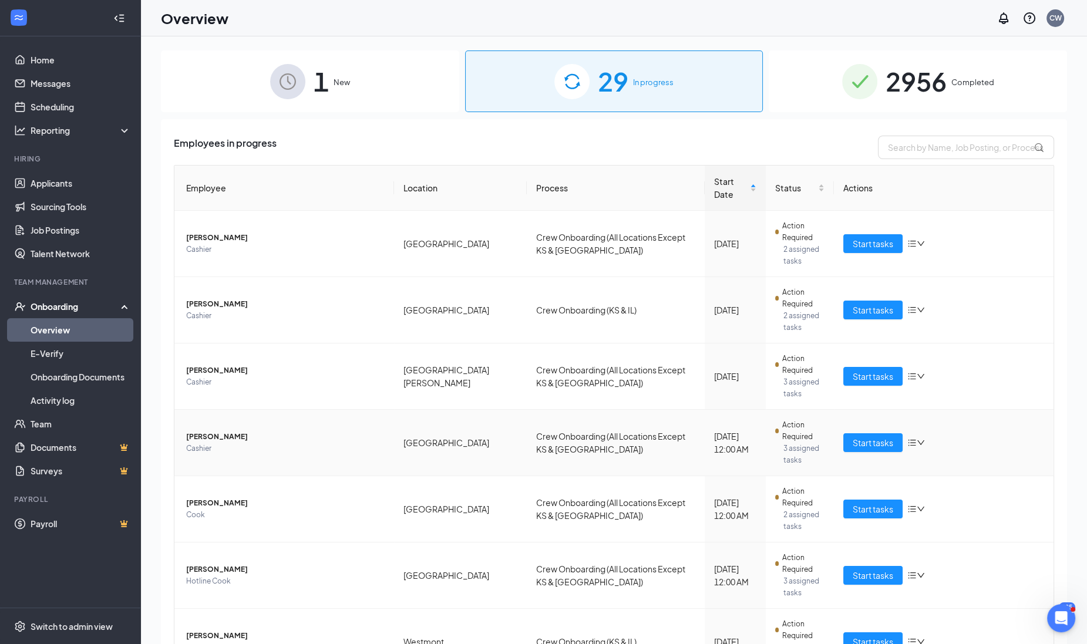
scroll to position [139, 0]
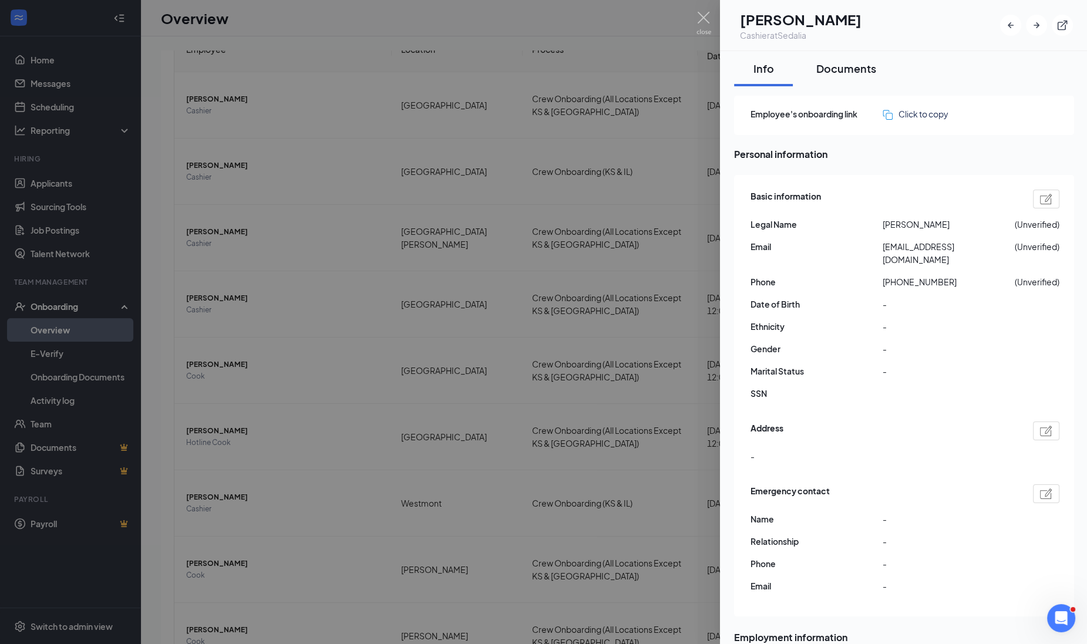
click at [822, 79] on button "Documents" at bounding box center [846, 68] width 83 height 35
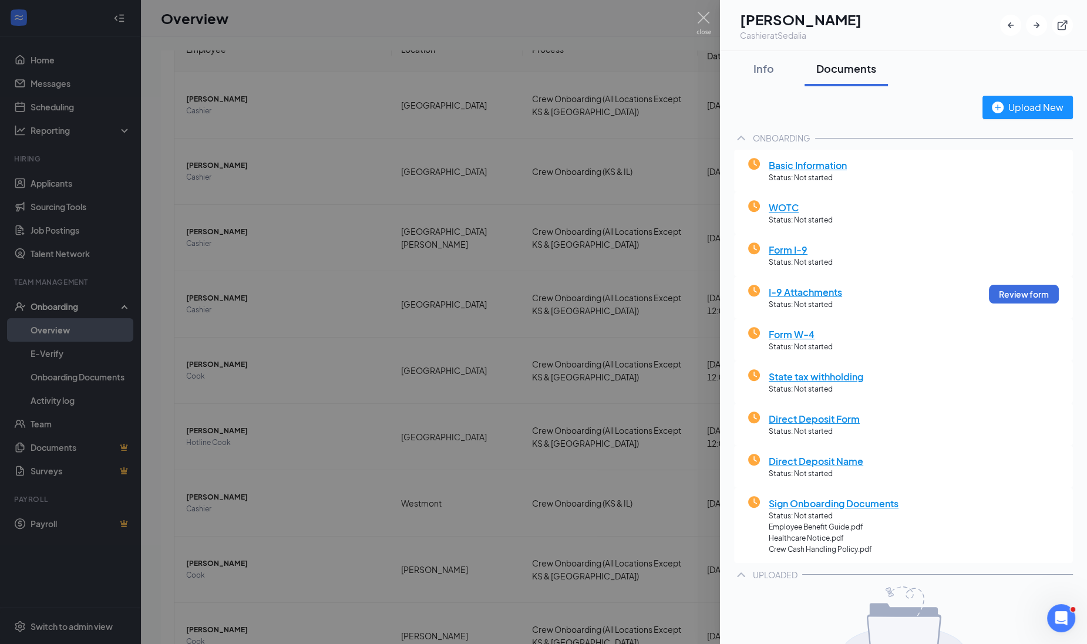
click at [389, 515] on div at bounding box center [543, 322] width 1087 height 644
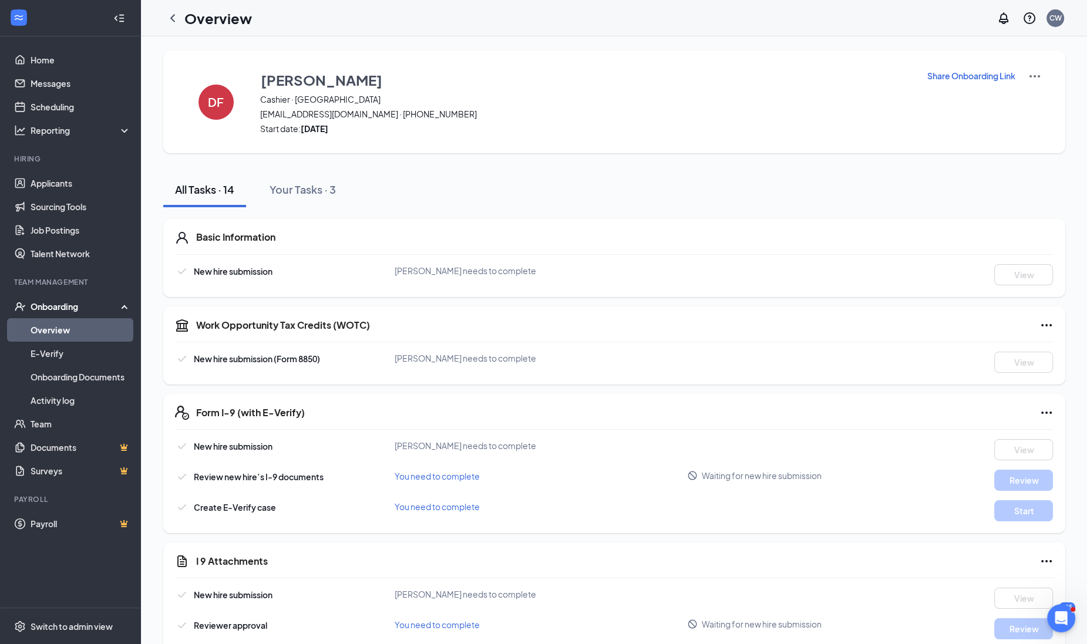
click at [982, 79] on p "Share Onboarding Link" at bounding box center [972, 76] width 88 height 12
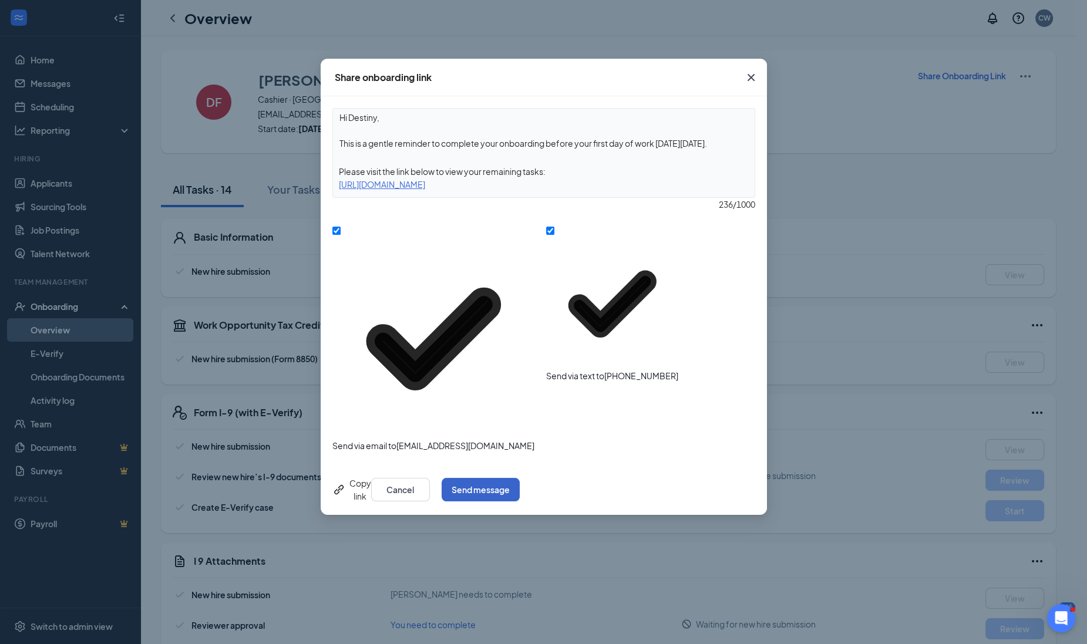
click at [520, 478] on button "Send message" at bounding box center [481, 489] width 78 height 23
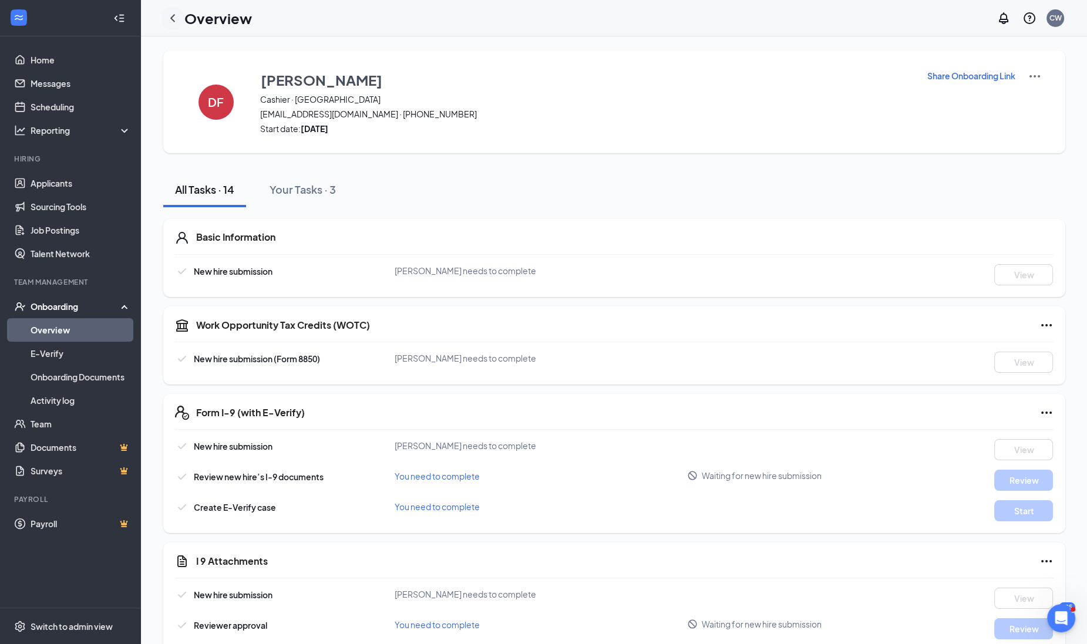
click at [167, 11] on icon "ChevronLeft" at bounding box center [173, 18] width 14 height 14
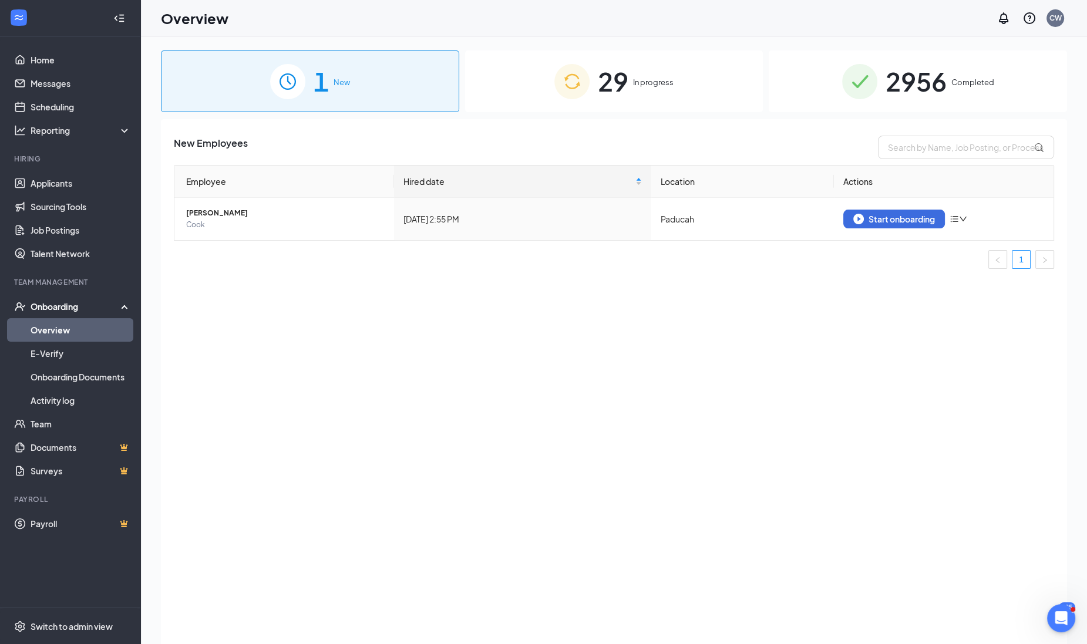
click at [701, 103] on div "29 In progress" at bounding box center [614, 82] width 298 height 62
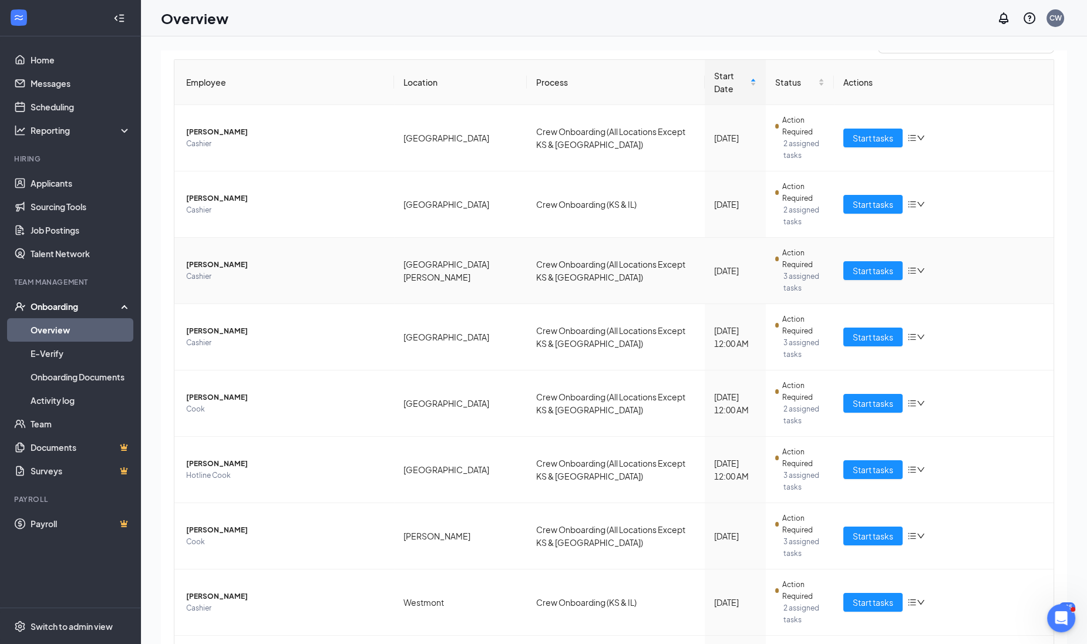
scroll to position [139, 0]
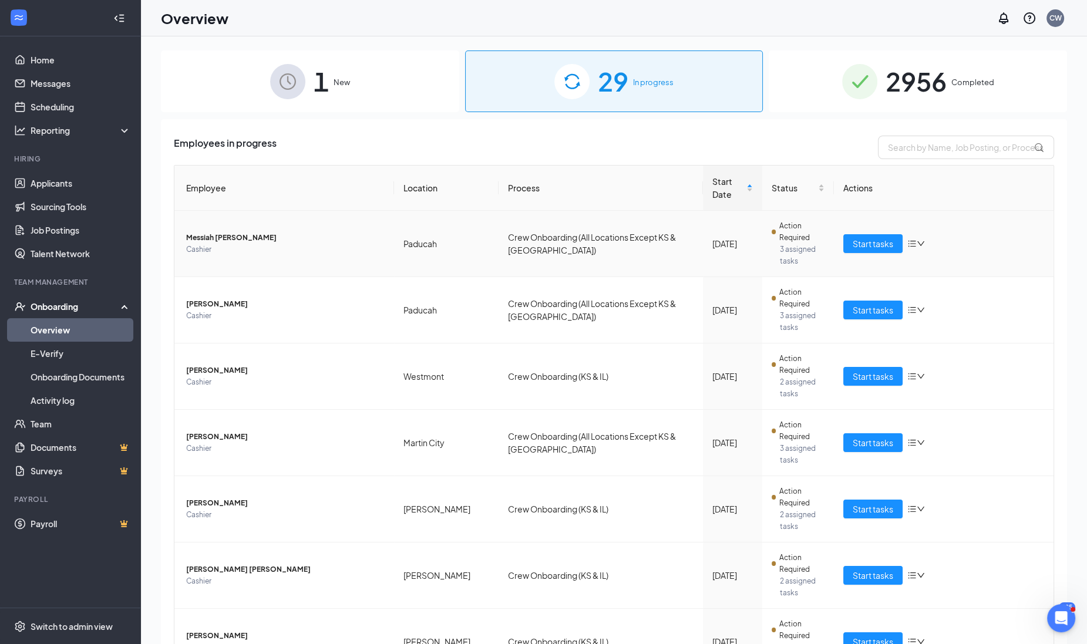
click at [242, 244] on span "Cashier" at bounding box center [285, 250] width 199 height 12
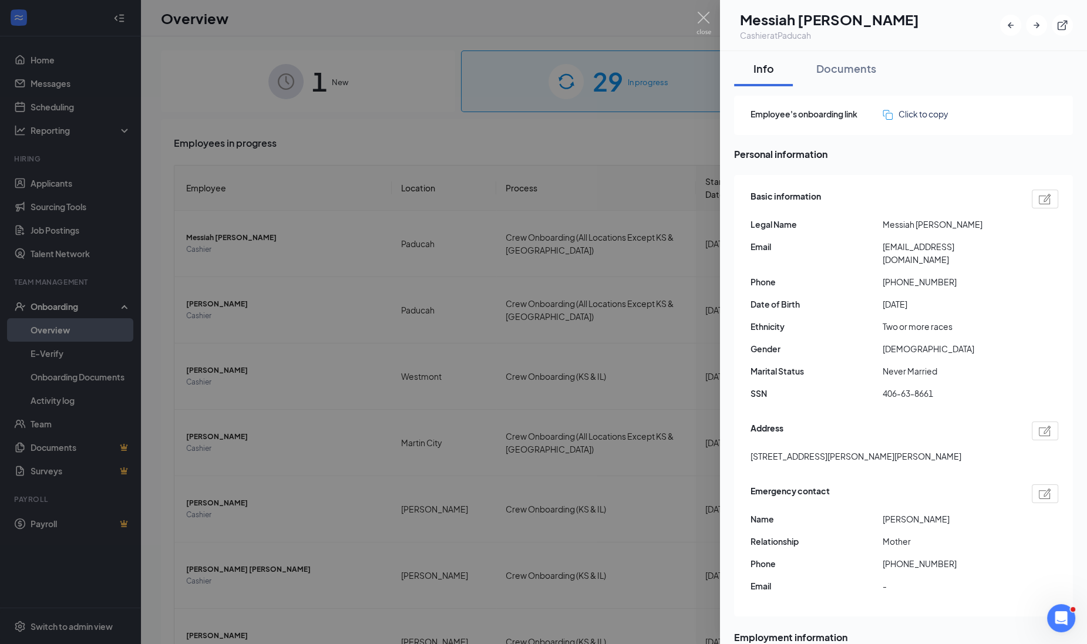
click at [859, 75] on div "Documents" at bounding box center [847, 68] width 60 height 15
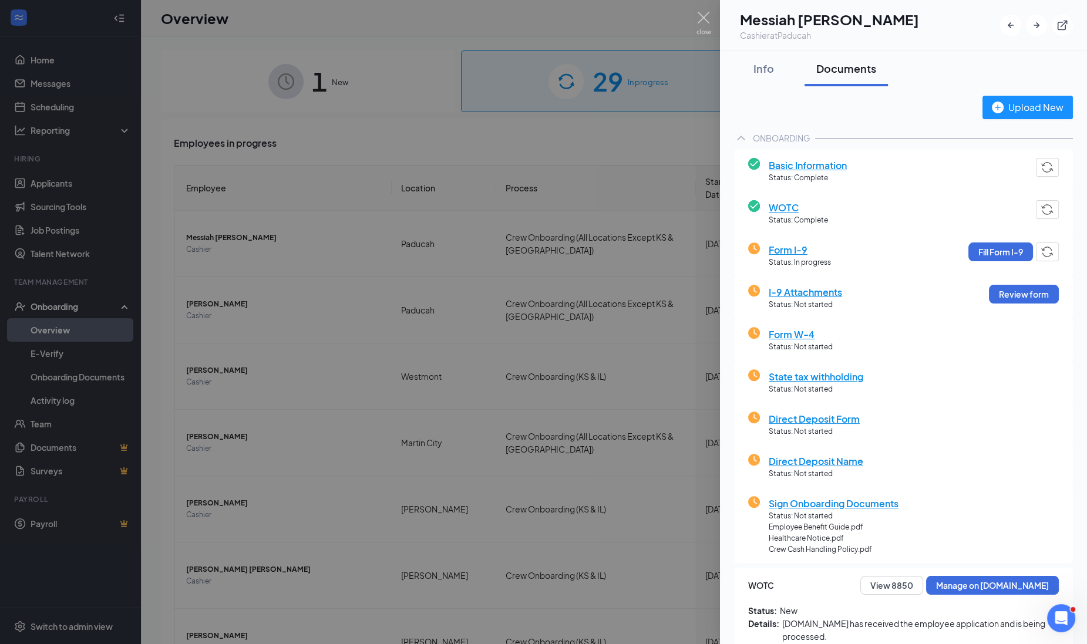
click at [362, 231] on div at bounding box center [543, 322] width 1087 height 644
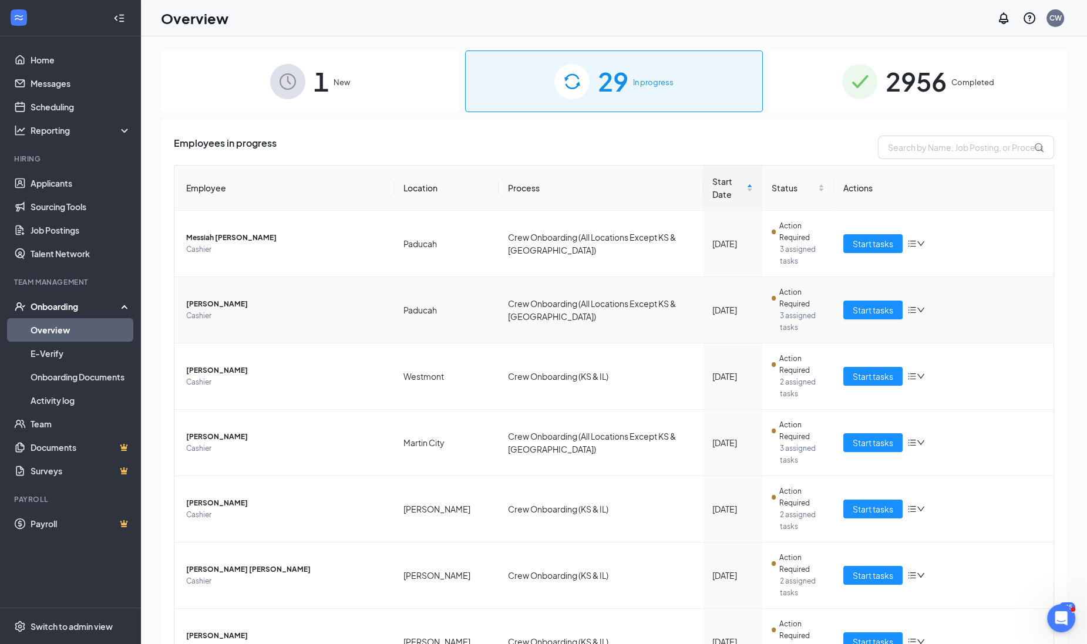
click at [245, 298] on span "[PERSON_NAME]" at bounding box center [285, 304] width 199 height 12
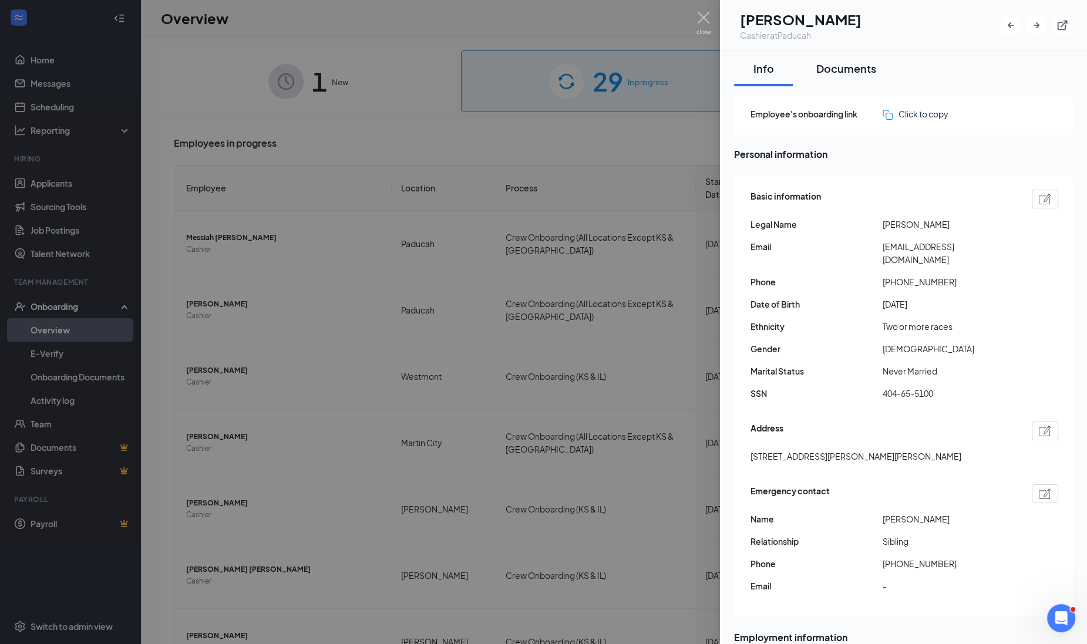
click at [869, 59] on button "Documents" at bounding box center [846, 68] width 83 height 35
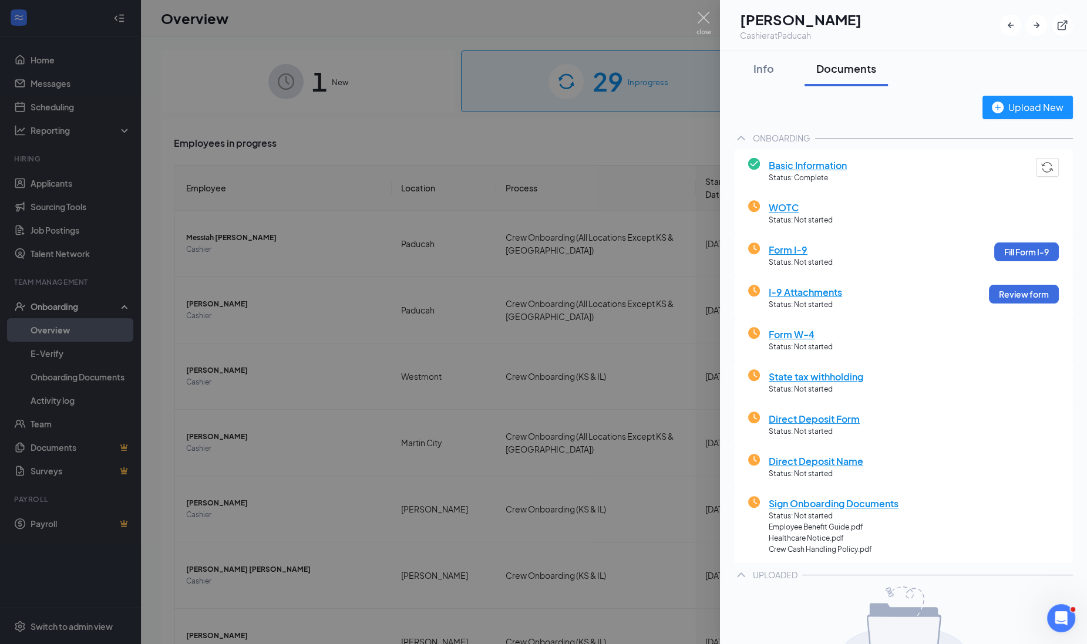
click at [318, 282] on div at bounding box center [543, 322] width 1087 height 644
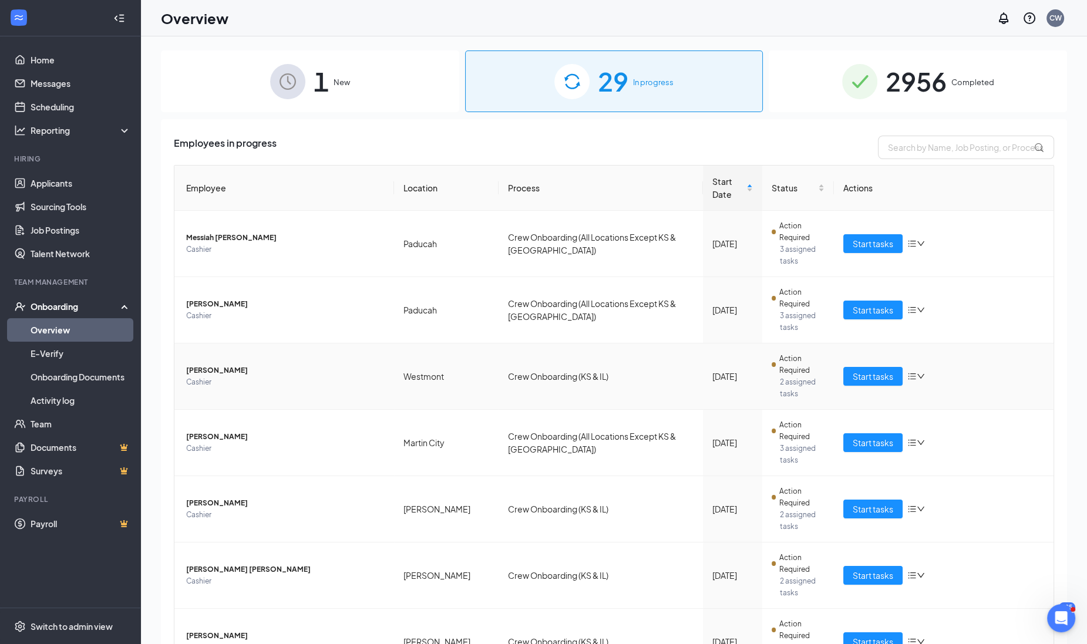
click at [255, 377] on span "Cashier" at bounding box center [285, 383] width 199 height 12
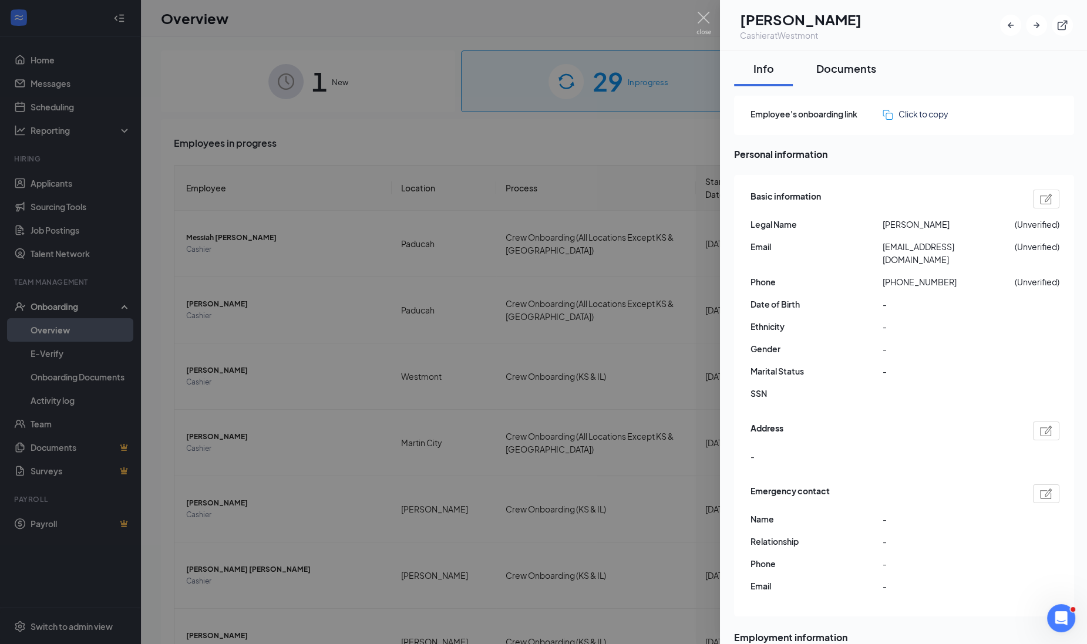
click at [837, 72] on div "Documents" at bounding box center [847, 68] width 60 height 15
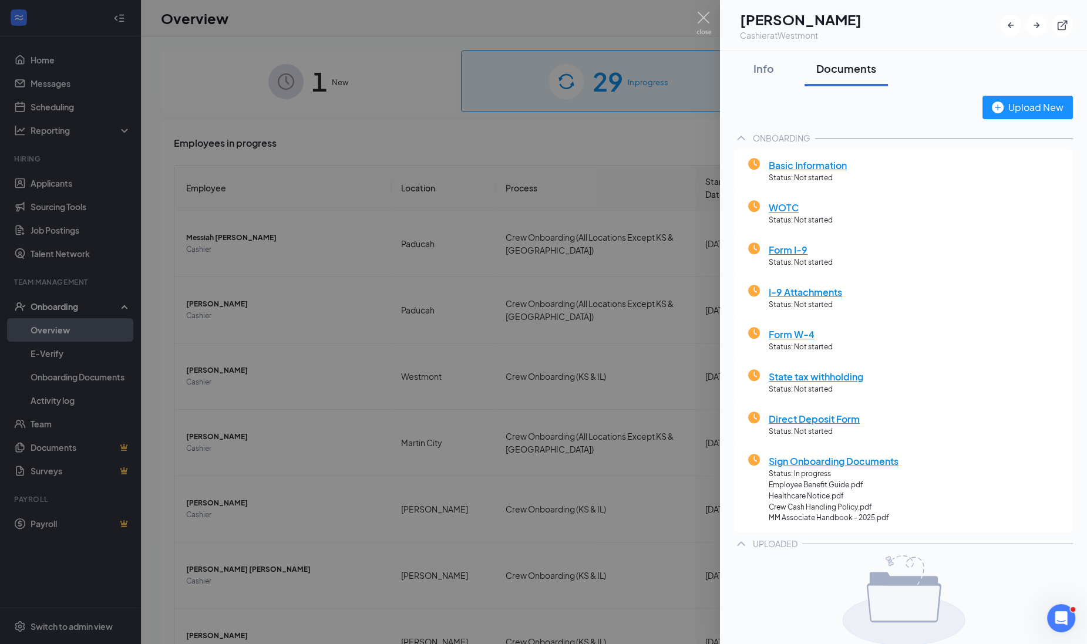
click at [198, 340] on div at bounding box center [543, 322] width 1087 height 644
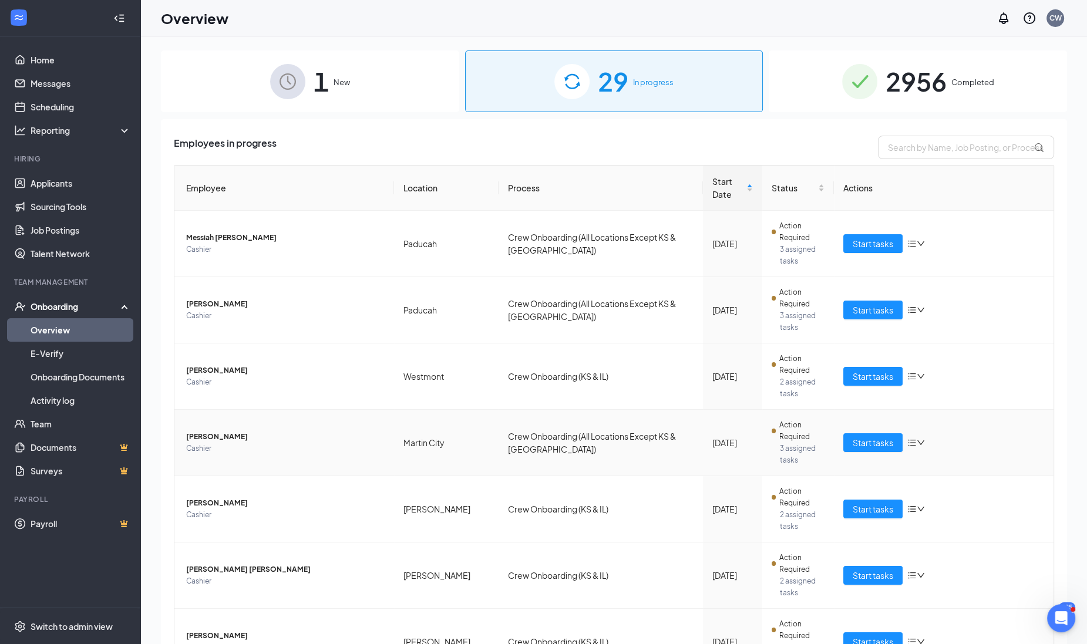
click at [198, 431] on span "[PERSON_NAME]" at bounding box center [285, 437] width 199 height 12
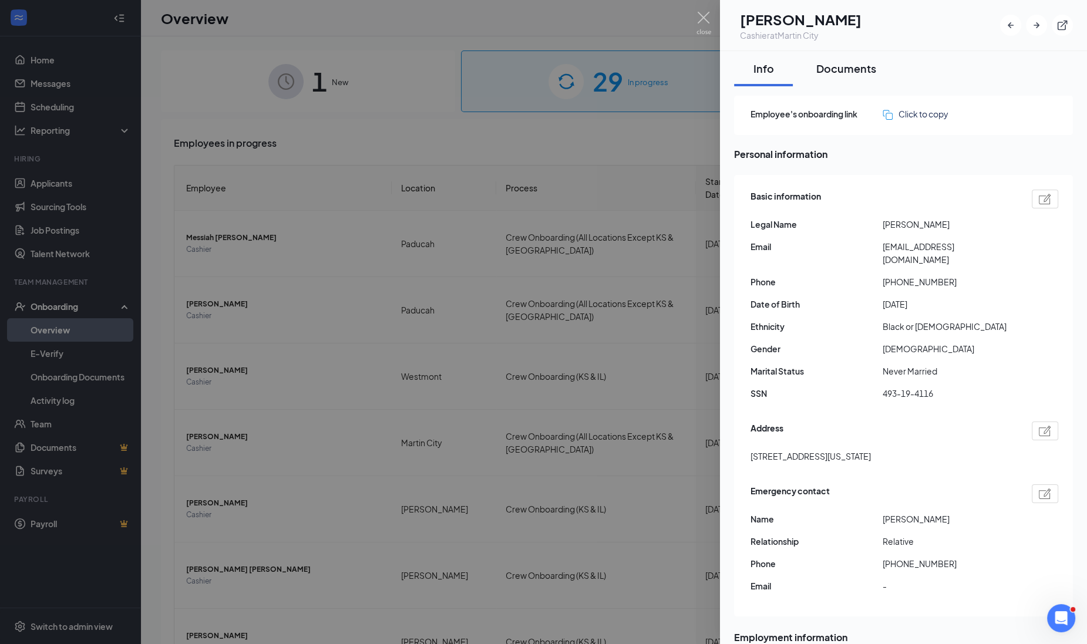
click at [867, 56] on button "Documents" at bounding box center [846, 68] width 83 height 35
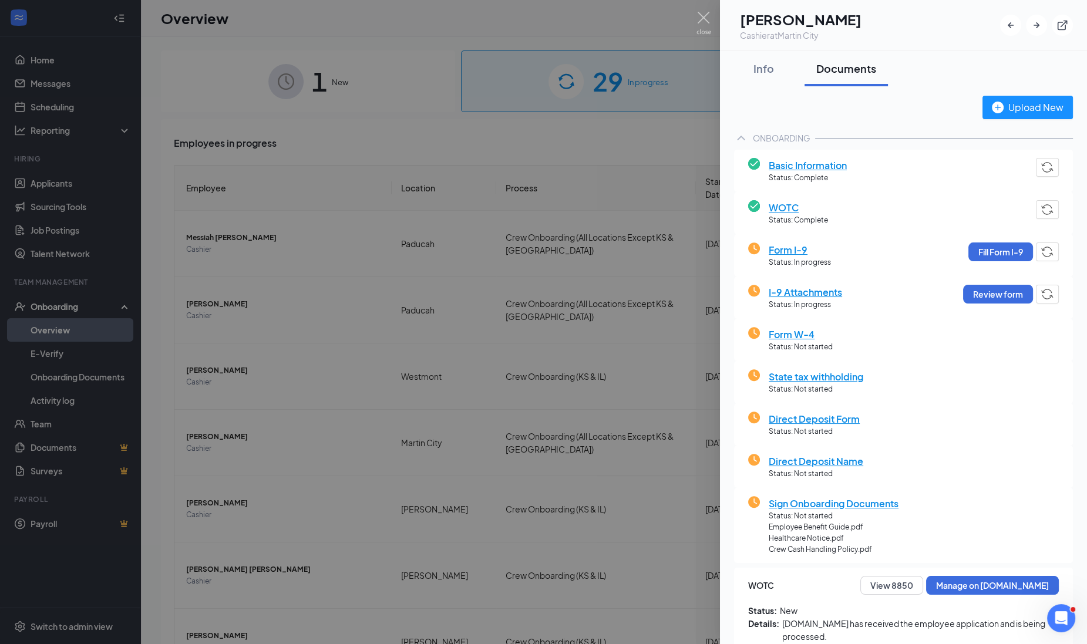
click at [236, 395] on div at bounding box center [543, 322] width 1087 height 644
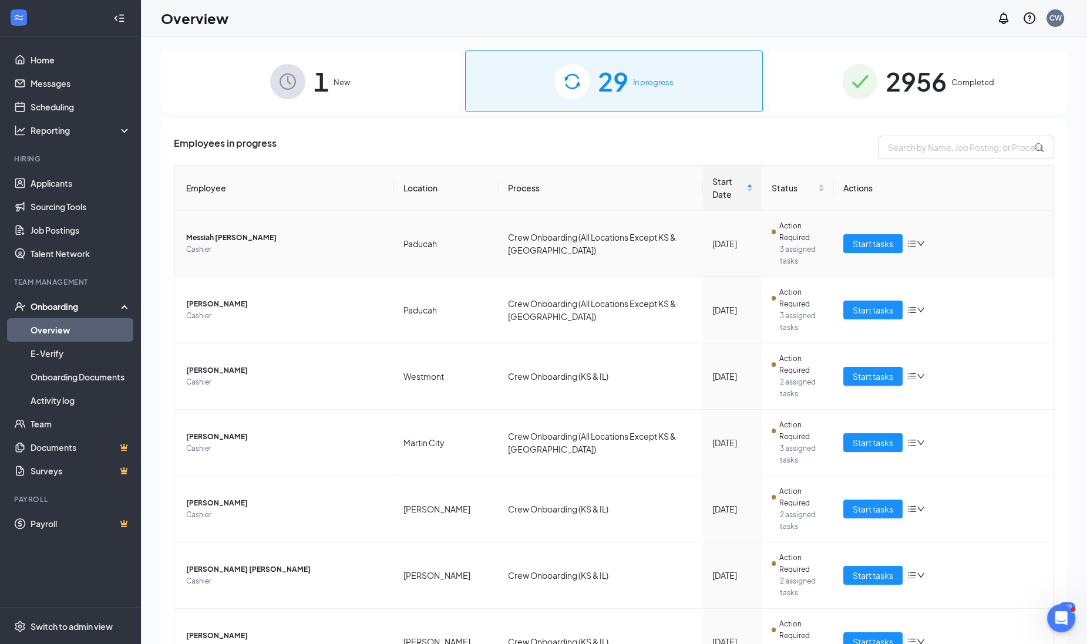
click at [241, 244] on span "Cashier" at bounding box center [285, 250] width 199 height 12
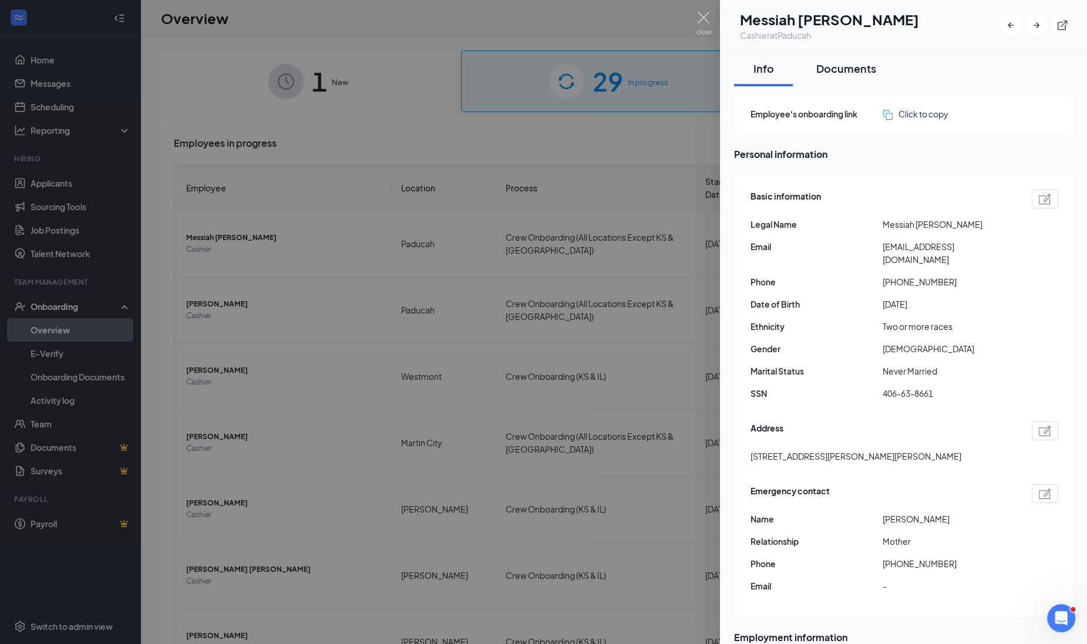
click at [824, 70] on div "Documents" at bounding box center [847, 68] width 60 height 15
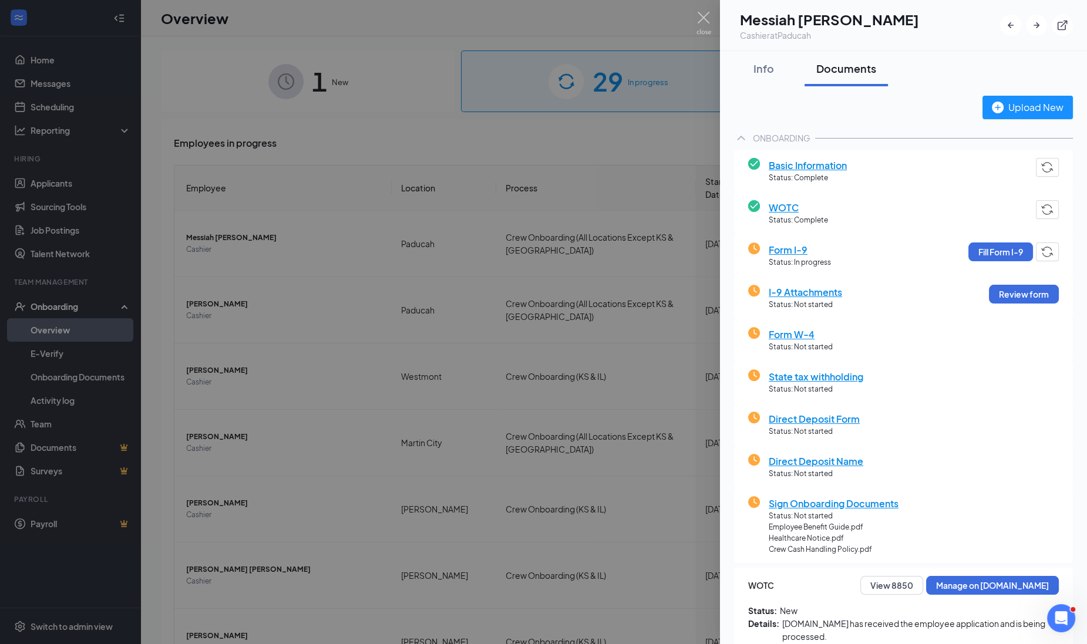
click at [214, 256] on div at bounding box center [543, 322] width 1087 height 644
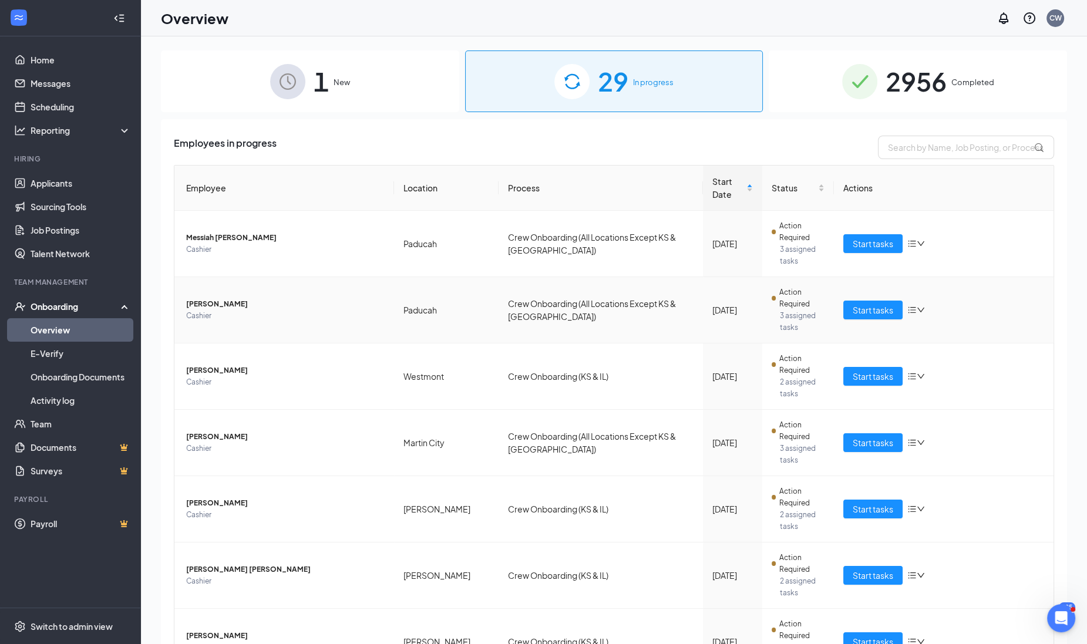
click at [214, 298] on span "[PERSON_NAME]" at bounding box center [285, 304] width 199 height 12
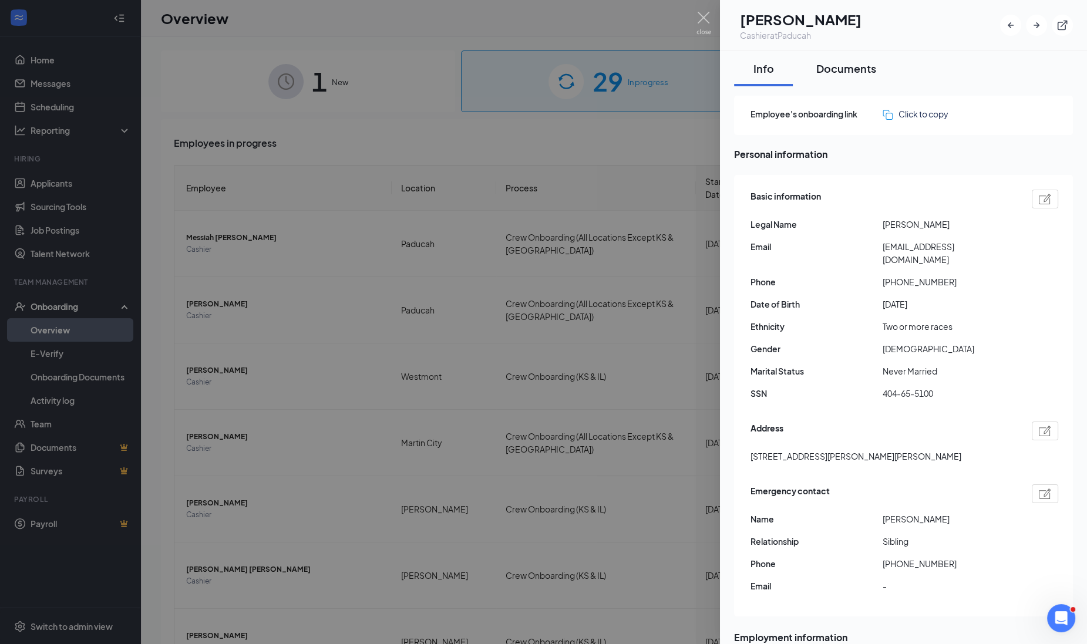
click at [864, 80] on button "Documents" at bounding box center [846, 68] width 83 height 35
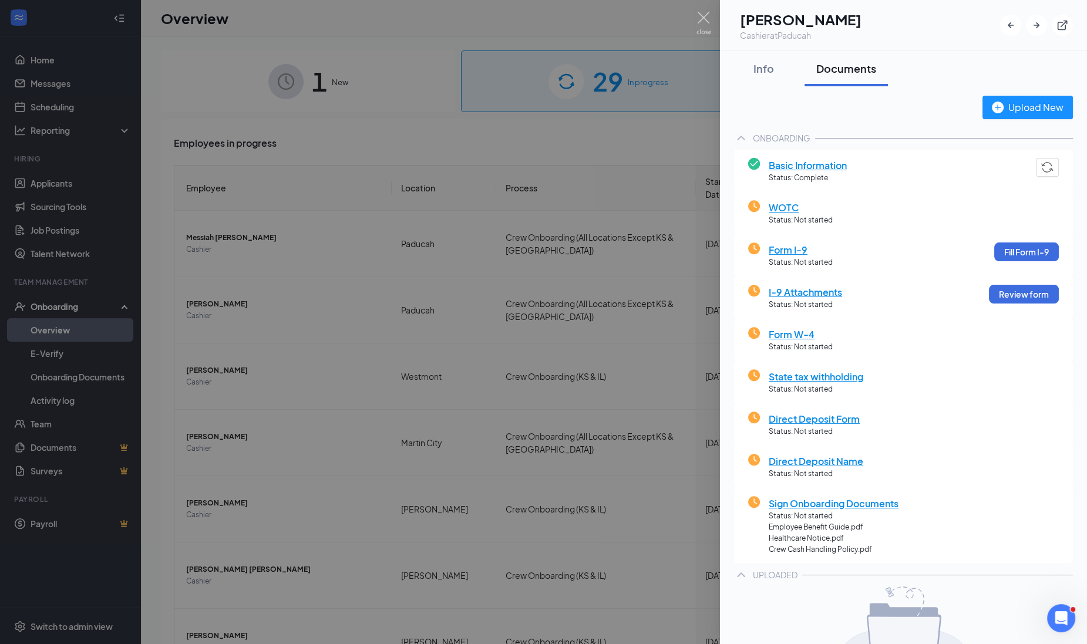
click at [344, 315] on div at bounding box center [543, 322] width 1087 height 644
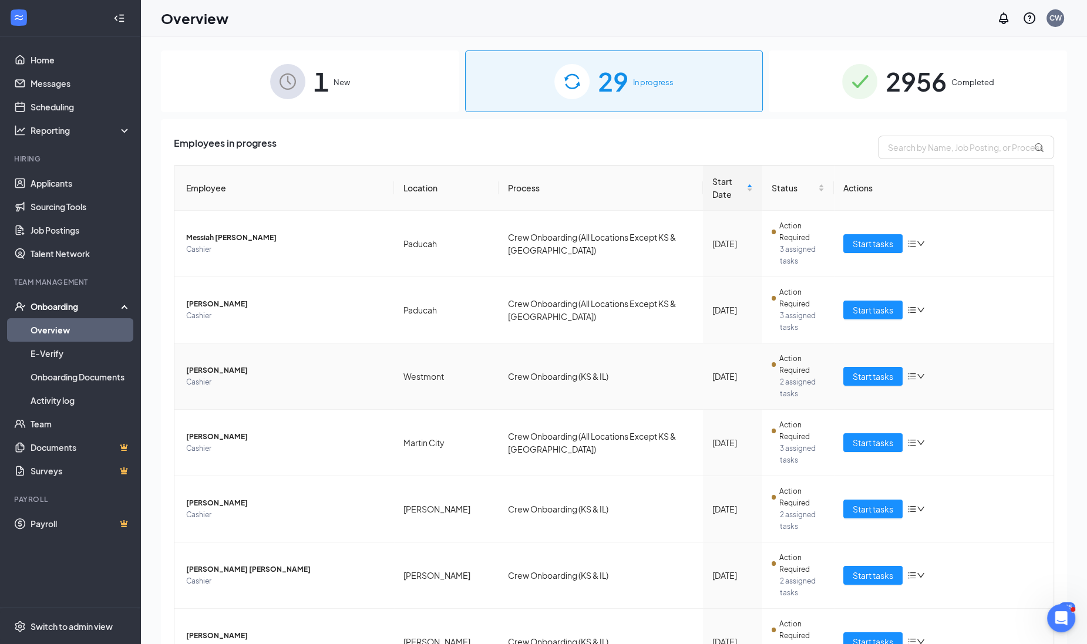
click at [261, 377] on span "Cashier" at bounding box center [285, 383] width 199 height 12
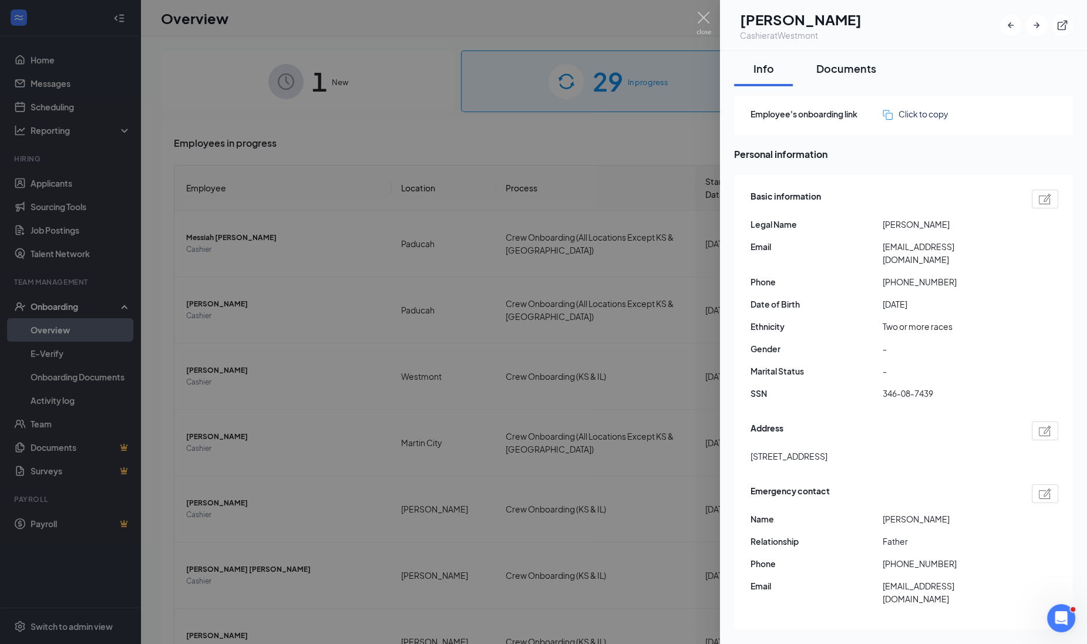
click at [857, 74] on div "Documents" at bounding box center [847, 68] width 60 height 15
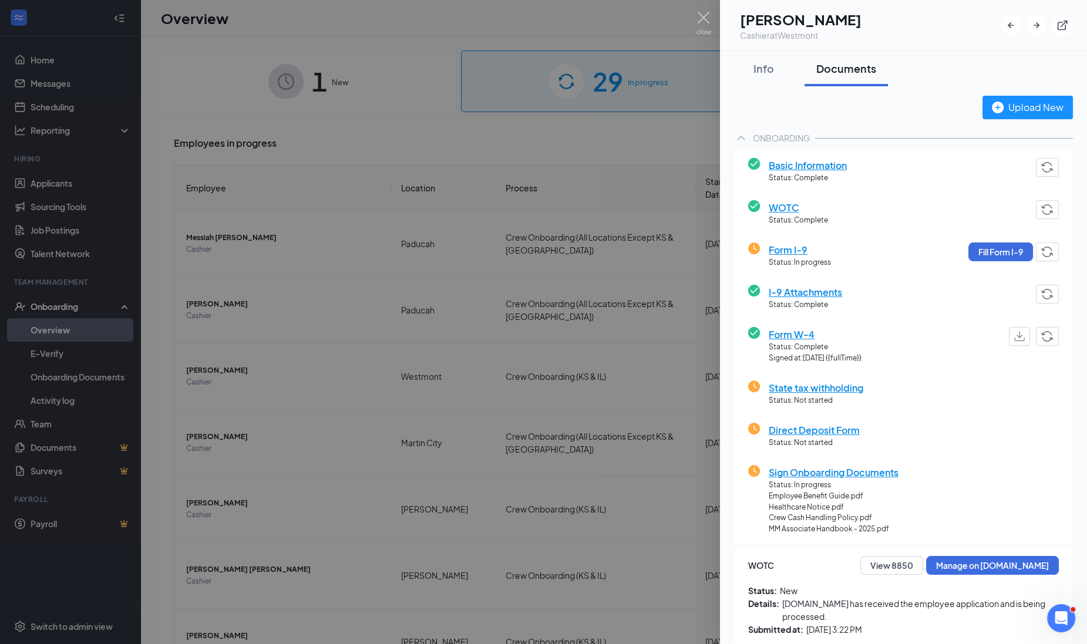
click at [232, 343] on div at bounding box center [543, 322] width 1087 height 644
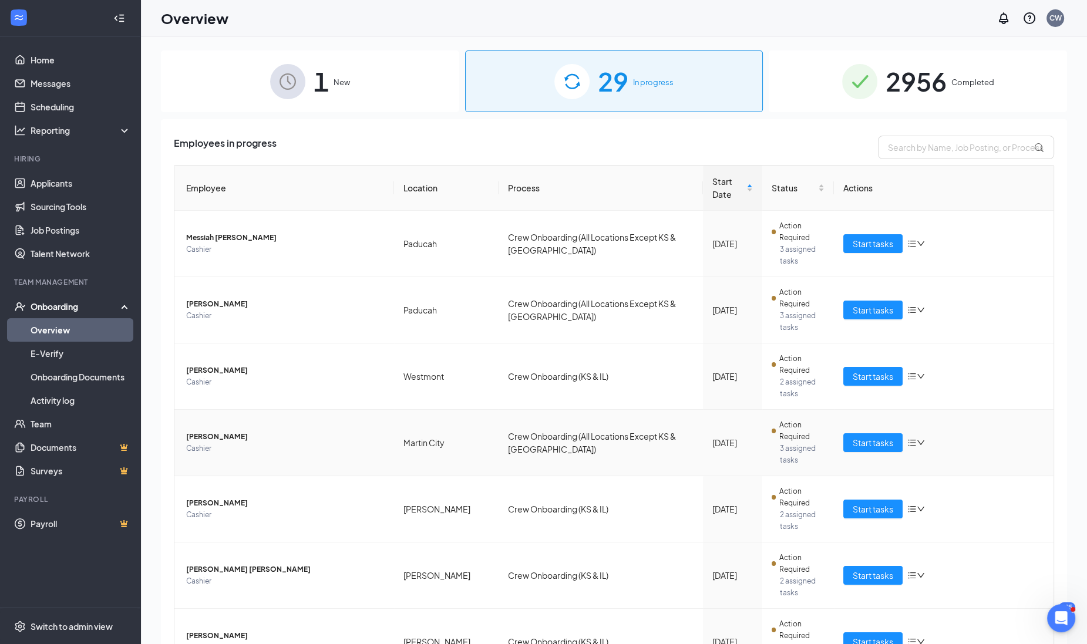
click at [232, 431] on span "[PERSON_NAME]" at bounding box center [285, 437] width 199 height 12
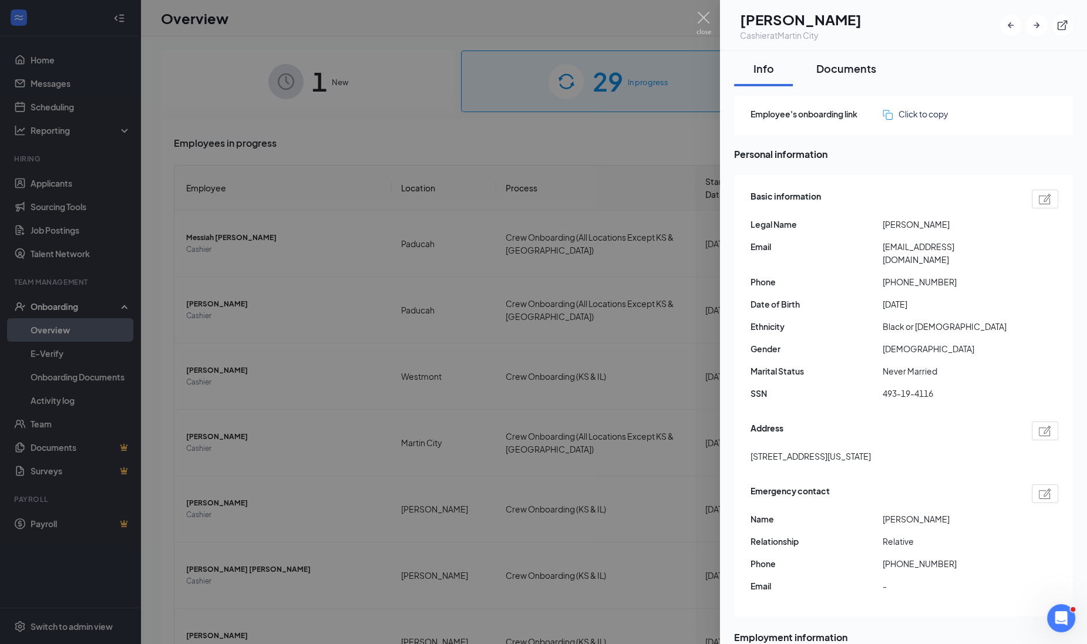
click at [834, 70] on div "Documents" at bounding box center [847, 68] width 60 height 15
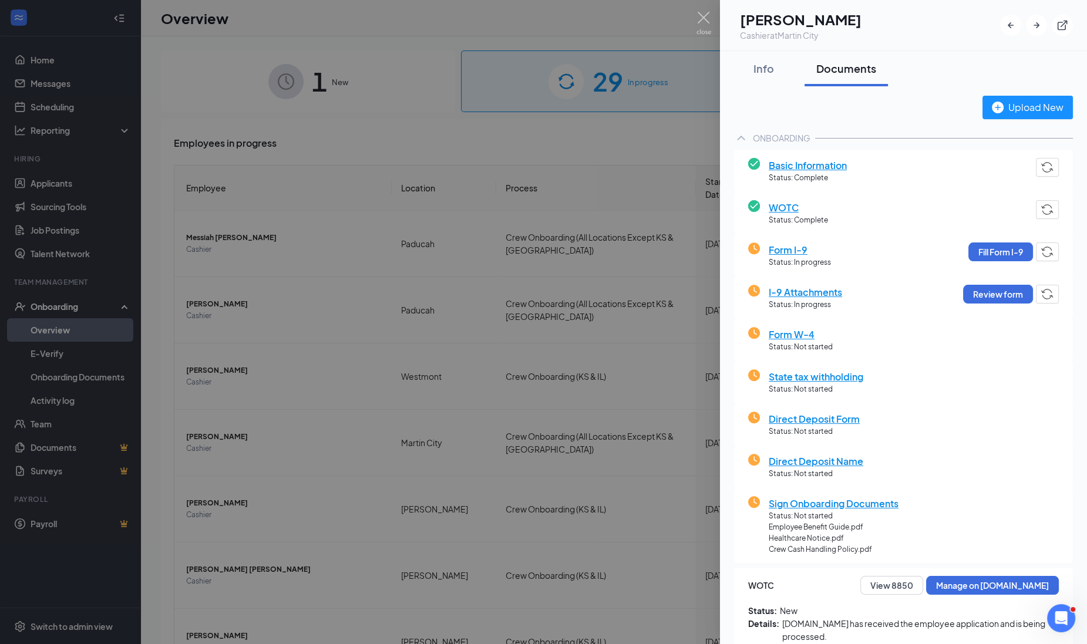
click at [566, 279] on div at bounding box center [543, 322] width 1087 height 644
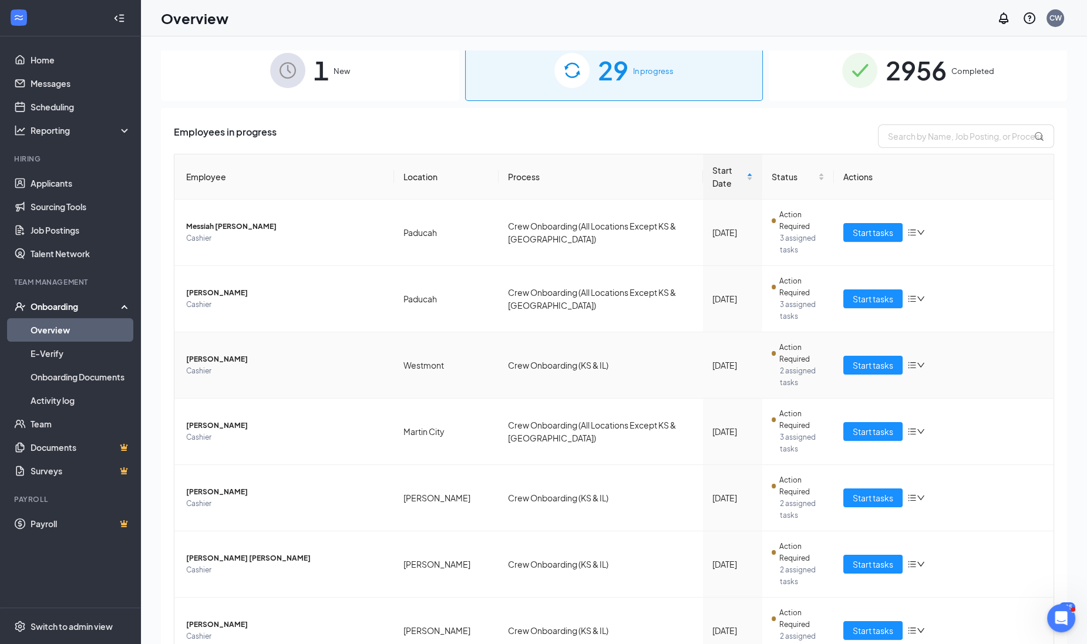
scroll to position [21, 0]
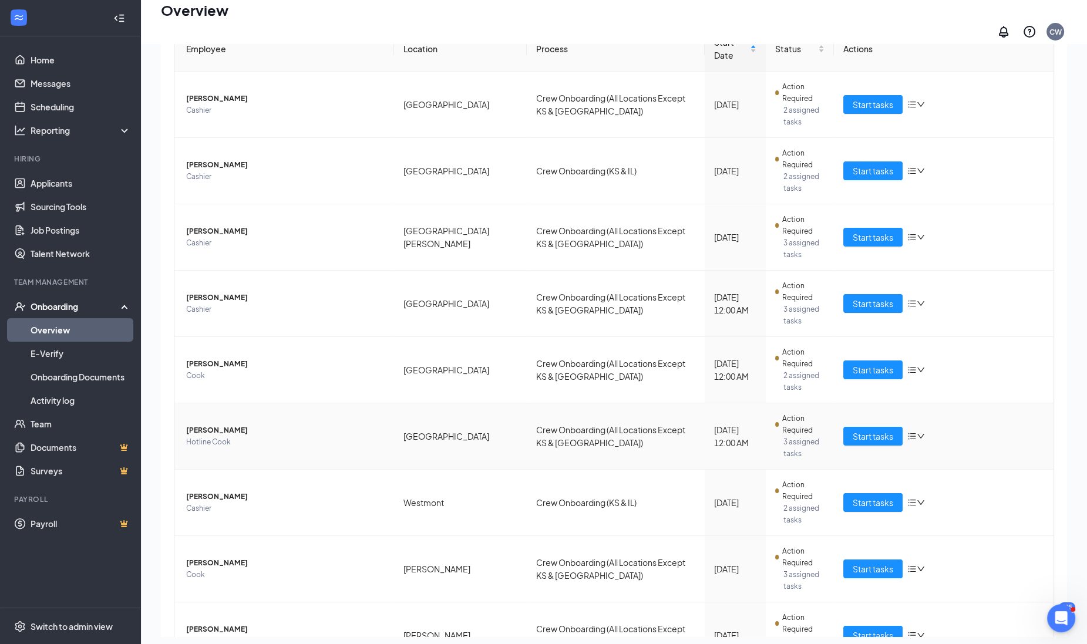
scroll to position [139, 0]
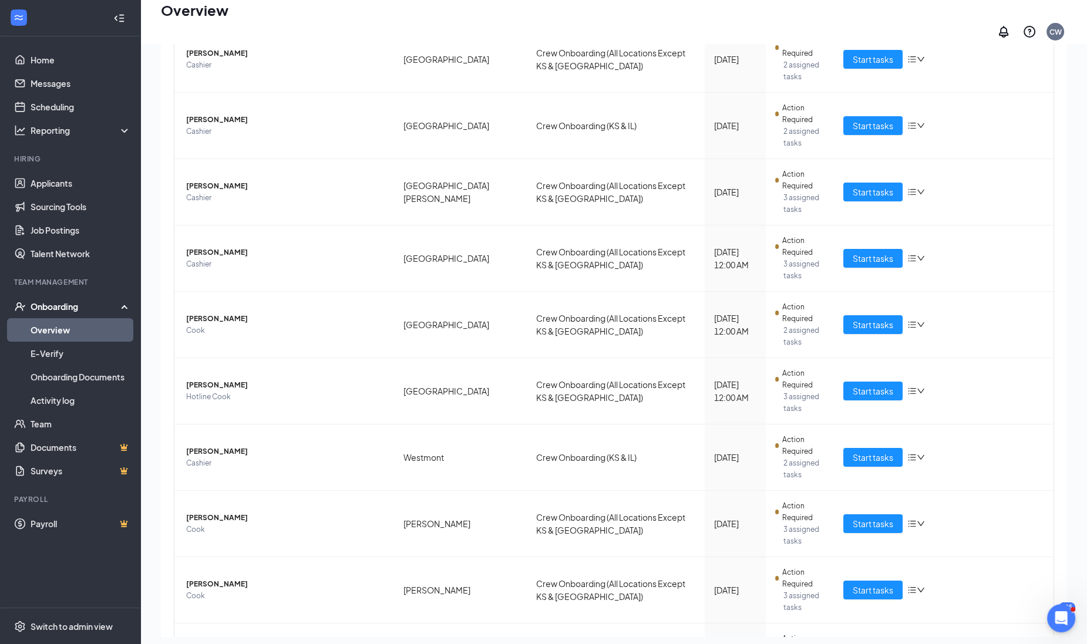
click at [747, 18] on div "Overview CW" at bounding box center [614, 21] width 946 height 43
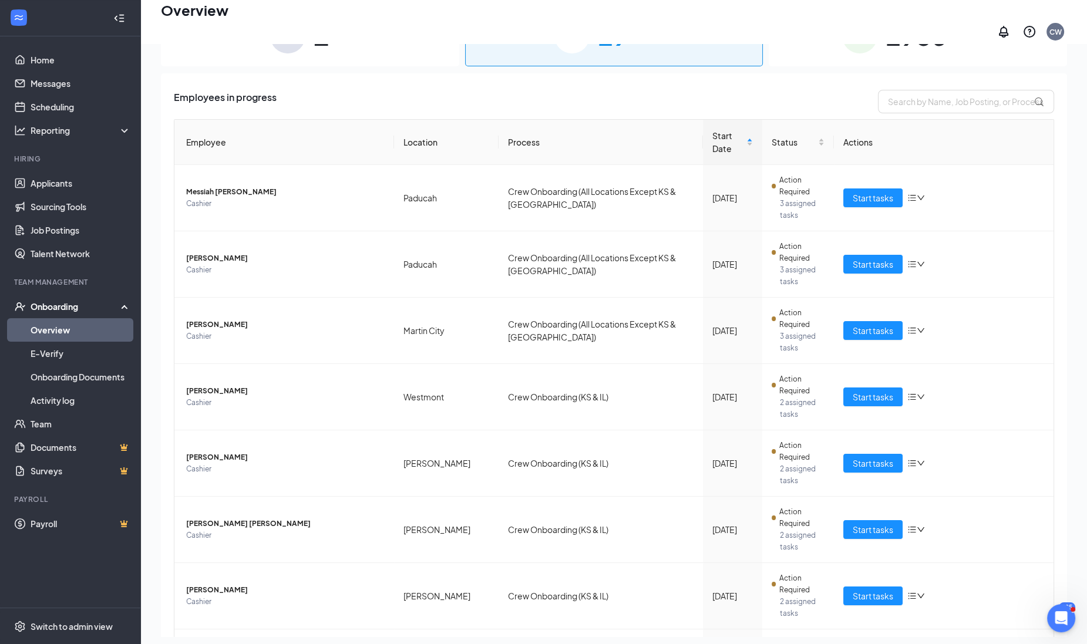
click at [750, 38] on div "29 In progress" at bounding box center [614, 36] width 298 height 62
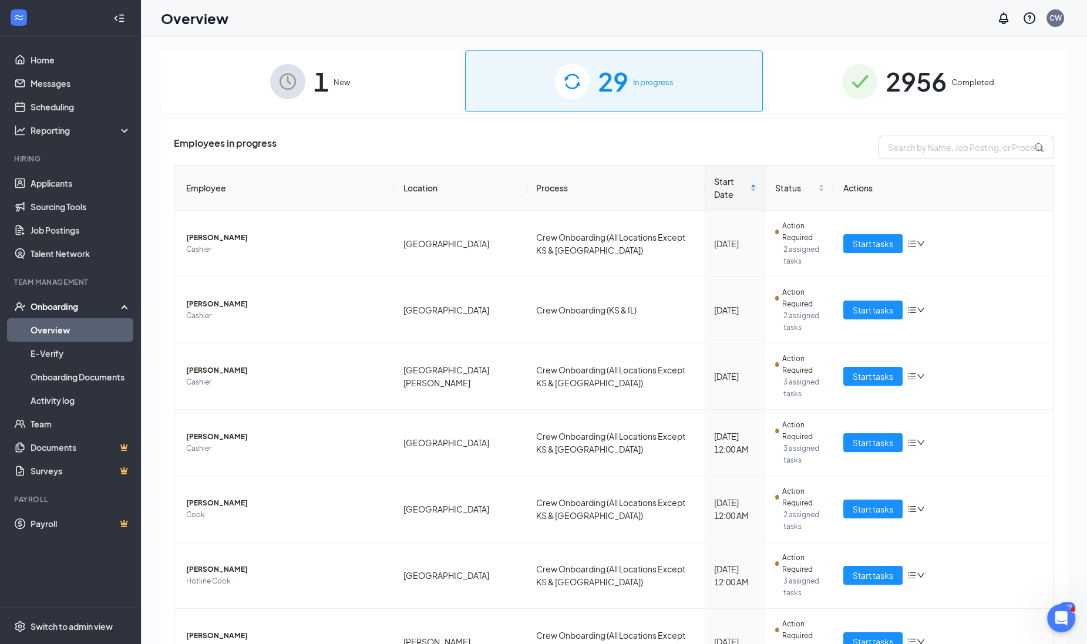
click at [372, 103] on div "1 New" at bounding box center [310, 82] width 298 height 62
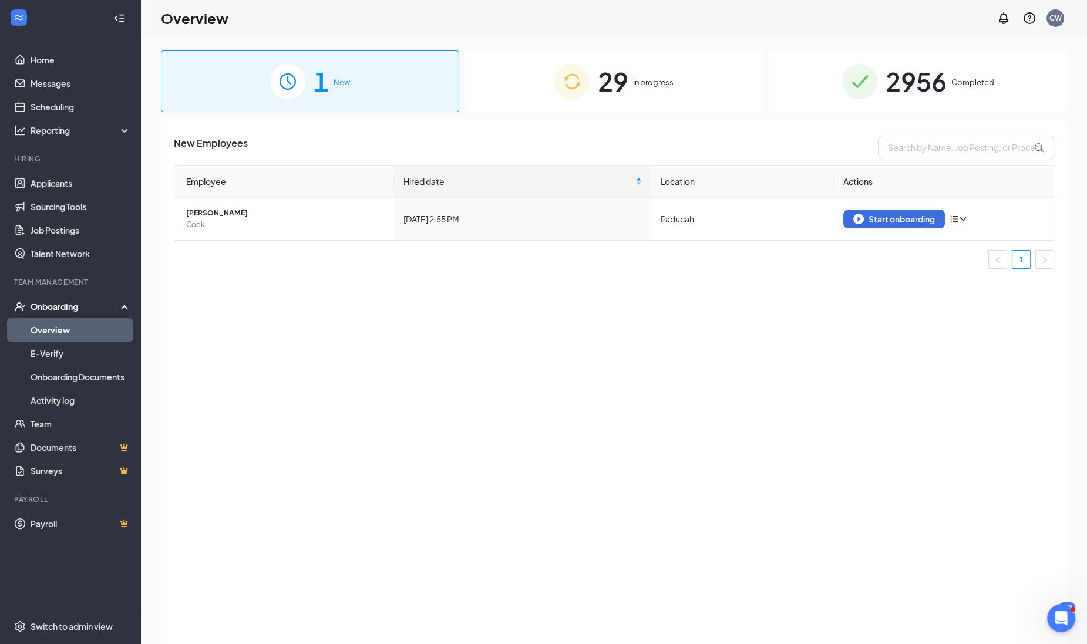
click at [372, 103] on div "1 New" at bounding box center [310, 82] width 298 height 62
click at [68, 176] on link "Applicants" at bounding box center [81, 183] width 100 height 23
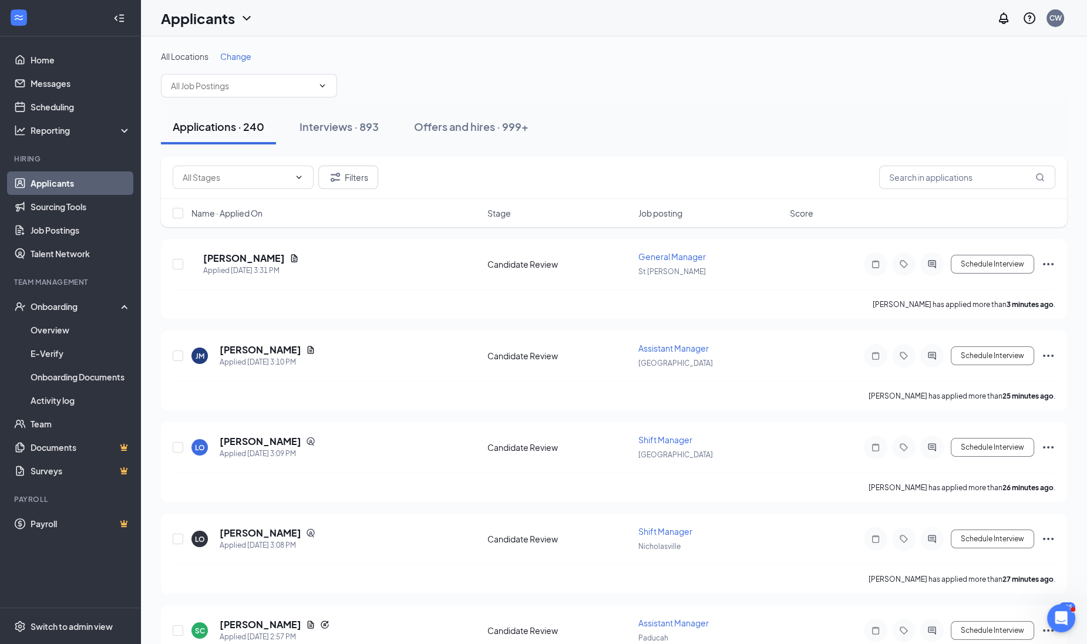
click at [454, 98] on div "Applications · 240 Interviews · 893 Offers and hires · 999+" at bounding box center [614, 127] width 906 height 59
click at [455, 137] on button "Offers and hires · 999+" at bounding box center [471, 126] width 138 height 35
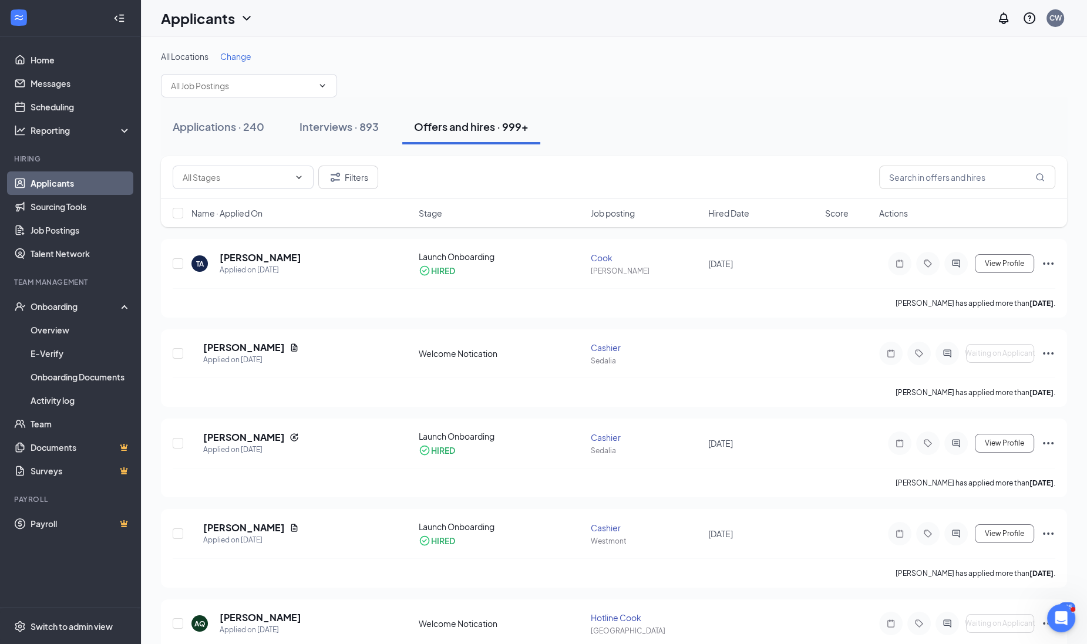
click at [730, 214] on span "Hired Date" at bounding box center [728, 213] width 41 height 12
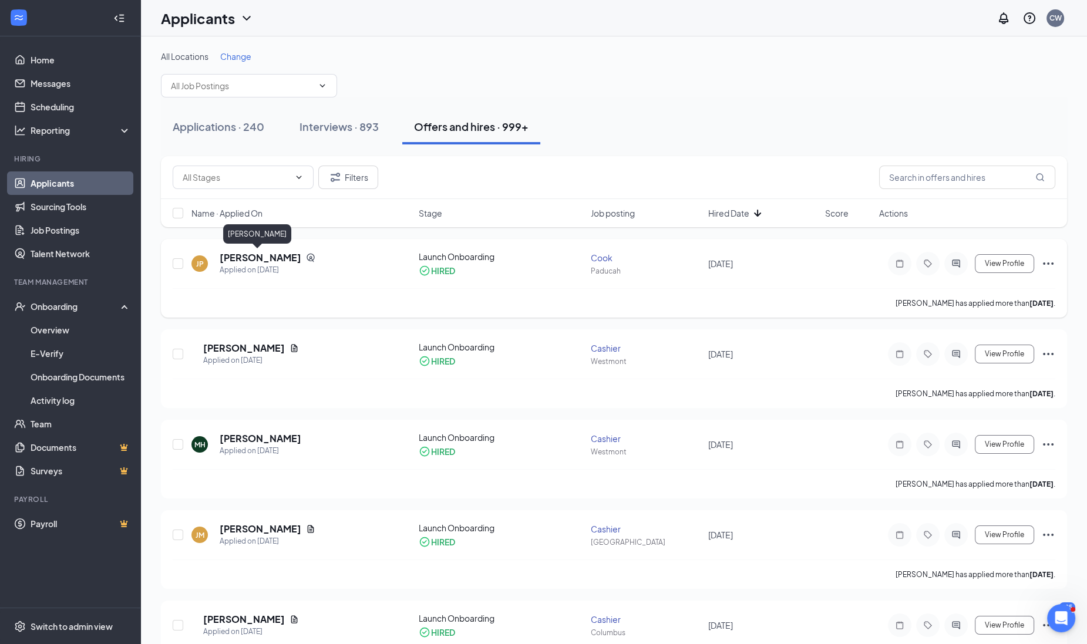
click at [243, 256] on h5 "[PERSON_NAME]" at bounding box center [261, 257] width 82 height 13
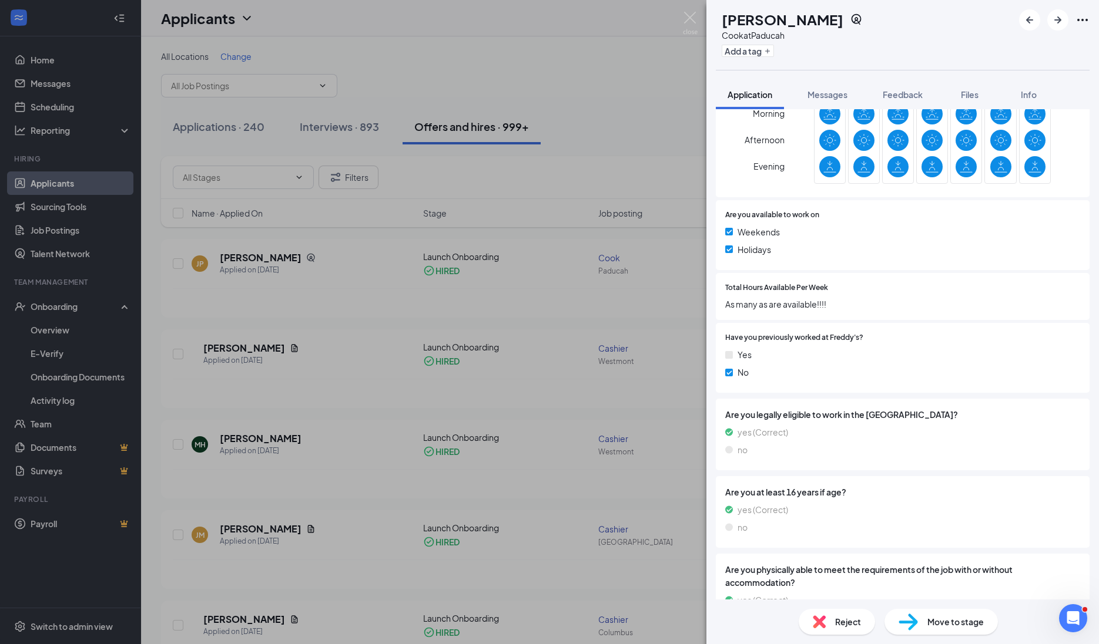
scroll to position [496, 0]
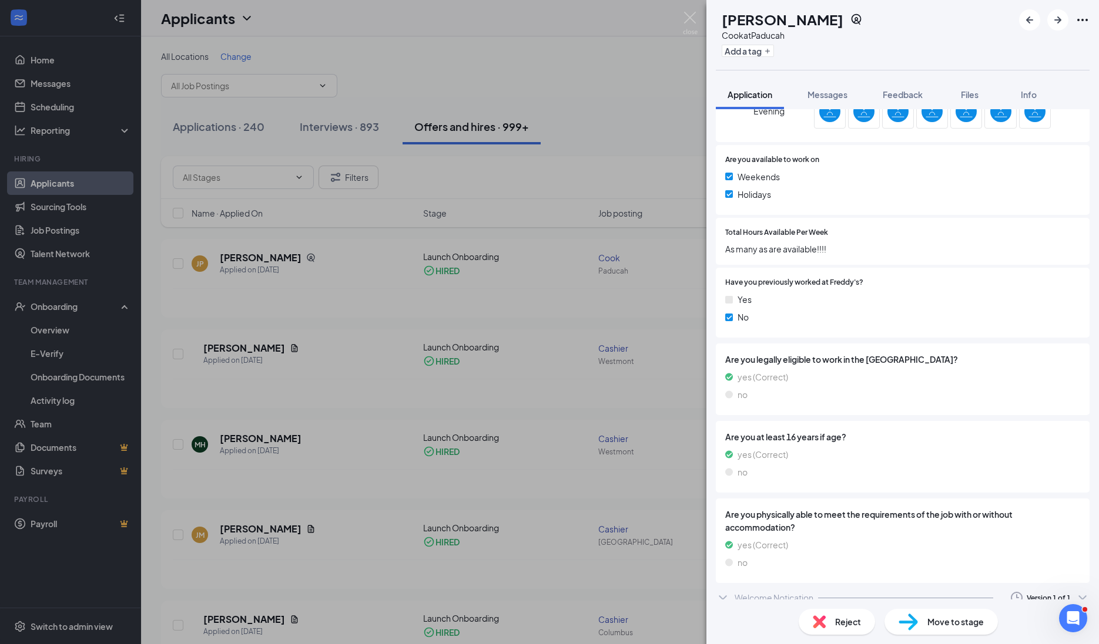
click at [724, 591] on icon "ChevronDown" at bounding box center [723, 598] width 14 height 14
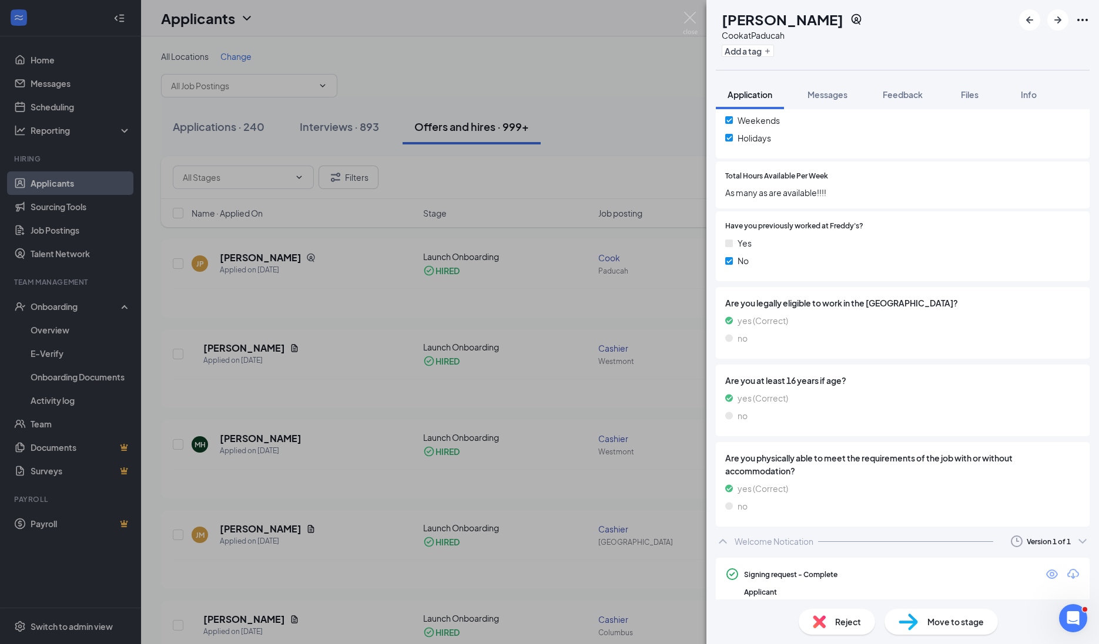
scroll to position [566, 0]
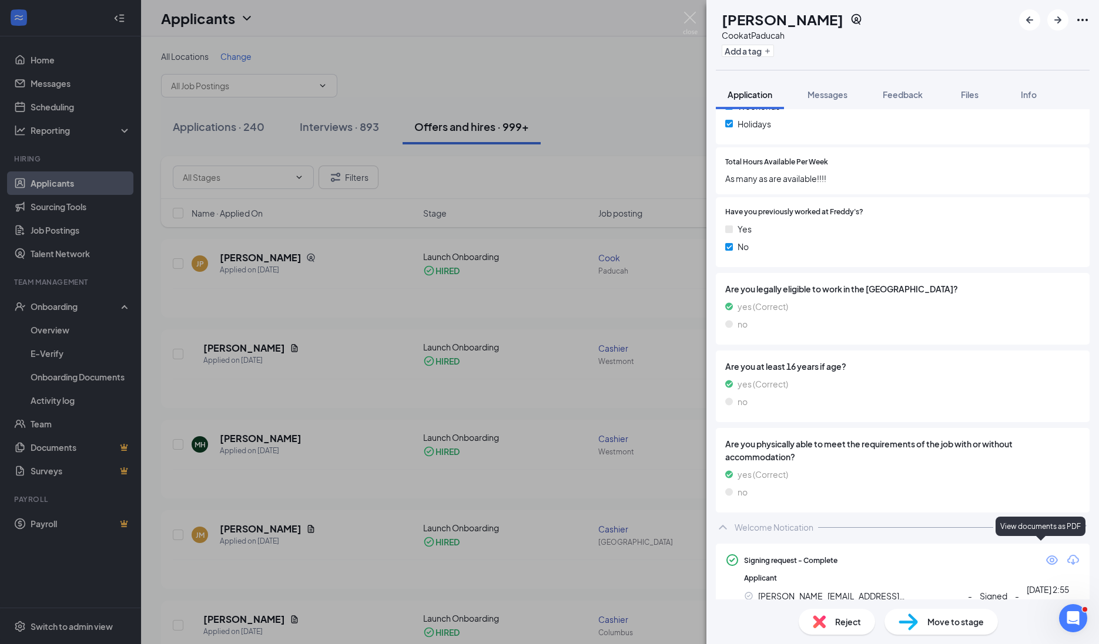
click at [1045, 553] on icon "Eye" at bounding box center [1052, 560] width 14 height 14
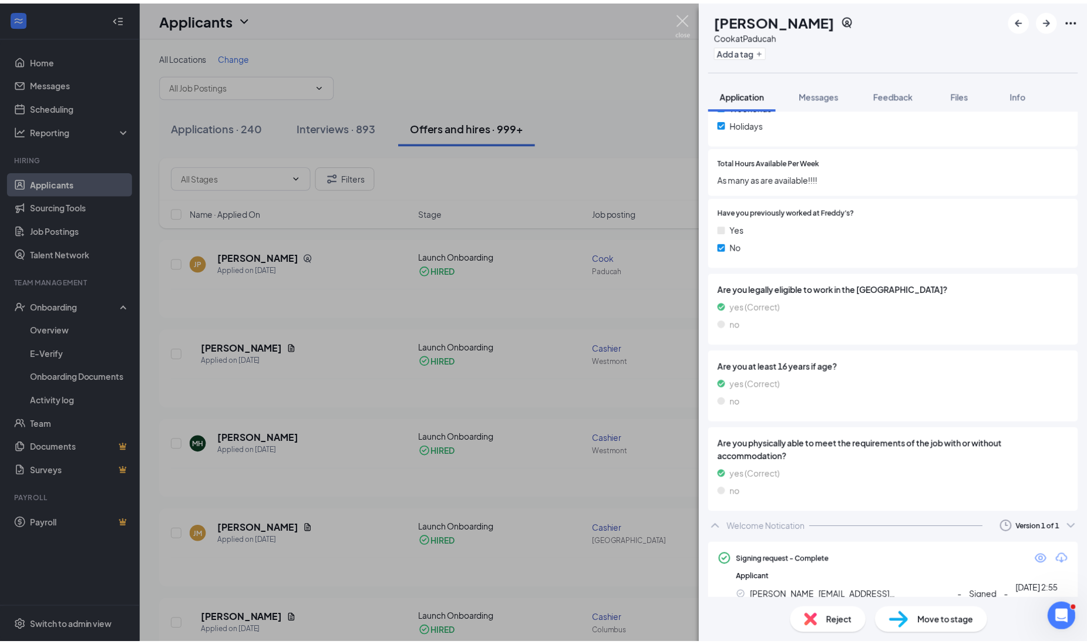
scroll to position [562, 0]
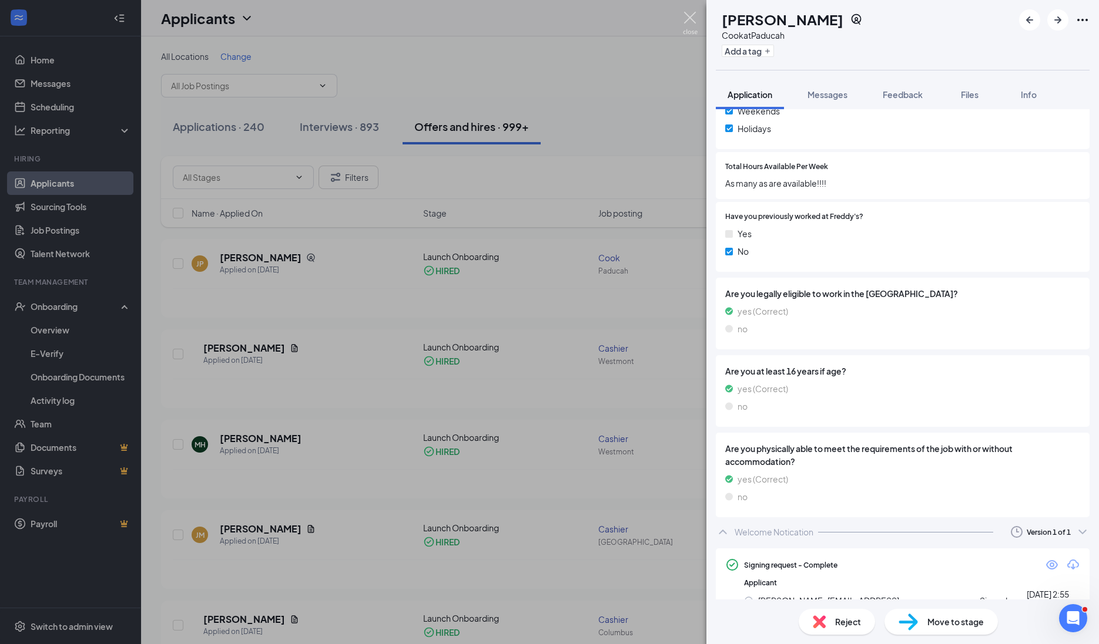
click at [653, 75] on div "JP [PERSON_NAME] at Paducah Add a tag Application Messages Feedback Files Info …" at bounding box center [549, 322] width 1099 height 644
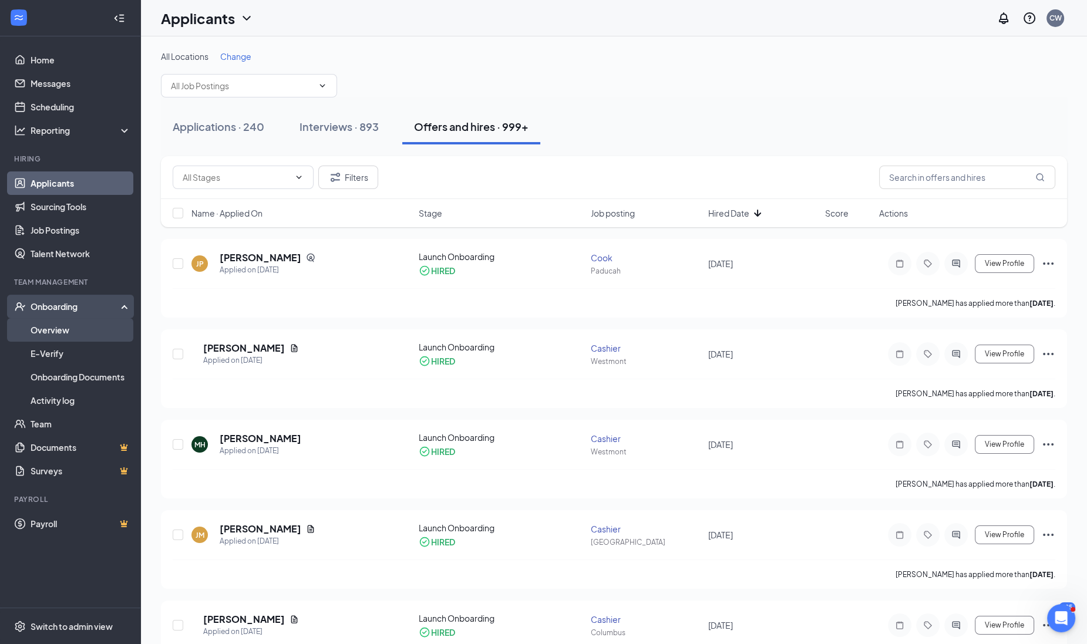
click at [66, 334] on link "Overview" at bounding box center [81, 329] width 100 height 23
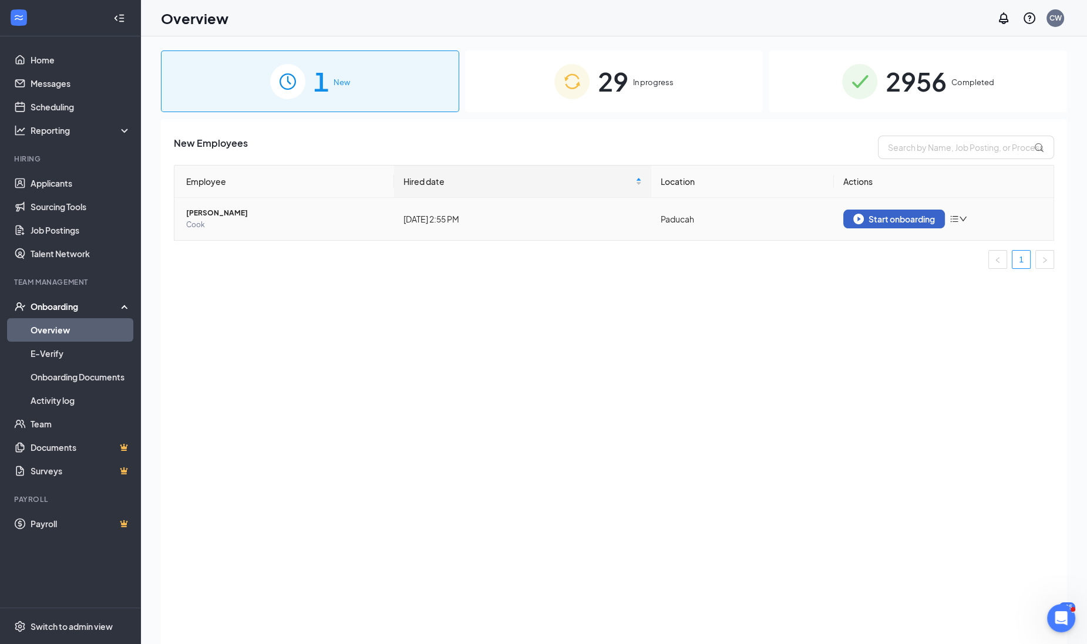
click at [917, 219] on div "Start onboarding" at bounding box center [895, 219] width 82 height 11
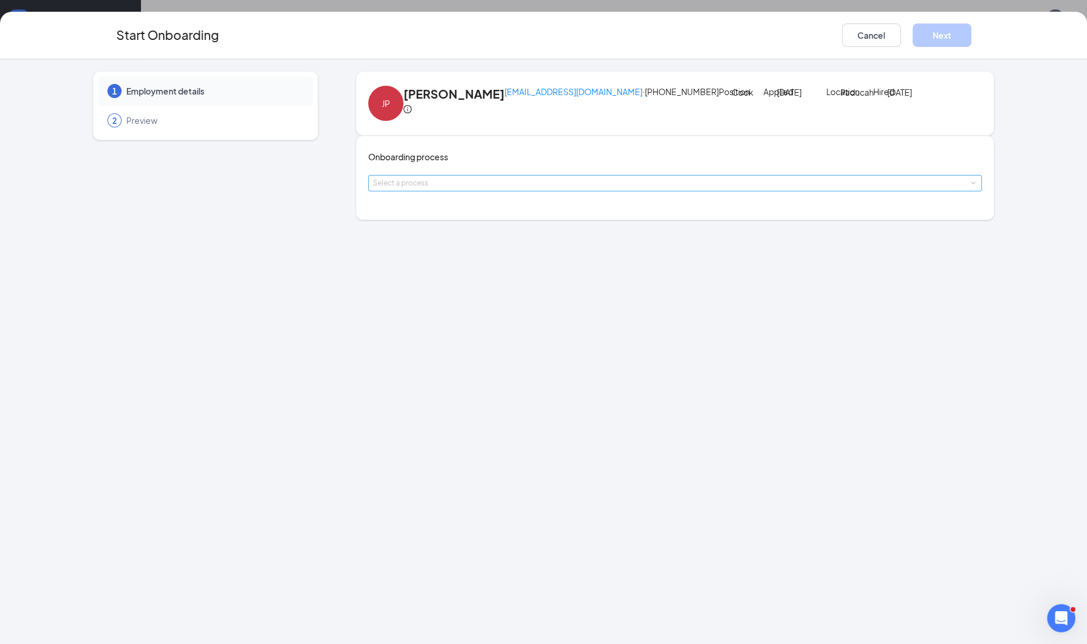
click at [439, 189] on div "Select a process" at bounding box center [673, 183] width 600 height 12
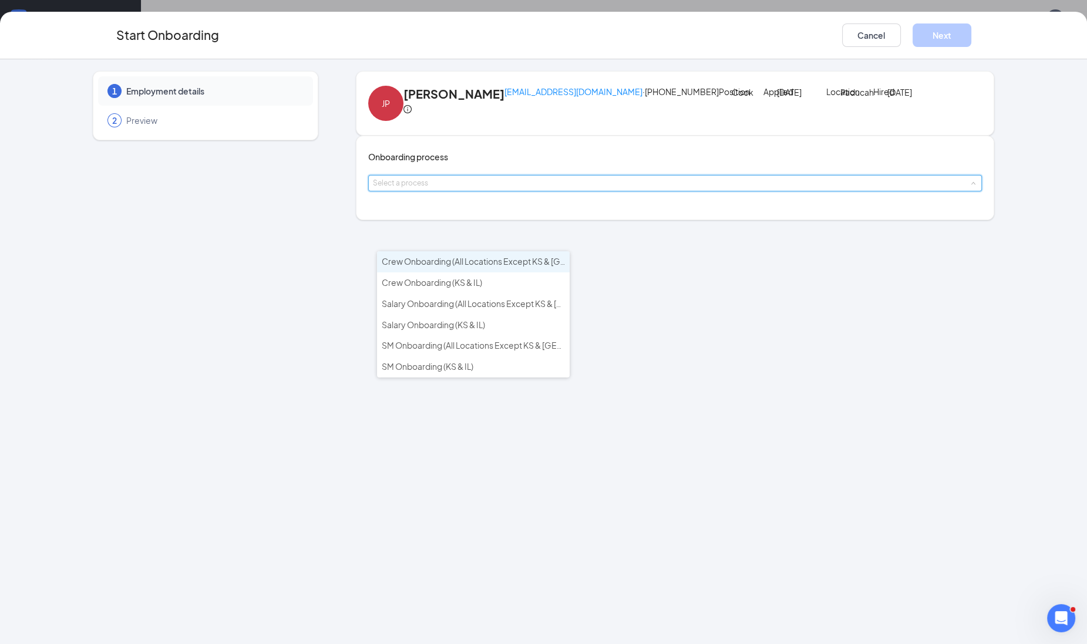
click at [438, 262] on span "Crew Onboarding (All Locations Except KS & [GEOGRAPHIC_DATA])" at bounding box center [510, 261] width 257 height 11
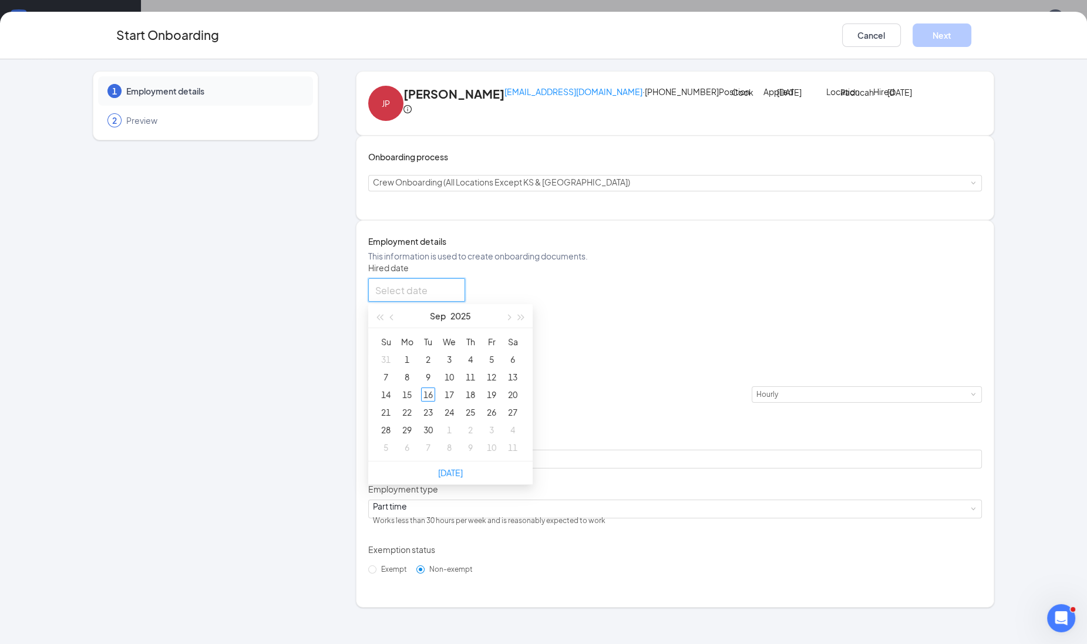
click at [442, 298] on input "Hired date" at bounding box center [415, 290] width 80 height 15
type input "[DATE]"
click at [430, 402] on div "16" at bounding box center [428, 395] width 14 height 14
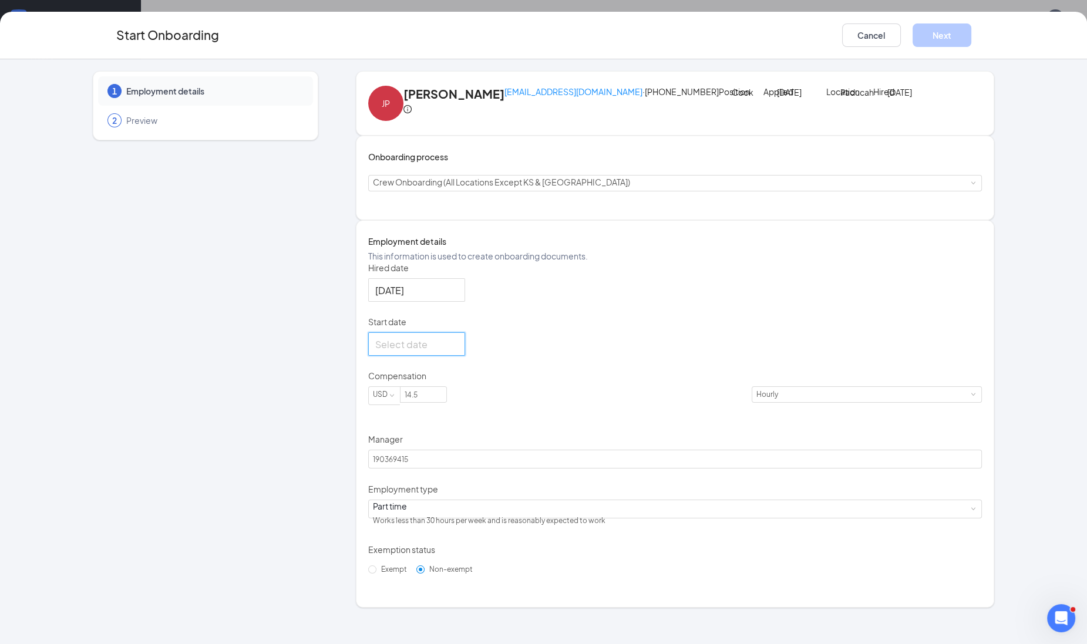
click at [441, 352] on input "Start date" at bounding box center [415, 344] width 80 height 15
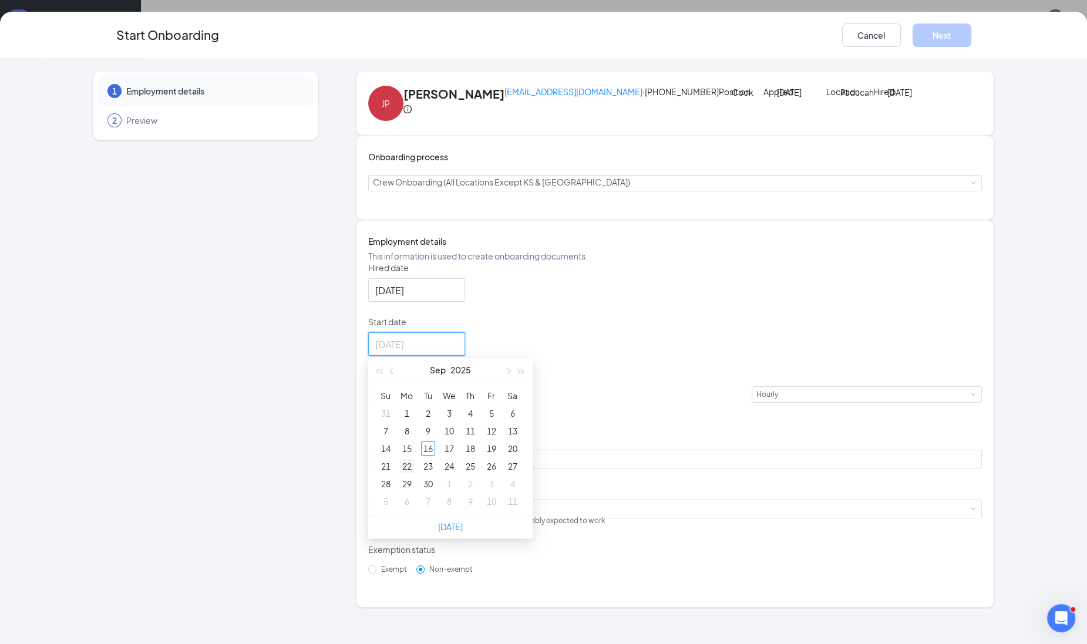
type input "[DATE]"
click at [412, 474] on div "22" at bounding box center [407, 466] width 14 height 14
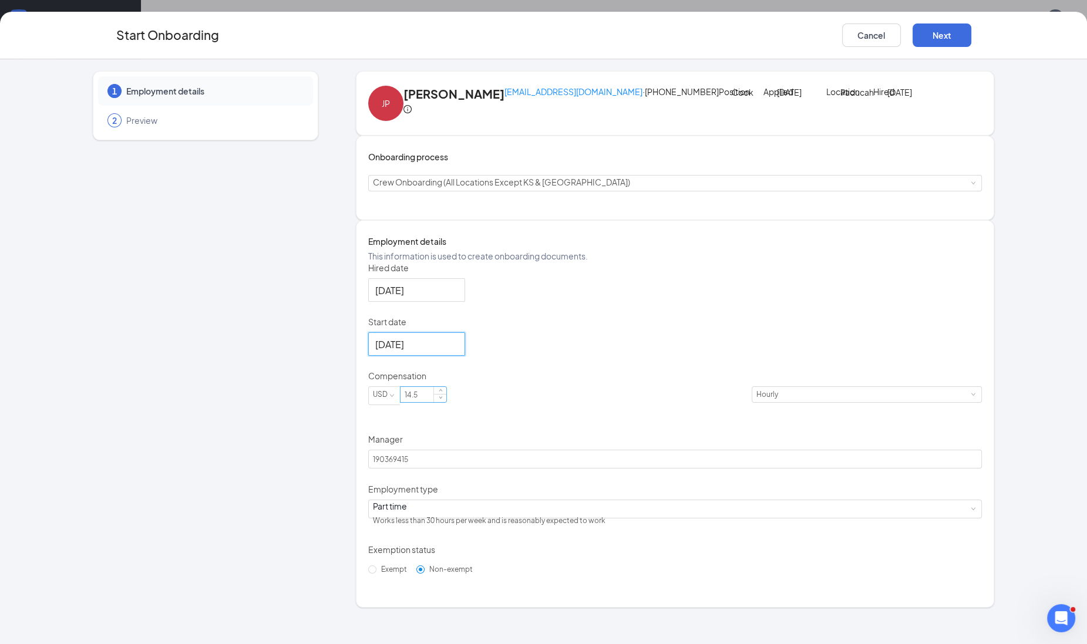
click at [446, 402] on input "14.5" at bounding box center [424, 394] width 46 height 15
type input "14"
drag, startPoint x: 451, startPoint y: 523, endPoint x: 285, endPoint y: 523, distance: 166.3
click at [285, 523] on div "1 Employment details 2 Preview JP [PERSON_NAME] [EMAIL_ADDRESS][DOMAIN_NAME] · …" at bounding box center [544, 339] width 902 height 537
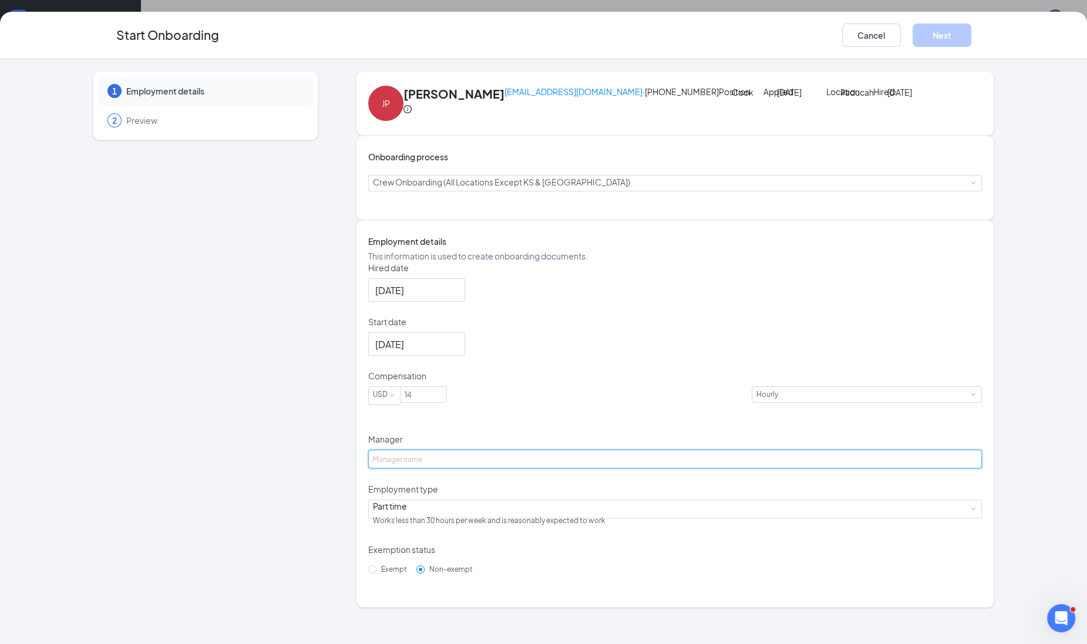
paste input "38861"
type input "38861"
click at [950, 38] on button "Next" at bounding box center [942, 34] width 59 height 23
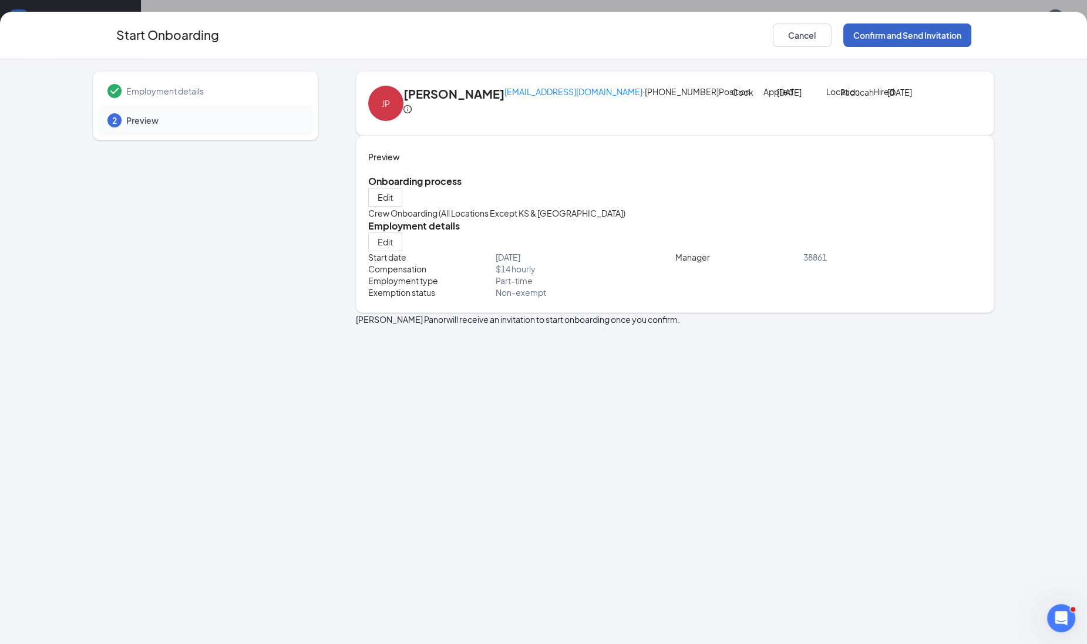
click at [949, 38] on button "Confirm and Send Invitation" at bounding box center [908, 34] width 128 height 23
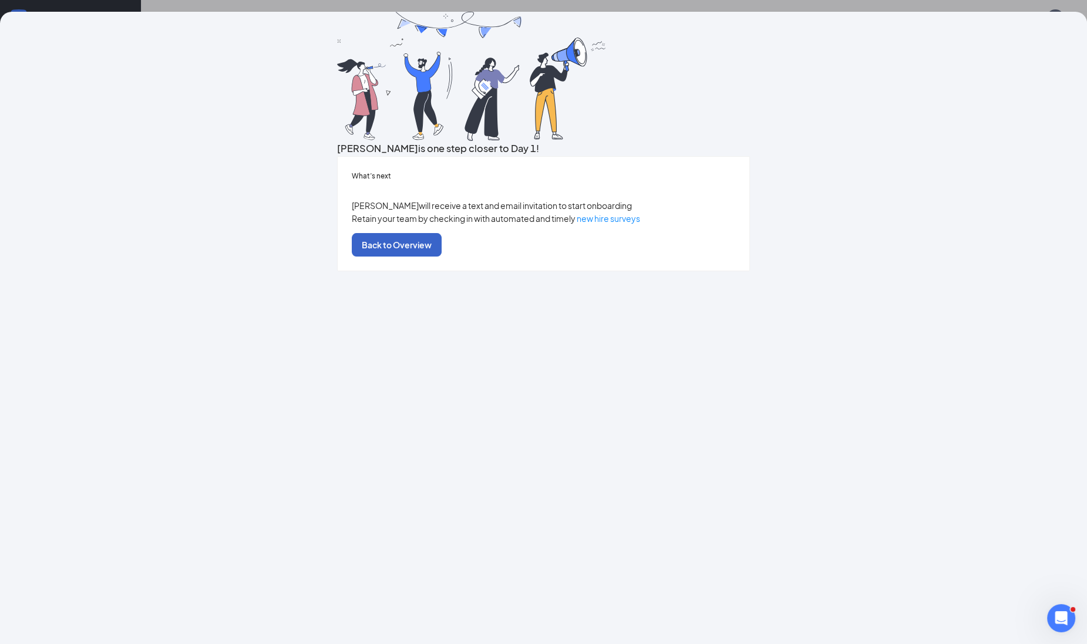
click at [442, 257] on button "Back to Overview" at bounding box center [397, 244] width 90 height 23
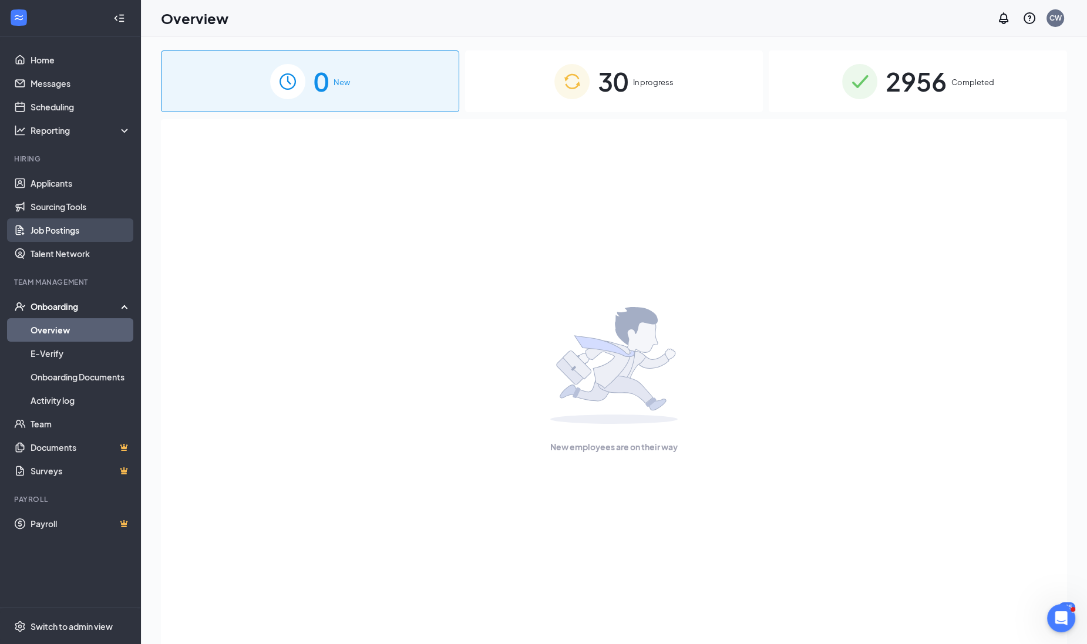
click at [34, 227] on link "Job Postings" at bounding box center [81, 230] width 100 height 23
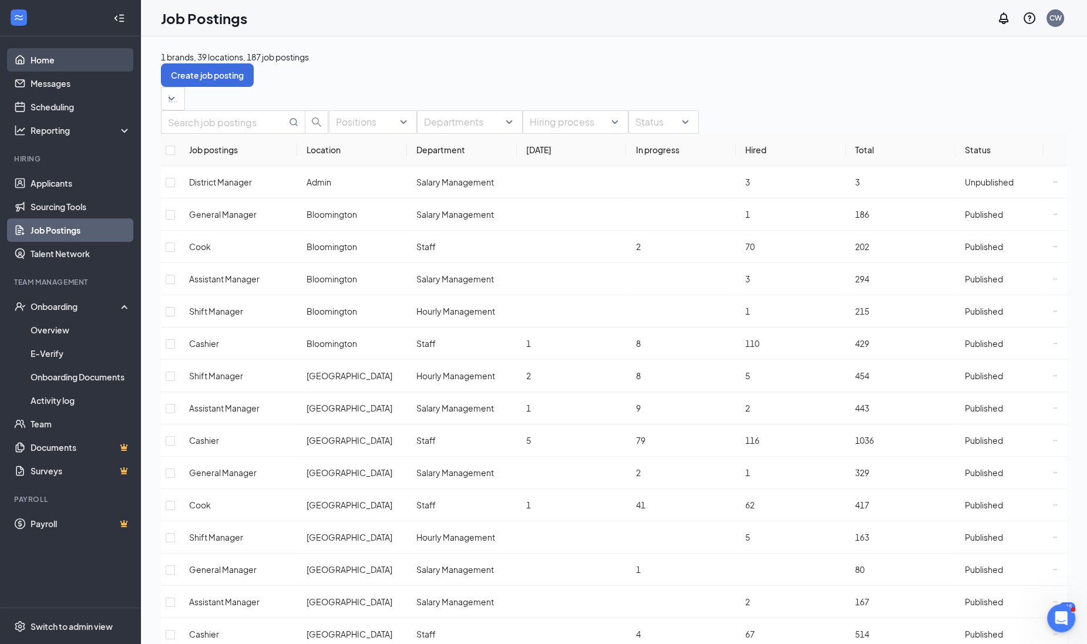
click at [31, 68] on link "Home" at bounding box center [81, 59] width 100 height 23
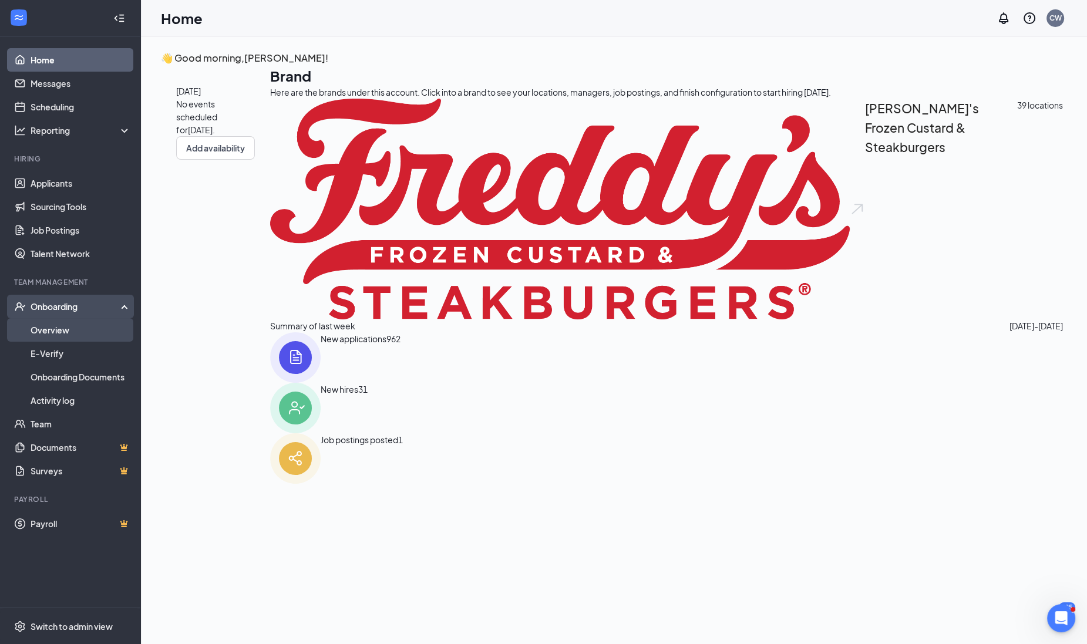
click at [47, 324] on link "Overview" at bounding box center [81, 329] width 100 height 23
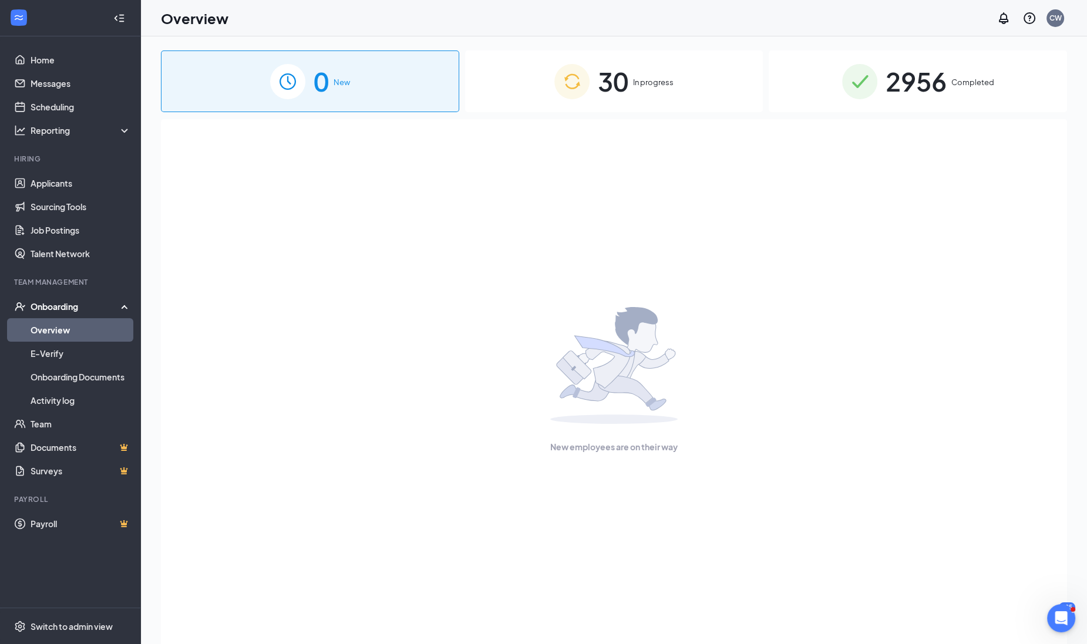
click at [635, 84] on span "In progress" at bounding box center [653, 82] width 41 height 12
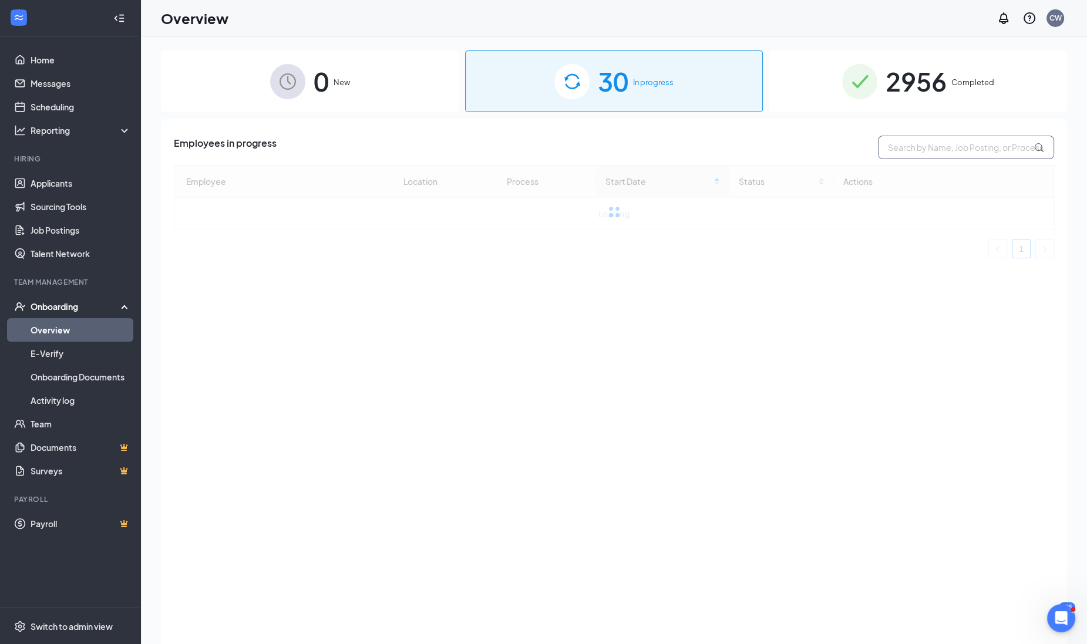
paste input "[PERSON_NAME]"
type input "[PERSON_NAME]"
click at [952, 88] on span "Completed" at bounding box center [973, 82] width 43 height 12
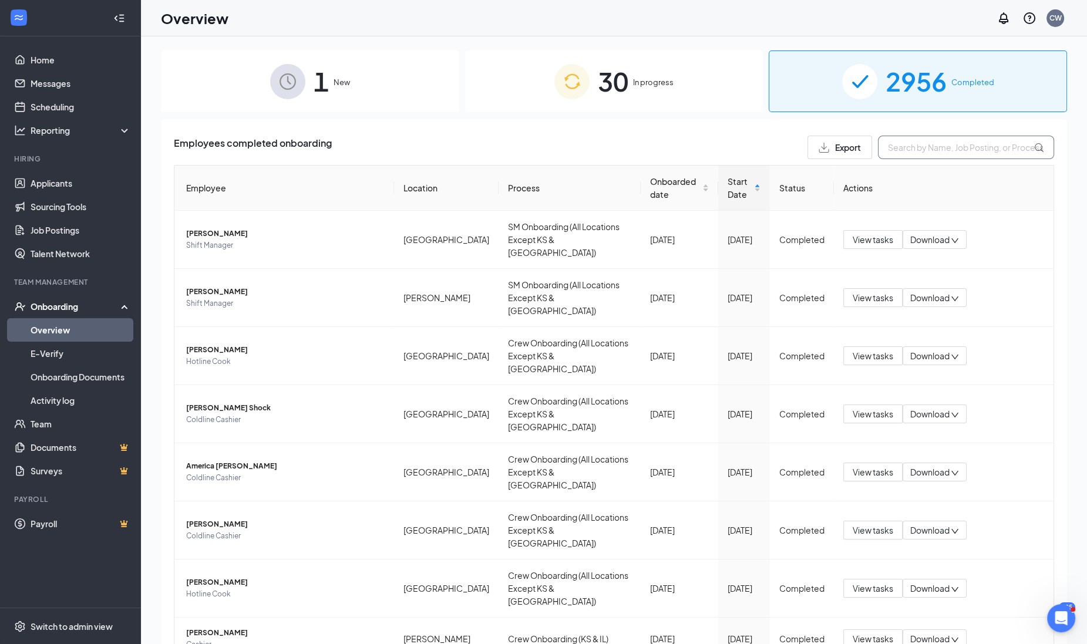
paste input "[PERSON_NAME]"
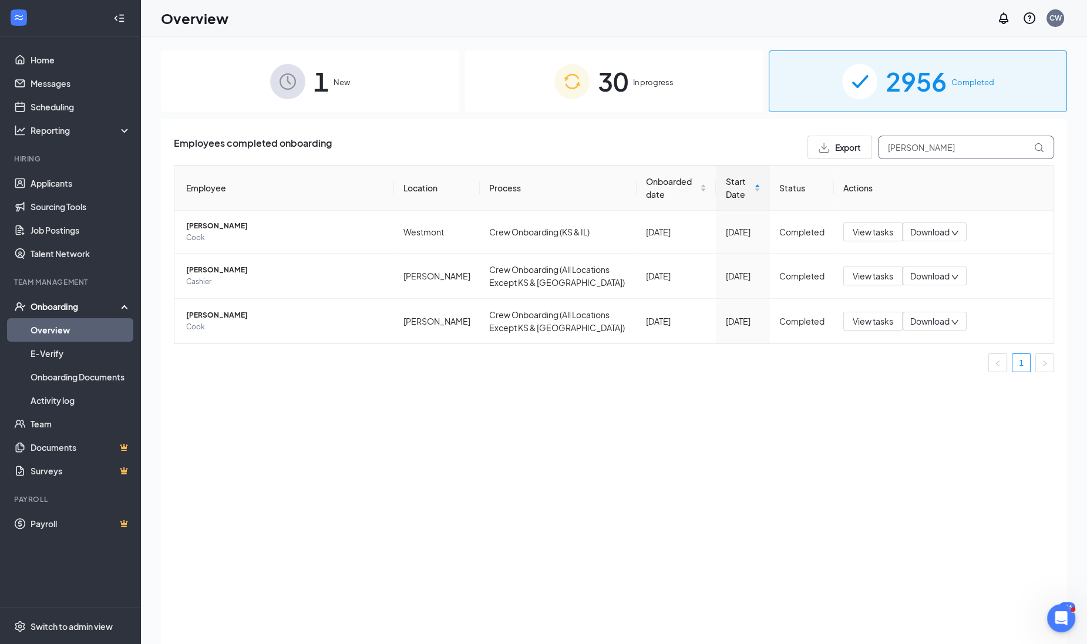
type input "[PERSON_NAME]"
click at [337, 86] on span "New" at bounding box center [342, 82] width 16 height 12
